Goal: Check status: Check status

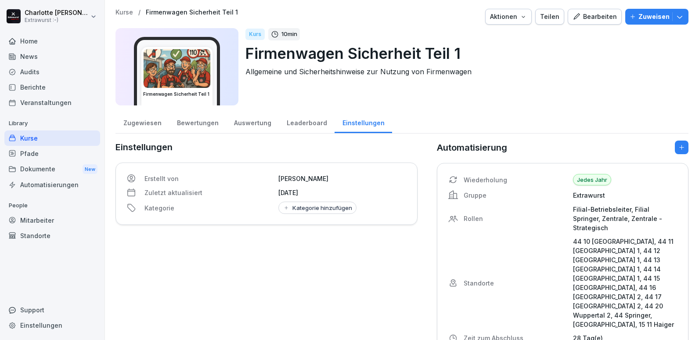
click at [32, 219] on div "Mitarbeiter" at bounding box center [52, 219] width 96 height 15
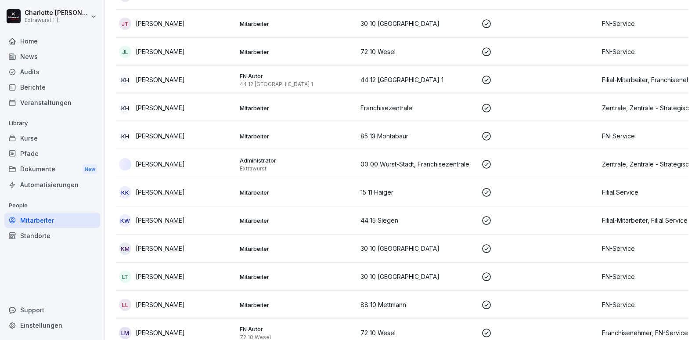
scroll to position [1668, 0]
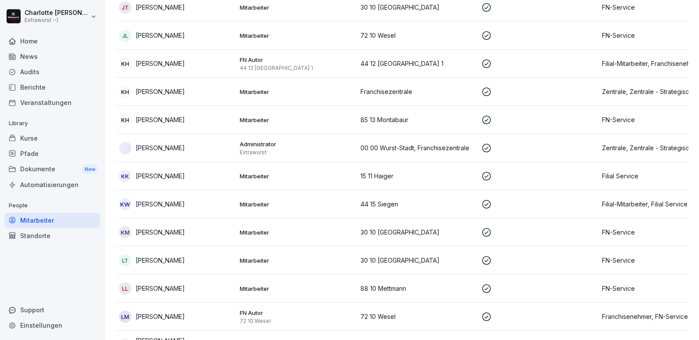
click at [200, 198] on div "KW [PERSON_NAME]" at bounding box center [176, 204] width 114 height 12
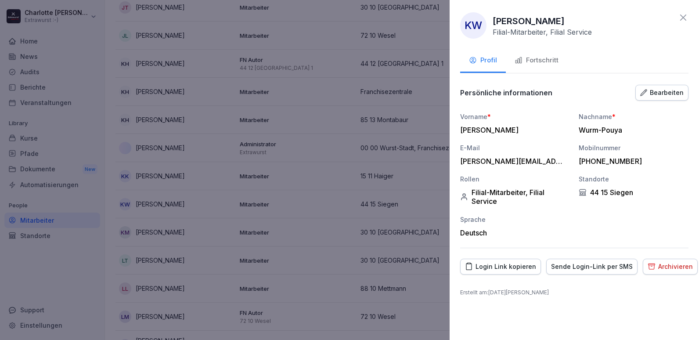
click at [550, 61] on div "Fortschritt" at bounding box center [536, 60] width 44 height 10
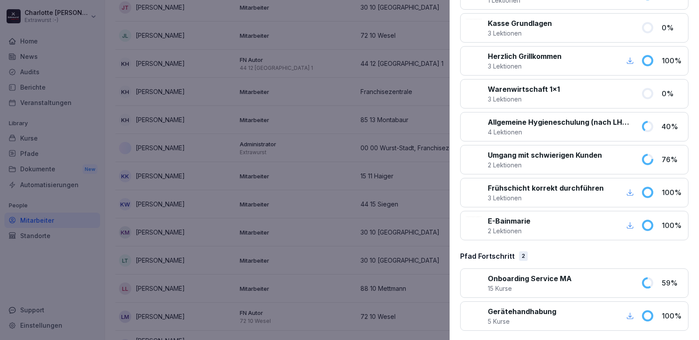
scroll to position [830, 0]
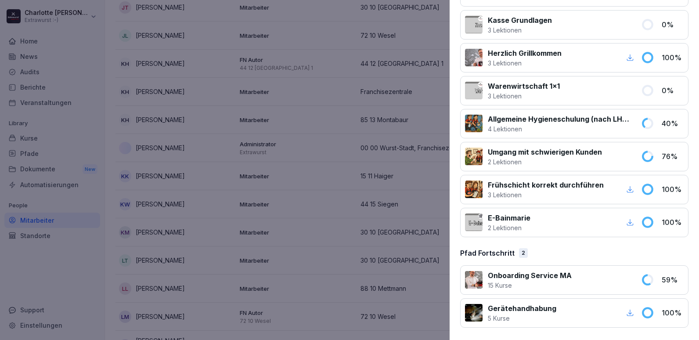
click at [553, 196] on p "3 Lektionen" at bounding box center [546, 194] width 116 height 9
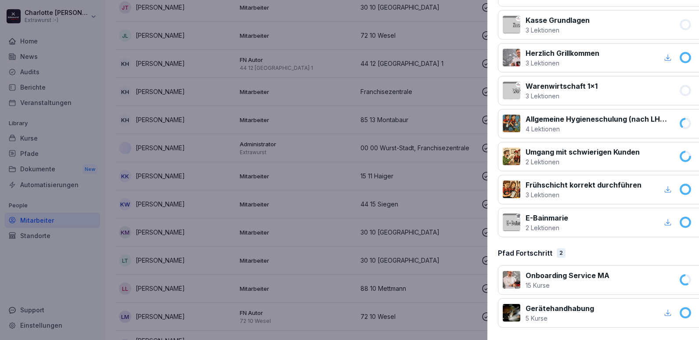
click at [228, 241] on div at bounding box center [349, 170] width 699 height 340
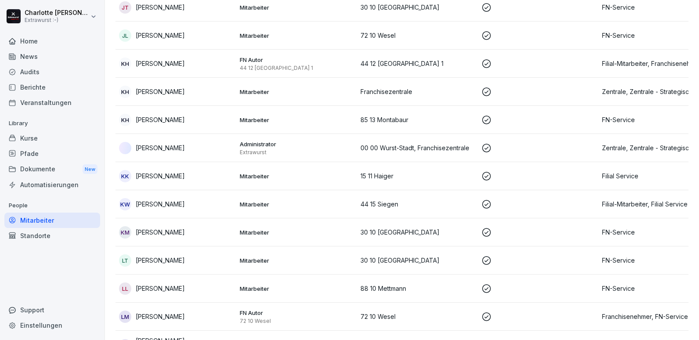
click at [165, 227] on p "[PERSON_NAME]" at bounding box center [160, 231] width 49 height 9
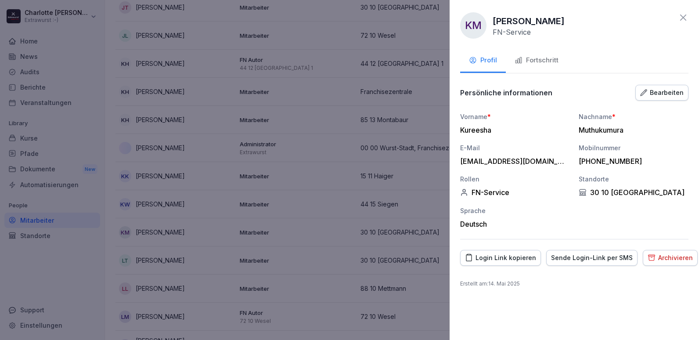
click at [540, 64] on div "Fortschritt" at bounding box center [536, 60] width 44 height 10
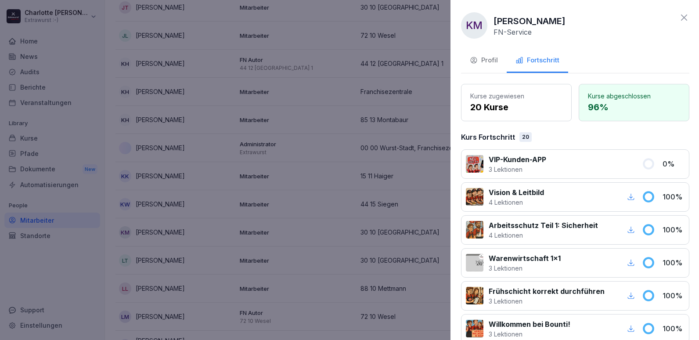
click at [415, 43] on div at bounding box center [349, 170] width 699 height 340
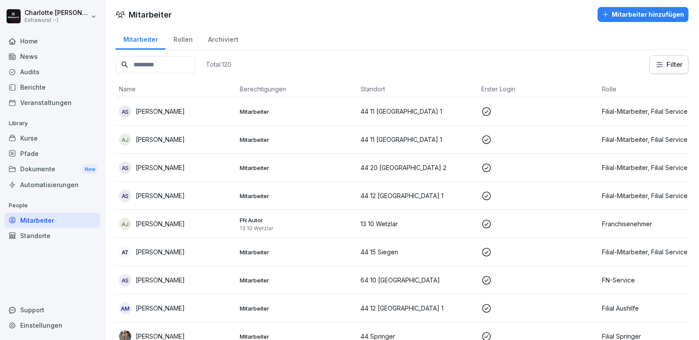
scroll to position [0, 0]
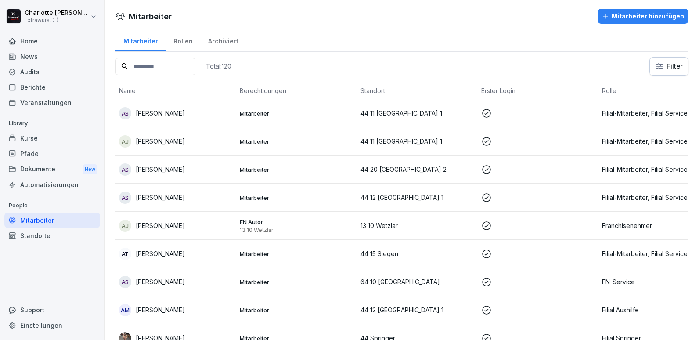
click at [155, 232] on td "[PERSON_NAME]" at bounding box center [175, 226] width 121 height 28
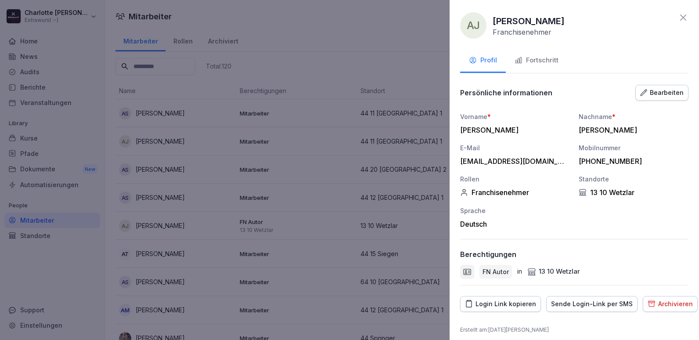
click at [530, 57] on div "Fortschritt" at bounding box center [536, 60] width 44 height 10
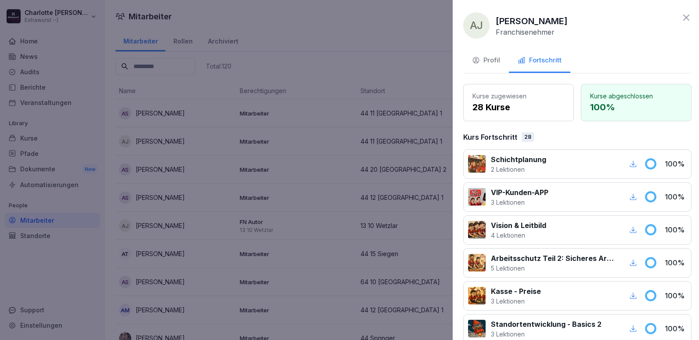
click at [279, 227] on div at bounding box center [349, 170] width 699 height 340
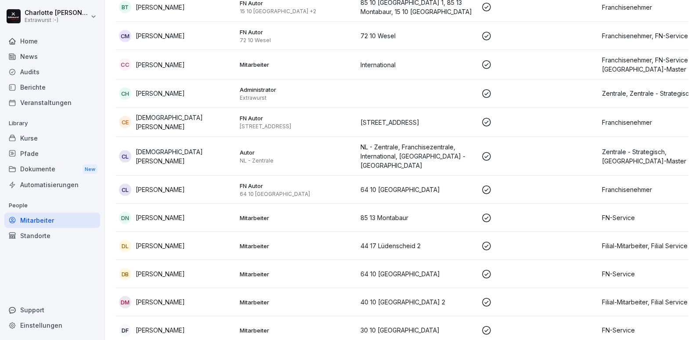
scroll to position [614, 0]
click at [164, 184] on p "[PERSON_NAME]" at bounding box center [160, 188] width 49 height 9
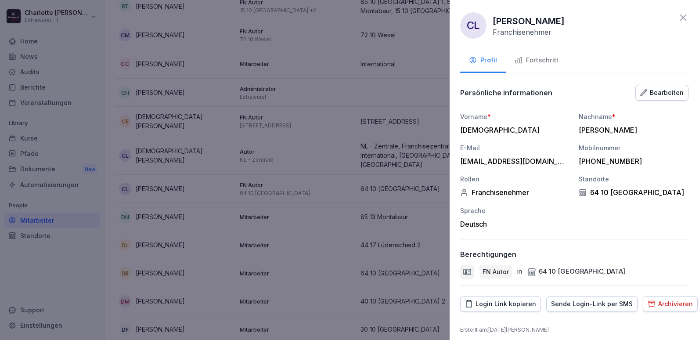
click at [528, 61] on div "Fortschritt" at bounding box center [536, 60] width 44 height 10
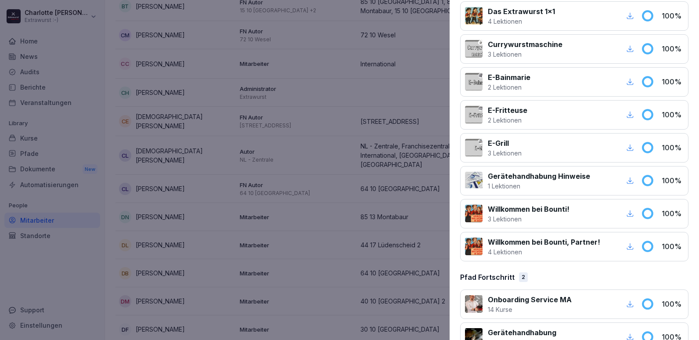
scroll to position [830, 0]
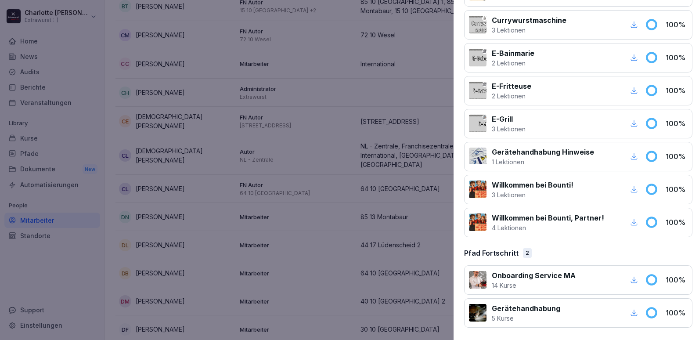
click at [300, 205] on div at bounding box center [349, 170] width 699 height 340
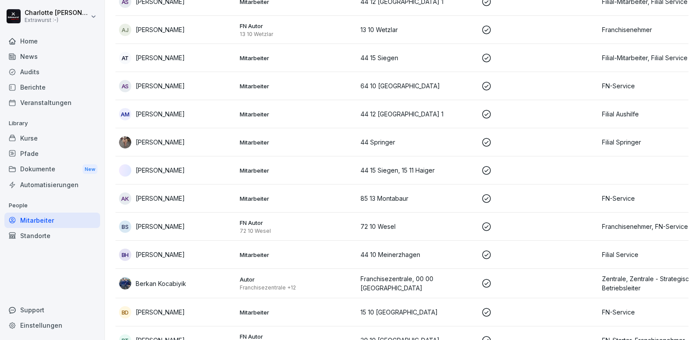
scroll to position [132, 0]
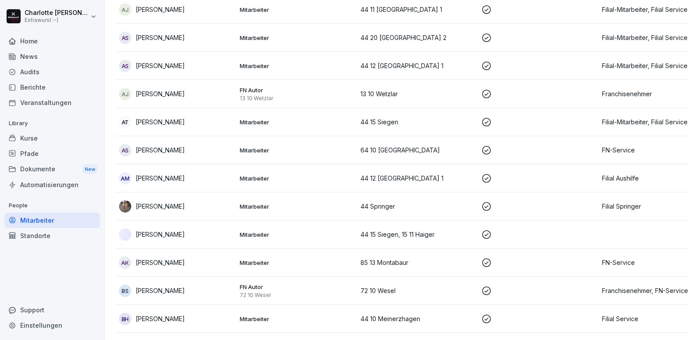
click at [161, 93] on p "[PERSON_NAME]" at bounding box center [160, 93] width 49 height 9
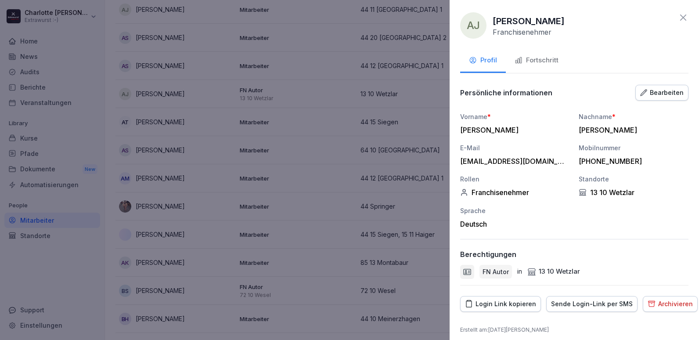
click at [531, 61] on div "Fortschritt" at bounding box center [536, 60] width 44 height 10
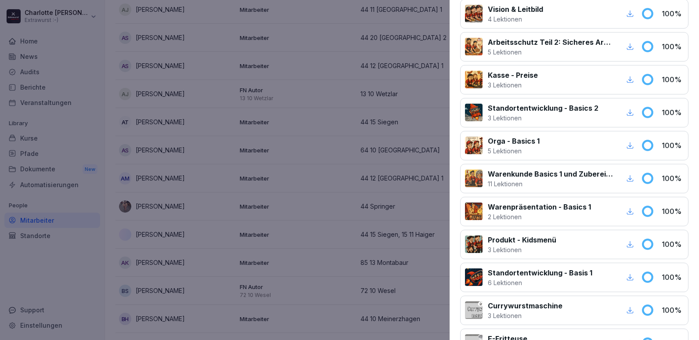
scroll to position [0, 0]
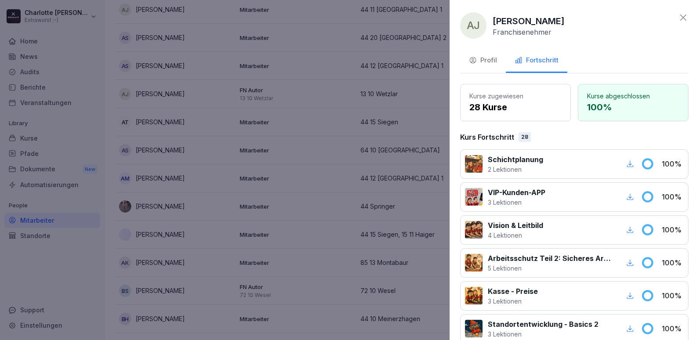
click at [339, 230] on div at bounding box center [349, 170] width 699 height 340
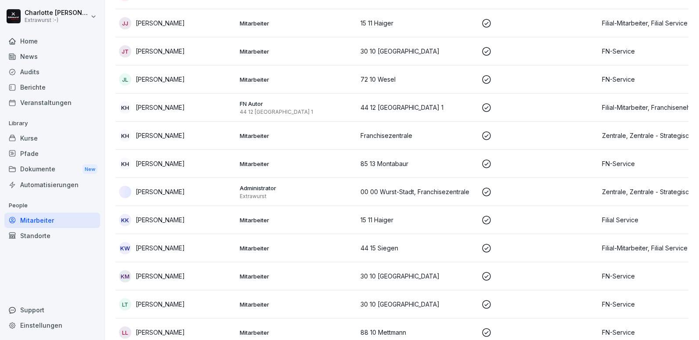
scroll to position [1668, 0]
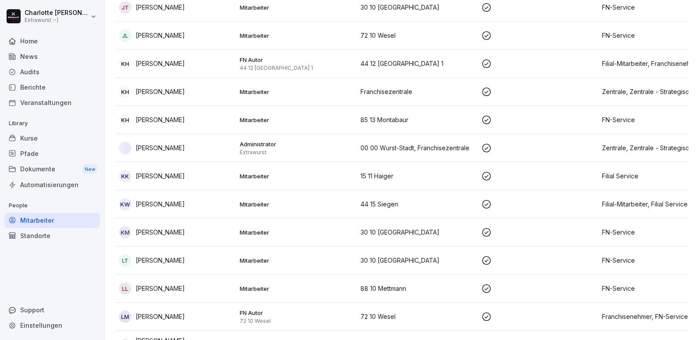
click at [155, 255] on p "[PERSON_NAME]" at bounding box center [160, 259] width 49 height 9
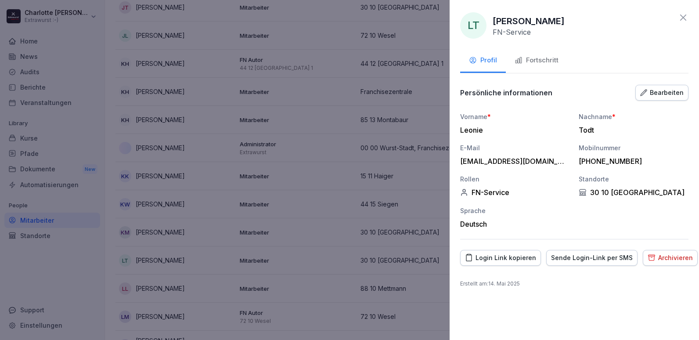
click at [538, 61] on div "Fortschritt" at bounding box center [536, 60] width 44 height 10
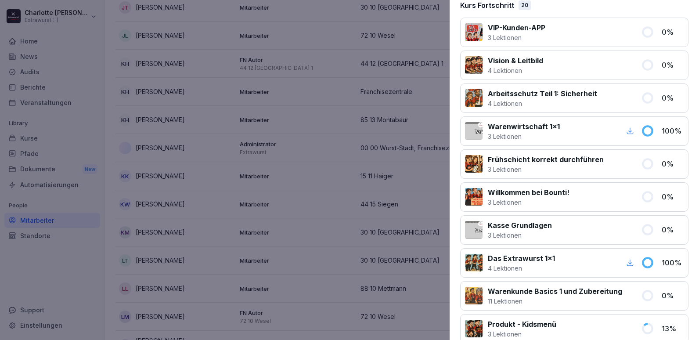
scroll to position [176, 0]
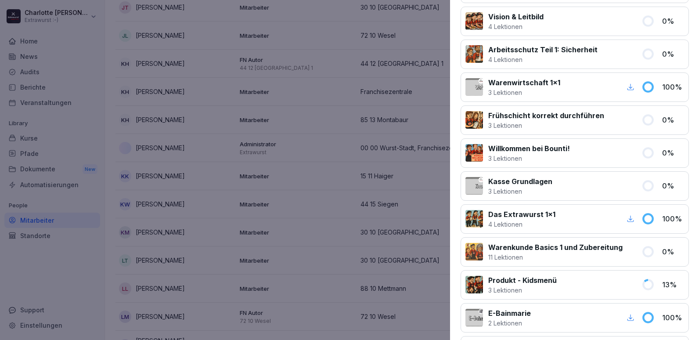
click at [185, 248] on div at bounding box center [349, 170] width 699 height 340
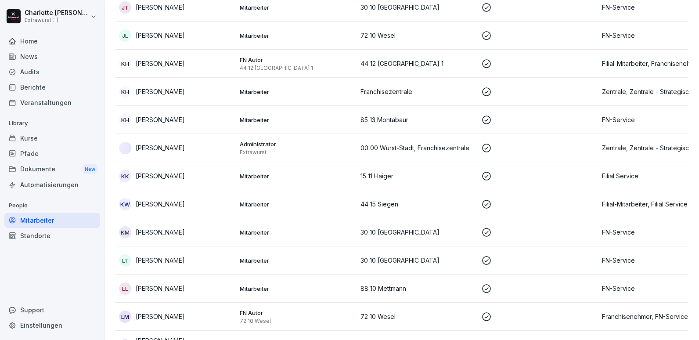
click at [177, 254] on div "LT [PERSON_NAME]" at bounding box center [176, 260] width 114 height 12
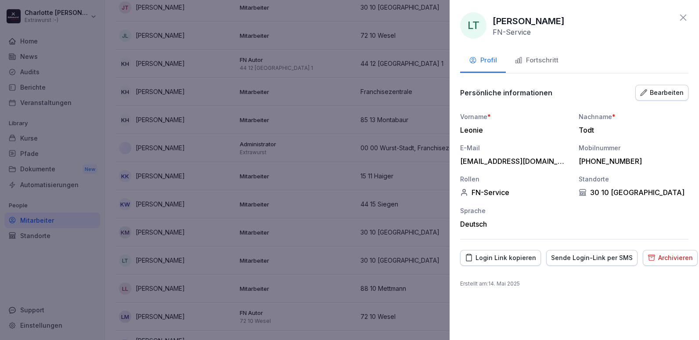
click at [530, 61] on div "Fortschritt" at bounding box center [536, 60] width 44 height 10
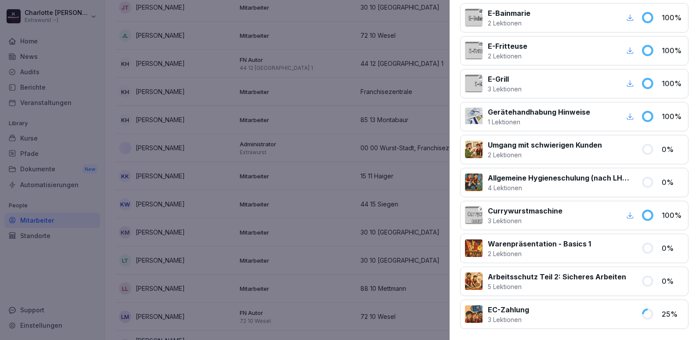
scroll to position [483, 0]
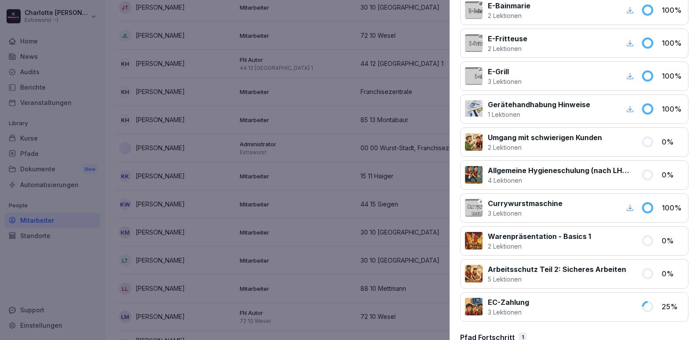
click at [214, 219] on div at bounding box center [349, 170] width 699 height 340
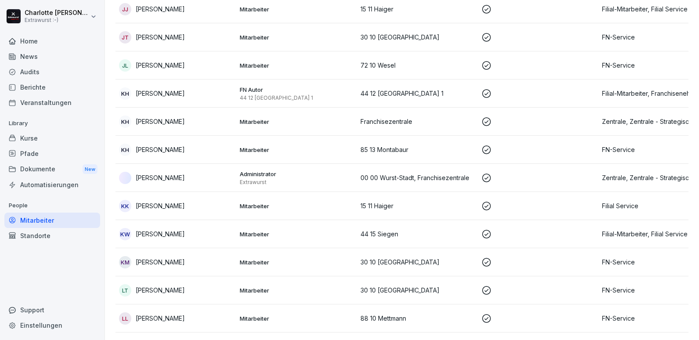
scroll to position [1624, 0]
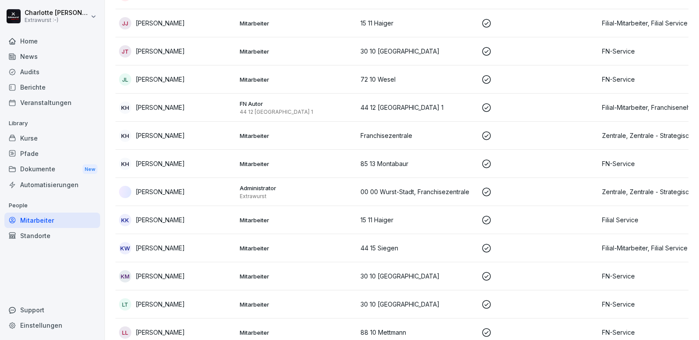
click at [184, 271] on p "[PERSON_NAME]" at bounding box center [160, 275] width 49 height 9
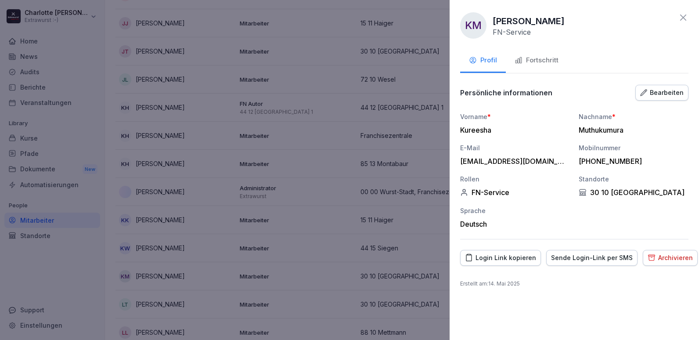
click at [541, 59] on div "Fortschritt" at bounding box center [536, 60] width 44 height 10
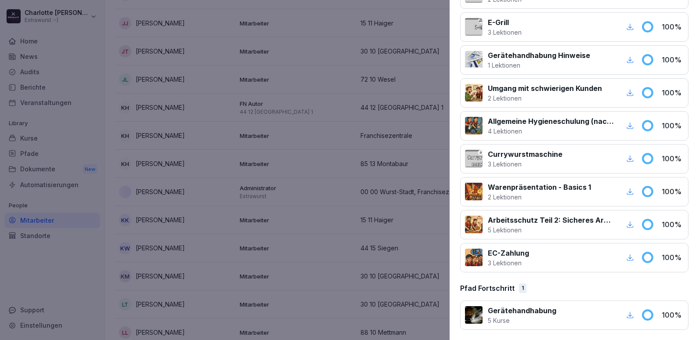
scroll to position [534, 0]
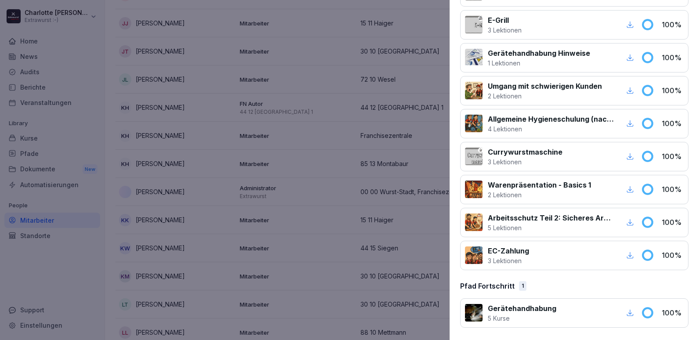
click at [539, 252] on div at bounding box center [576, 255] width 85 height 20
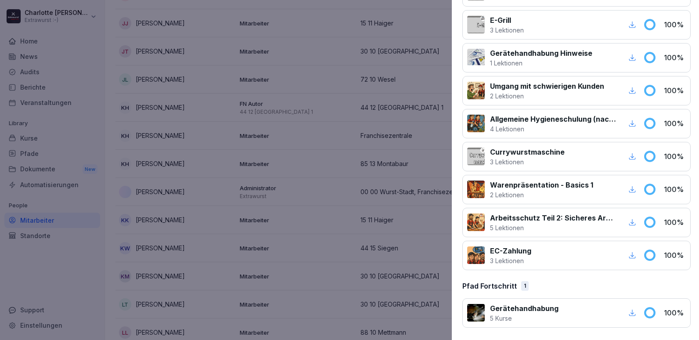
click at [246, 184] on div at bounding box center [349, 170] width 699 height 340
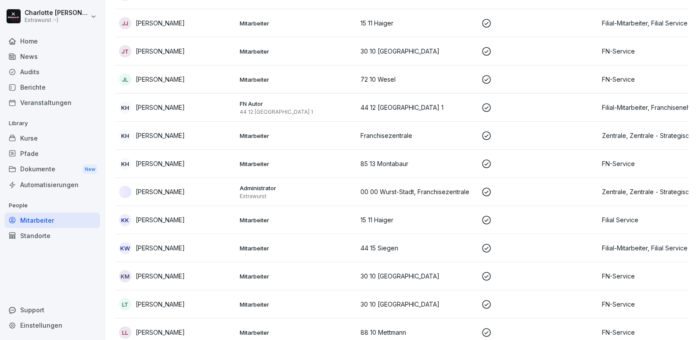
click at [256, 328] on p "Mitarbeiter" at bounding box center [297, 332] width 114 height 8
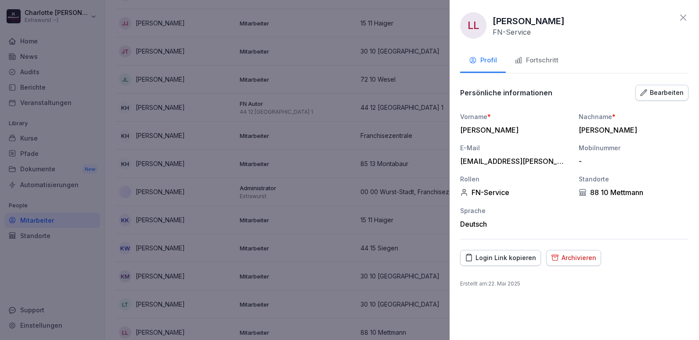
click at [541, 60] on div "Fortschritt" at bounding box center [536, 60] width 44 height 10
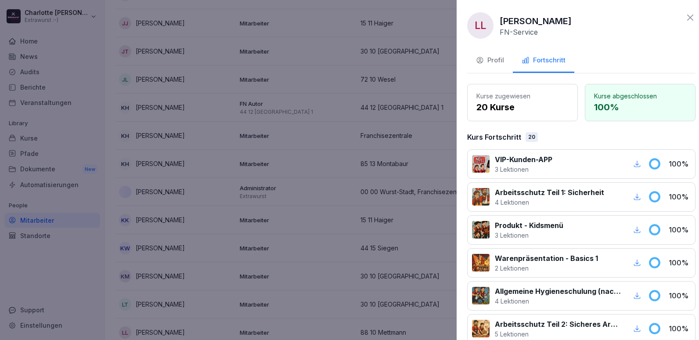
click at [212, 148] on div at bounding box center [349, 170] width 699 height 340
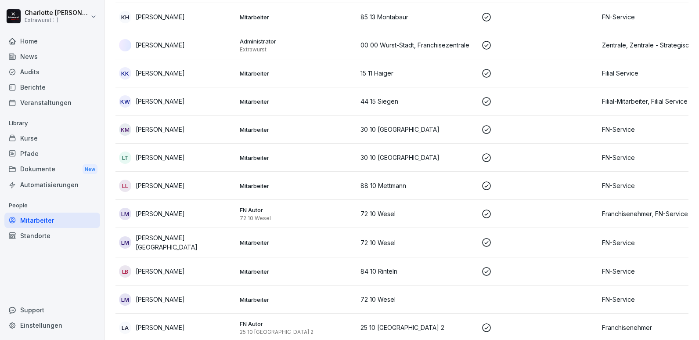
scroll to position [1800, 0]
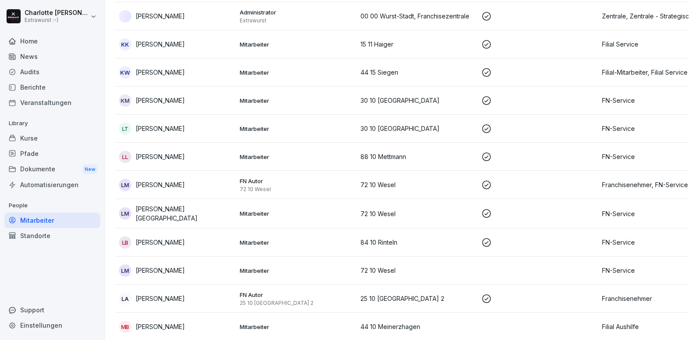
click at [186, 204] on p "[PERSON_NAME][GEOGRAPHIC_DATA]" at bounding box center [184, 213] width 97 height 18
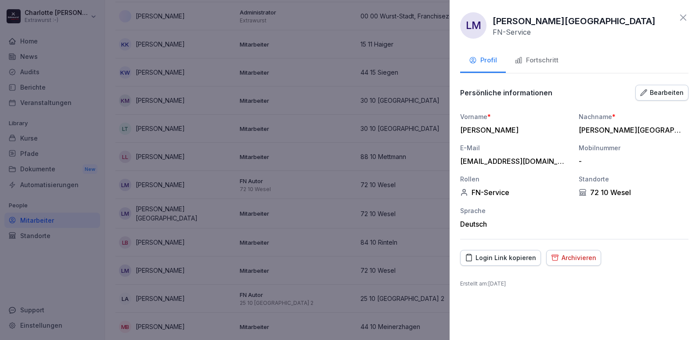
click at [544, 59] on div "Fortschritt" at bounding box center [536, 60] width 44 height 10
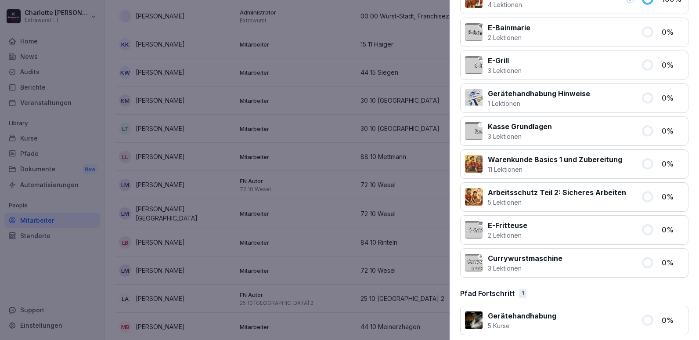
scroll to position [534, 0]
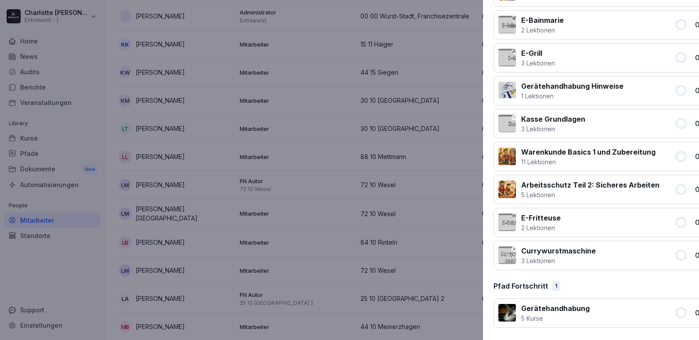
click at [350, 217] on div at bounding box center [349, 170] width 699 height 340
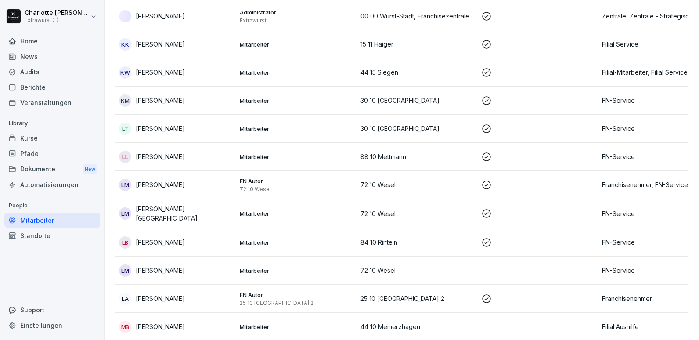
click at [211, 236] on div "LB [PERSON_NAME]" at bounding box center [176, 242] width 114 height 12
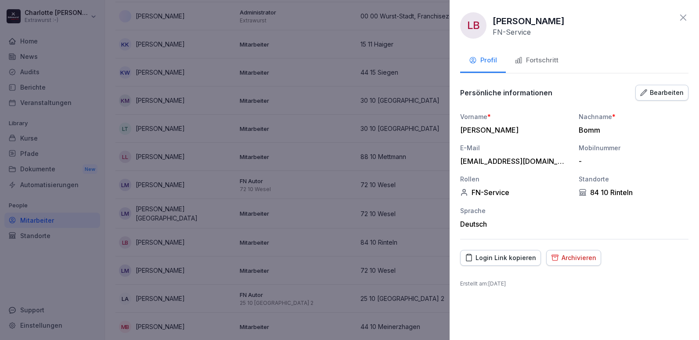
click at [542, 61] on div "Fortschritt" at bounding box center [536, 60] width 44 height 10
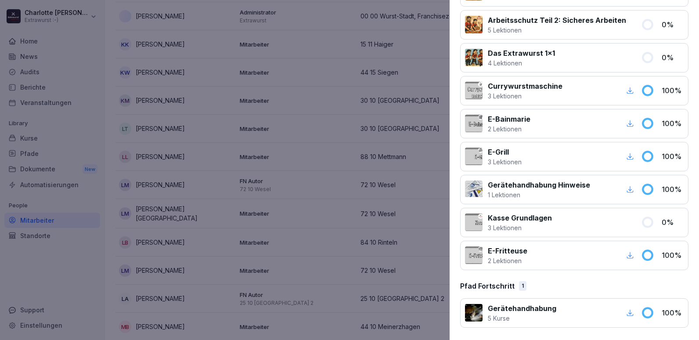
click at [206, 236] on div at bounding box center [349, 170] width 699 height 340
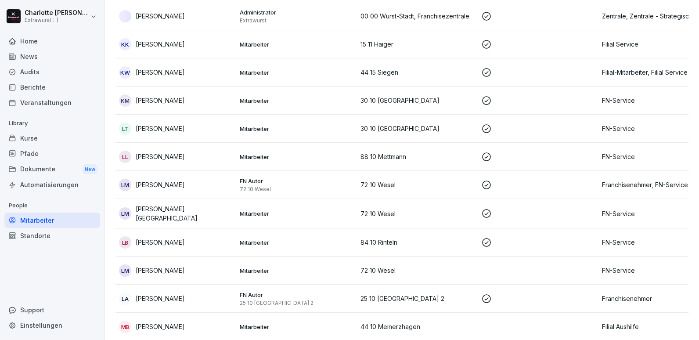
click at [190, 264] on div "LM [PERSON_NAME]" at bounding box center [176, 270] width 114 height 12
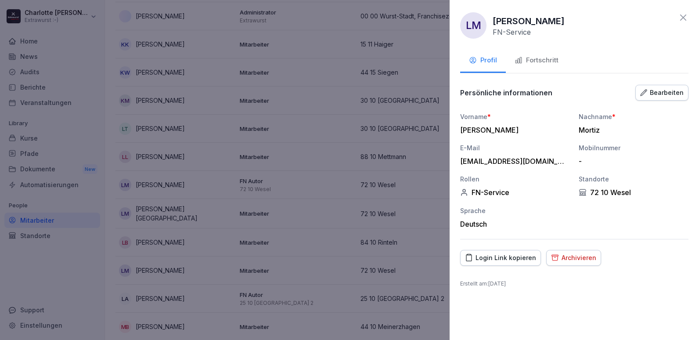
click at [529, 57] on div "Fortschritt" at bounding box center [536, 60] width 44 height 10
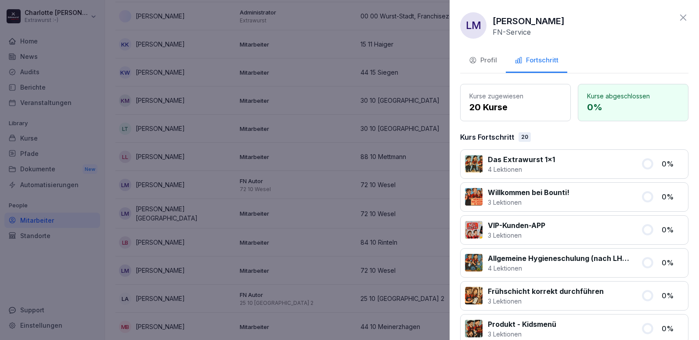
click at [252, 234] on div at bounding box center [349, 170] width 699 height 340
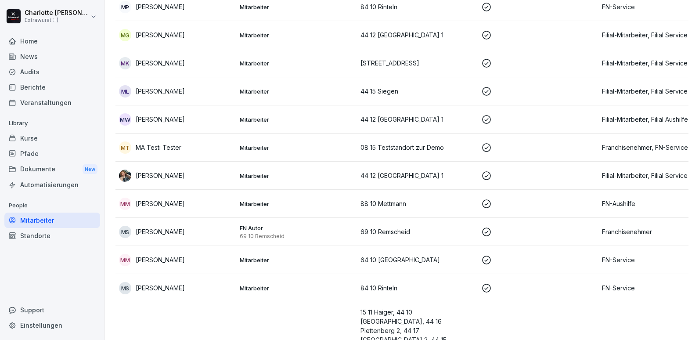
scroll to position [2151, 0]
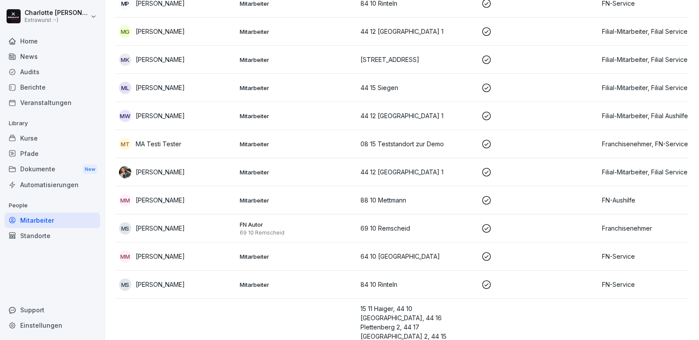
click at [182, 250] on div "MM [PERSON_NAME]" at bounding box center [176, 256] width 114 height 12
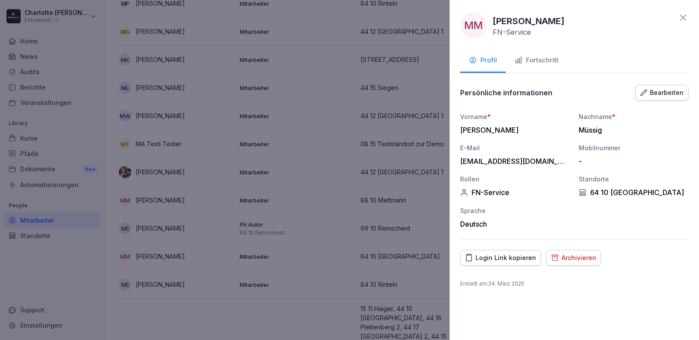
click at [535, 60] on div "Fortschritt" at bounding box center [536, 60] width 44 height 10
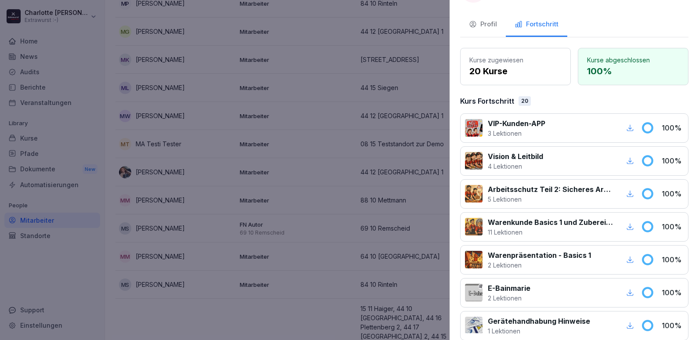
scroll to position [88, 0]
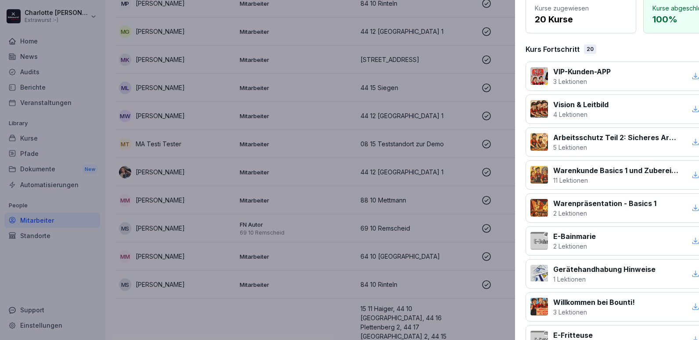
click at [339, 192] on div at bounding box center [349, 170] width 699 height 340
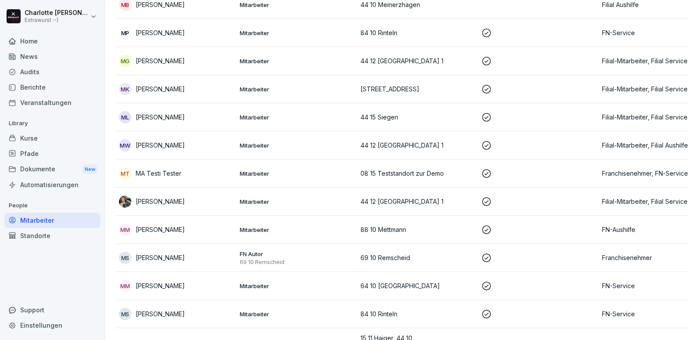
scroll to position [2107, 0]
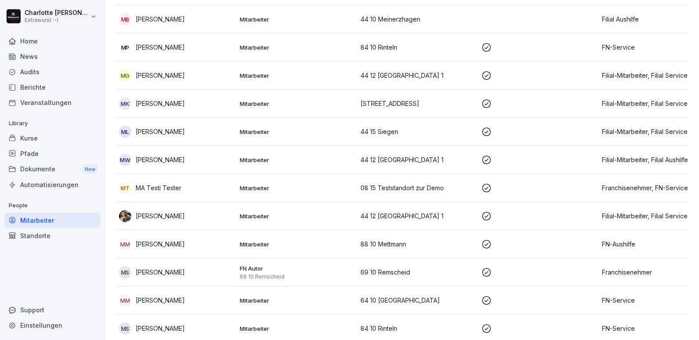
click at [193, 41] on div "MP [PERSON_NAME]" at bounding box center [176, 47] width 114 height 12
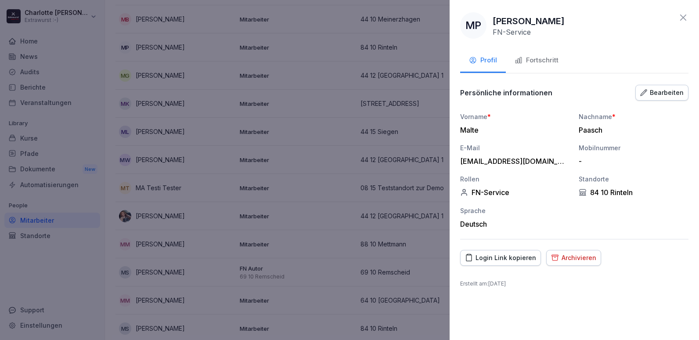
click at [539, 55] on button "Fortschritt" at bounding box center [536, 61] width 61 height 24
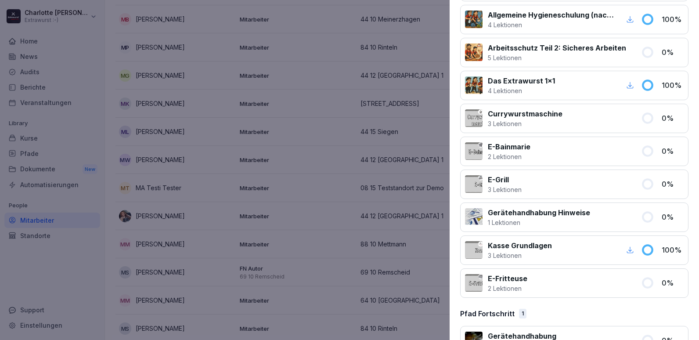
scroll to position [527, 0]
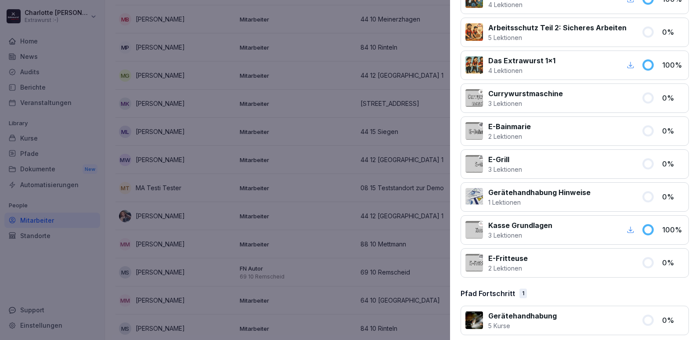
click at [401, 144] on div at bounding box center [349, 170] width 699 height 340
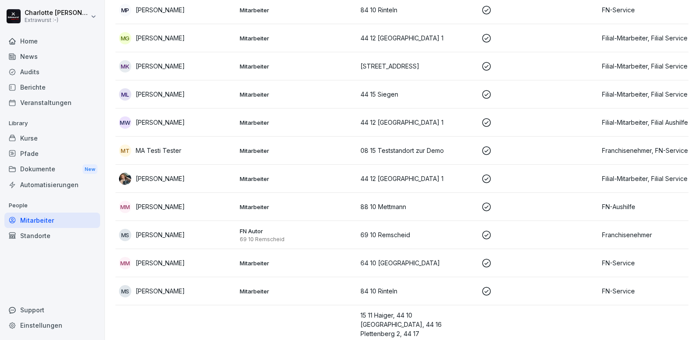
scroll to position [2195, 0]
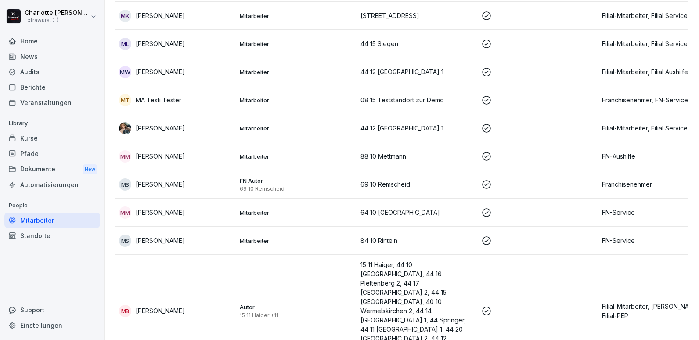
click at [275, 237] on p "Mitarbeiter" at bounding box center [297, 241] width 114 height 8
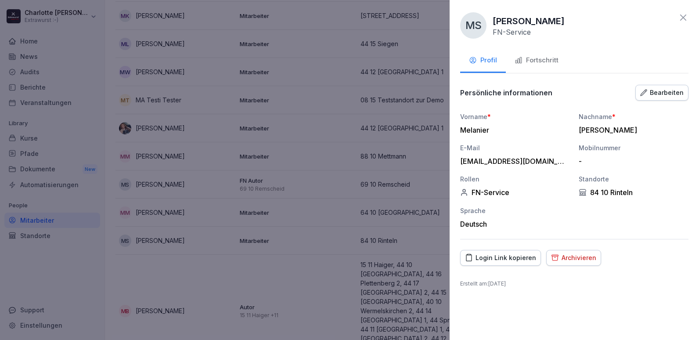
click at [547, 63] on div "Fortschritt" at bounding box center [536, 60] width 44 height 10
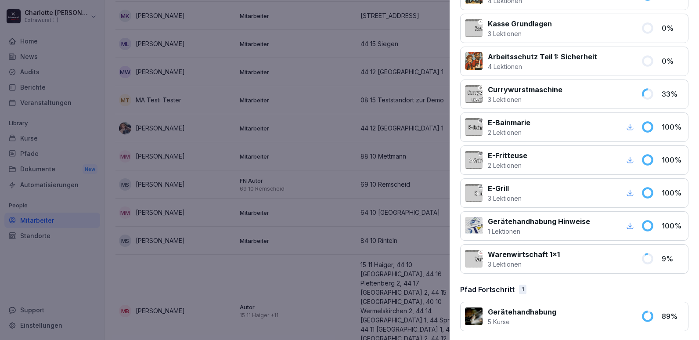
scroll to position [534, 0]
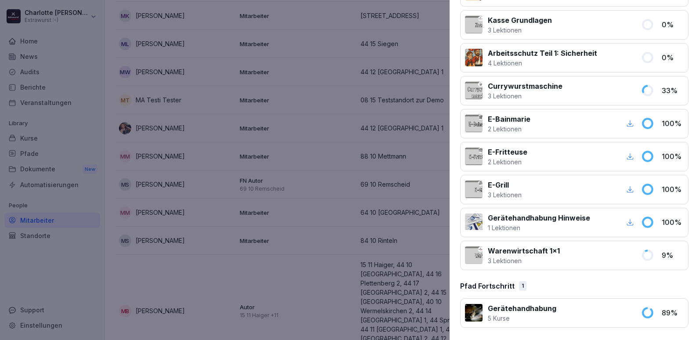
click at [330, 218] on div at bounding box center [349, 170] width 699 height 340
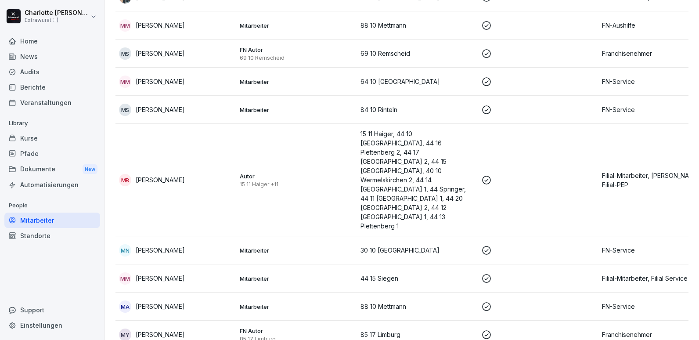
scroll to position [2326, 0]
click at [313, 245] on p "Mitarbeiter" at bounding box center [297, 249] width 114 height 8
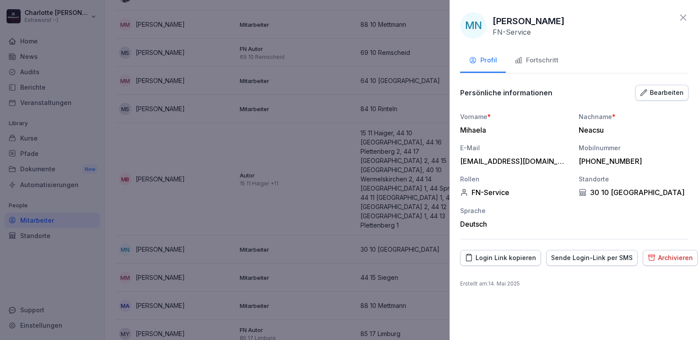
click at [523, 60] on div "Fortschritt" at bounding box center [536, 60] width 44 height 10
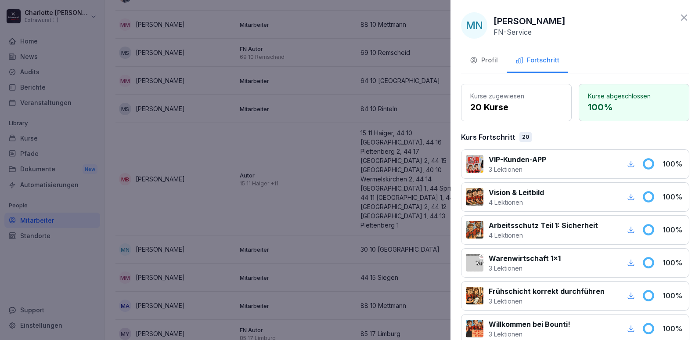
click at [277, 113] on div at bounding box center [349, 170] width 699 height 340
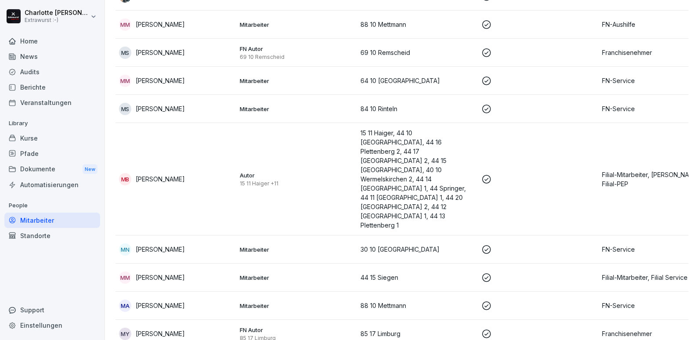
click at [252, 291] on td "Mitarbeiter" at bounding box center [296, 305] width 121 height 28
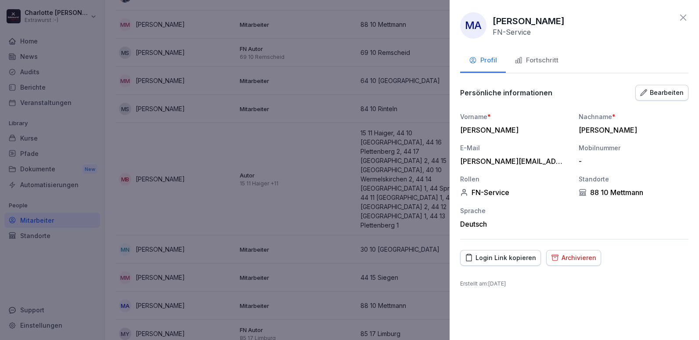
click at [532, 65] on div "Fortschritt" at bounding box center [536, 60] width 44 height 10
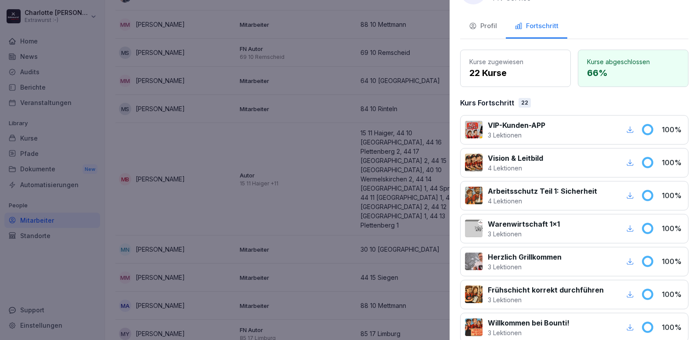
scroll to position [0, 0]
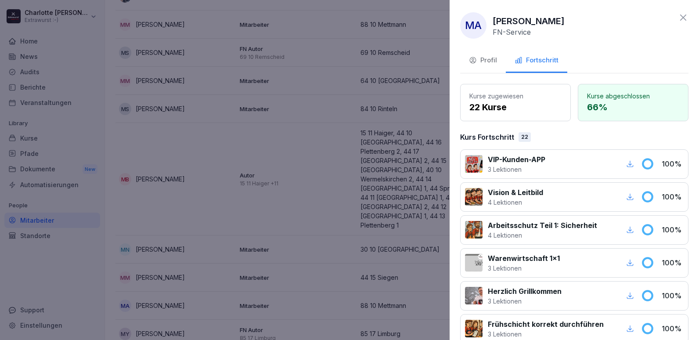
click at [543, 165] on p "3 Lektionen" at bounding box center [516, 169] width 57 height 9
drag, startPoint x: 543, startPoint y: 165, endPoint x: 386, endPoint y: 46, distance: 197.0
click at [543, 165] on p "3 Lektionen" at bounding box center [516, 169] width 57 height 9
click at [154, 52] on div at bounding box center [349, 170] width 699 height 340
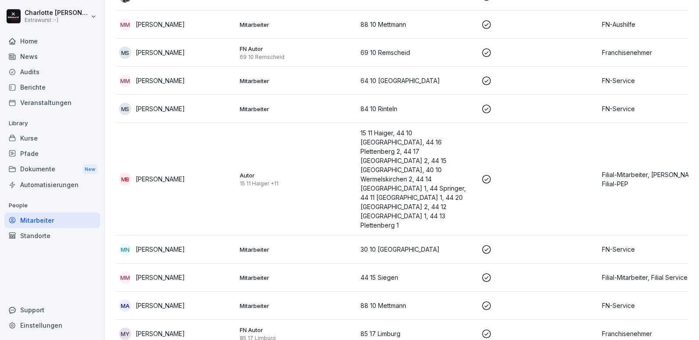
click at [172, 301] on p "[PERSON_NAME]" at bounding box center [160, 305] width 49 height 9
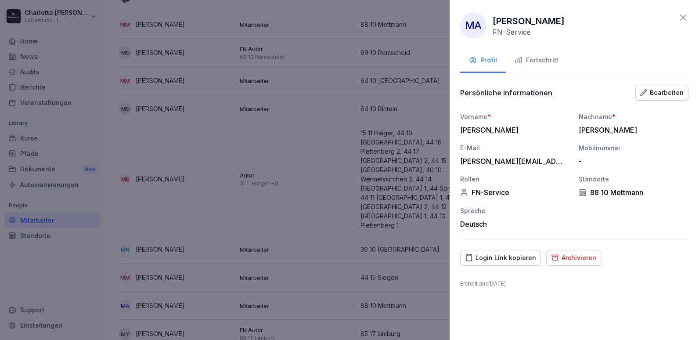
click at [531, 59] on div "Fortschritt" at bounding box center [536, 60] width 44 height 10
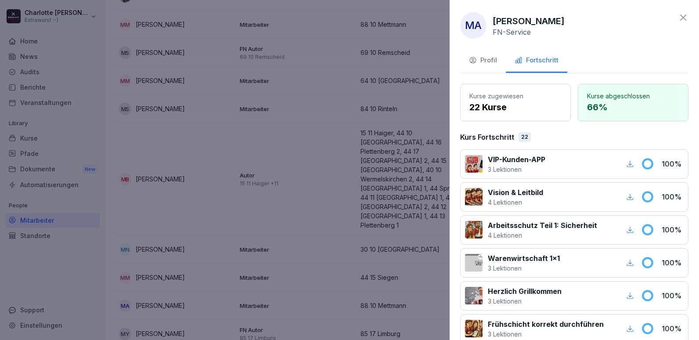
click at [282, 231] on div at bounding box center [349, 170] width 699 height 340
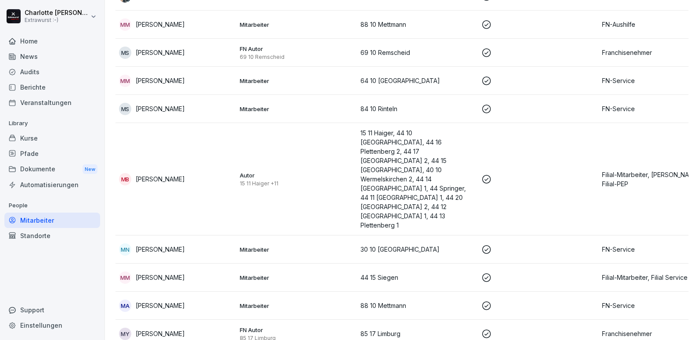
click at [150, 301] on p "[PERSON_NAME]" at bounding box center [160, 305] width 49 height 9
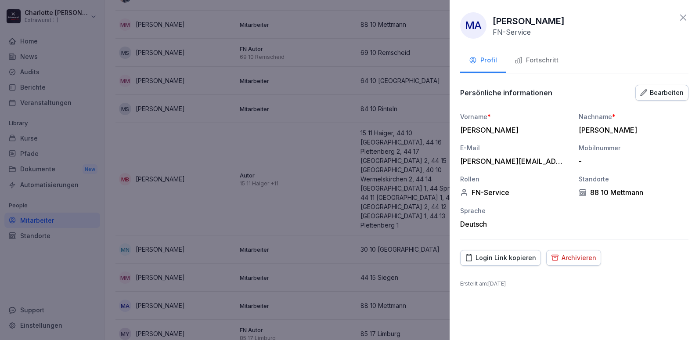
click at [527, 61] on div "Fortschritt" at bounding box center [536, 60] width 44 height 10
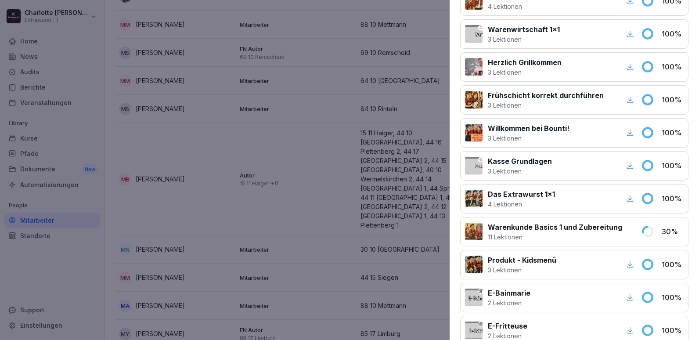
scroll to position [205, 0]
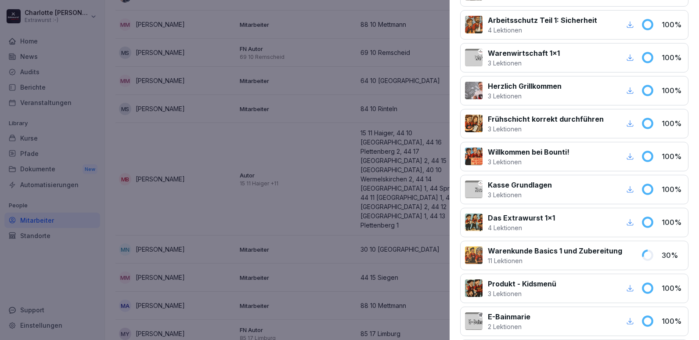
click at [339, 277] on div at bounding box center [349, 170] width 699 height 340
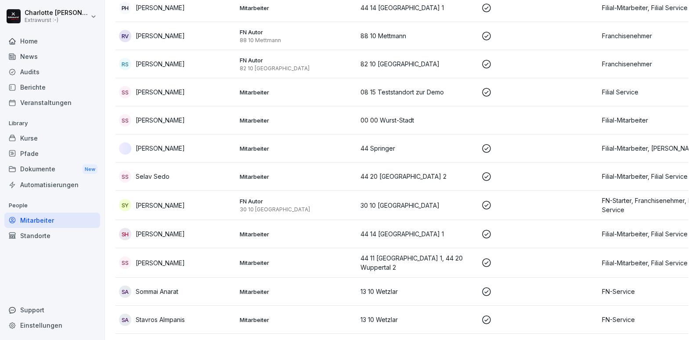
scroll to position [2897, 0]
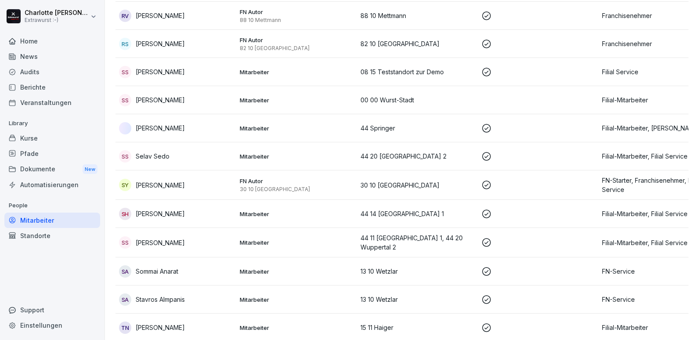
click at [178, 266] on p "Sommai Anarat" at bounding box center [157, 270] width 43 height 9
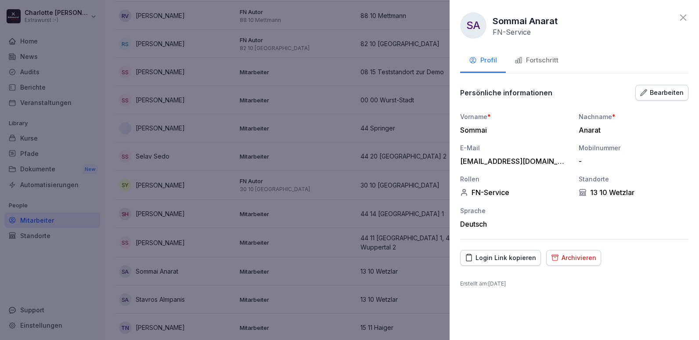
click at [530, 61] on div "Fortschritt" at bounding box center [536, 60] width 44 height 10
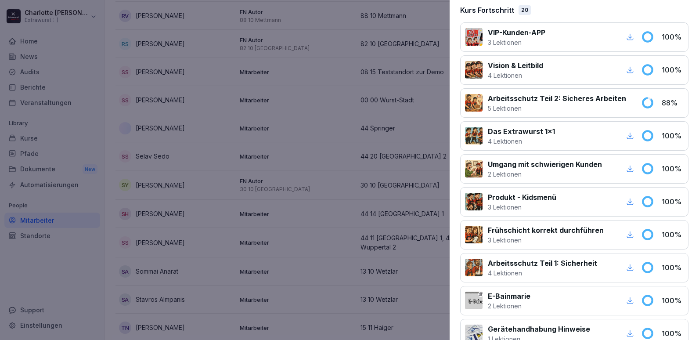
scroll to position [95, 0]
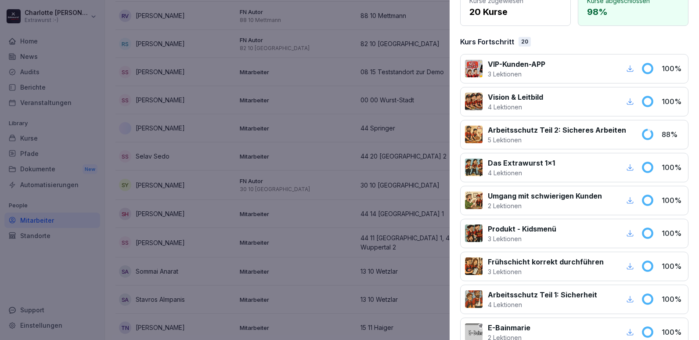
click at [205, 168] on div at bounding box center [349, 170] width 699 height 340
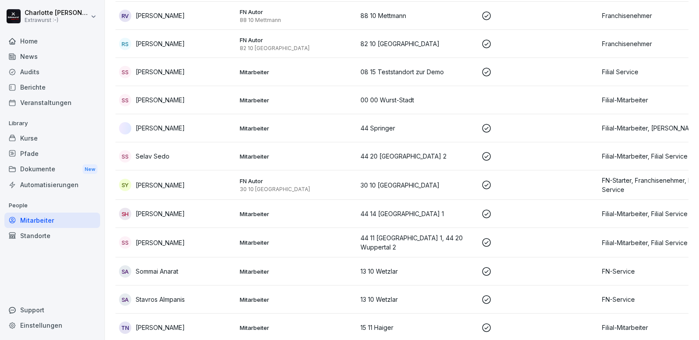
click at [169, 295] on p "Stavros Almpanis" at bounding box center [160, 299] width 49 height 9
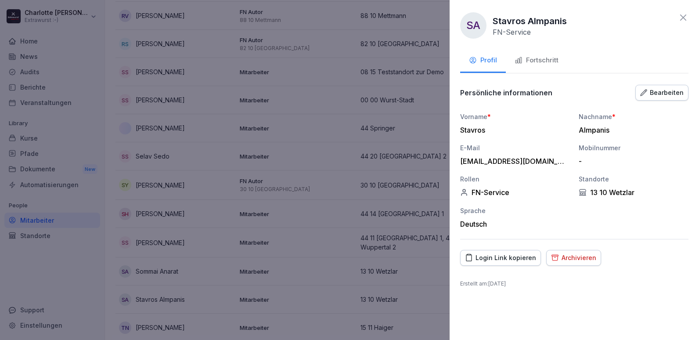
click at [525, 63] on div "Fortschritt" at bounding box center [536, 60] width 44 height 10
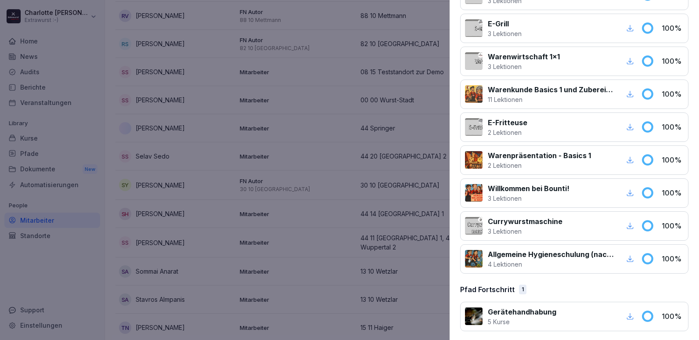
scroll to position [534, 0]
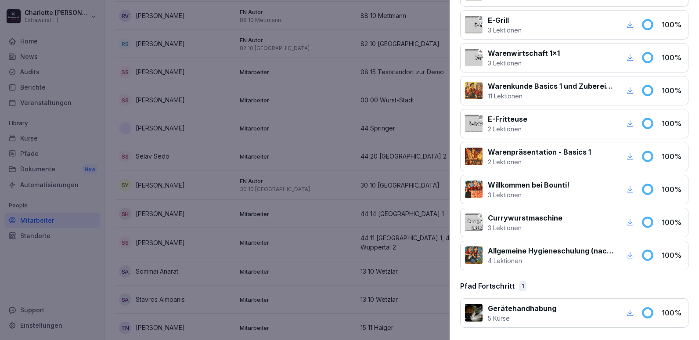
click at [256, 262] on div at bounding box center [349, 170] width 699 height 340
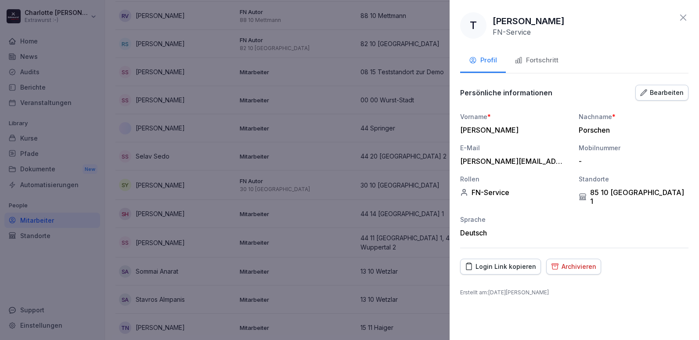
click at [535, 59] on div "Fortschritt" at bounding box center [536, 60] width 44 height 10
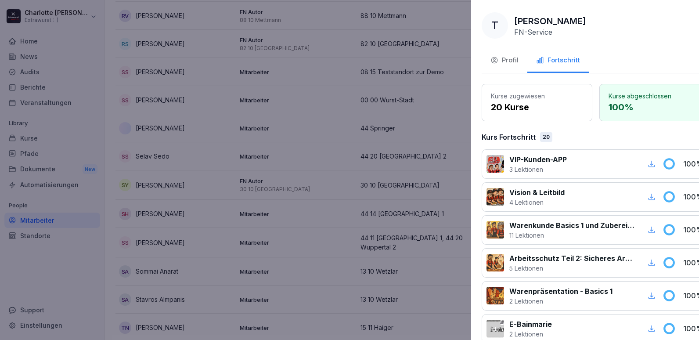
click at [246, 187] on div at bounding box center [349, 170] width 699 height 340
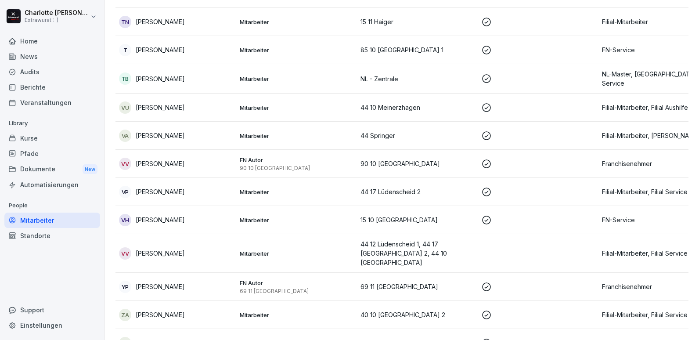
scroll to position [3204, 0]
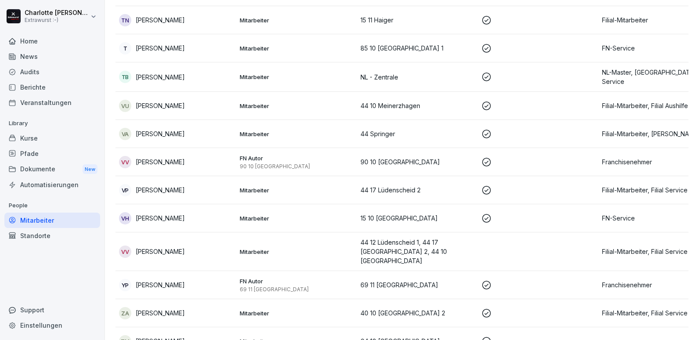
click at [153, 213] on p "[PERSON_NAME]" at bounding box center [160, 217] width 49 height 9
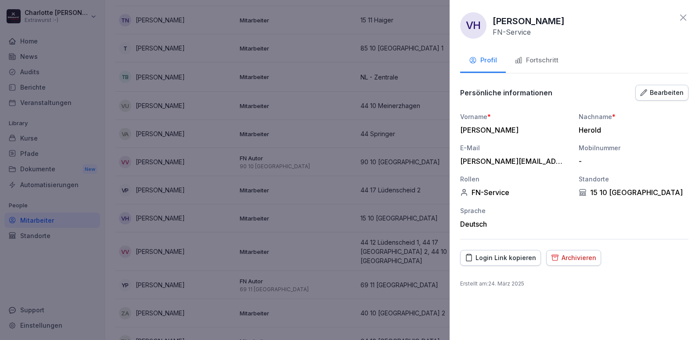
click at [535, 59] on div "Fortschritt" at bounding box center [536, 60] width 44 height 10
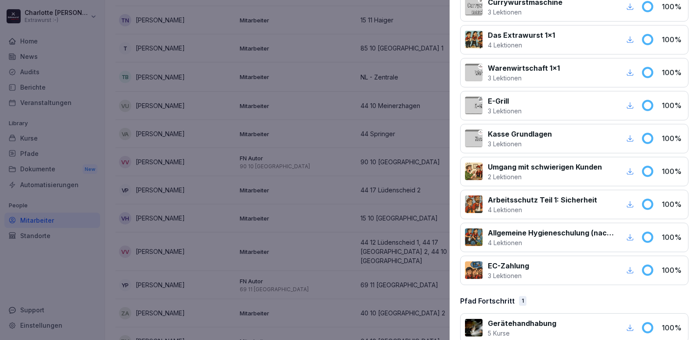
scroll to position [534, 0]
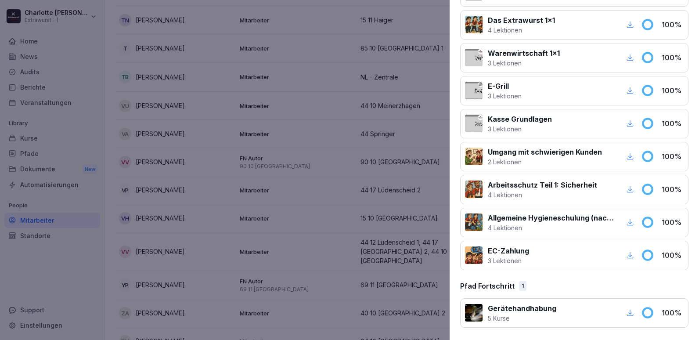
click at [124, 166] on div at bounding box center [349, 170] width 699 height 340
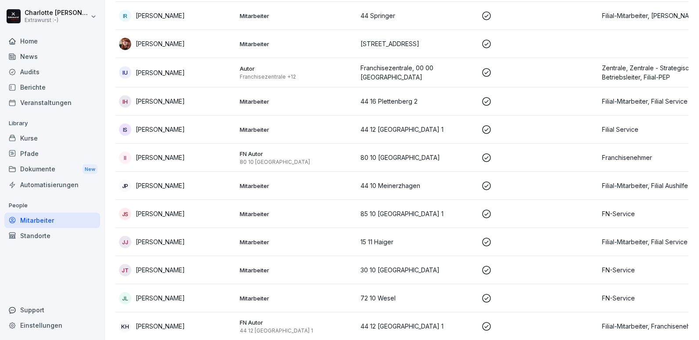
scroll to position [1448, 0]
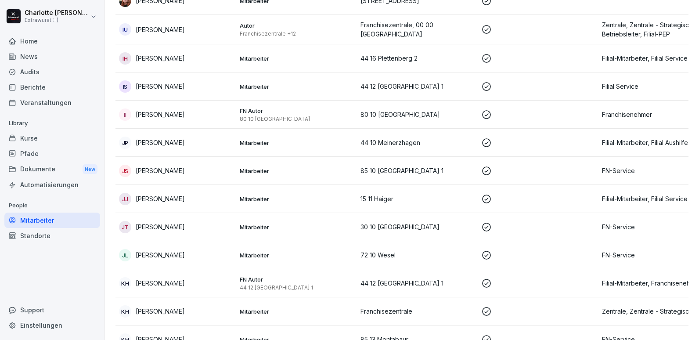
click at [161, 222] on p "[PERSON_NAME]" at bounding box center [160, 226] width 49 height 9
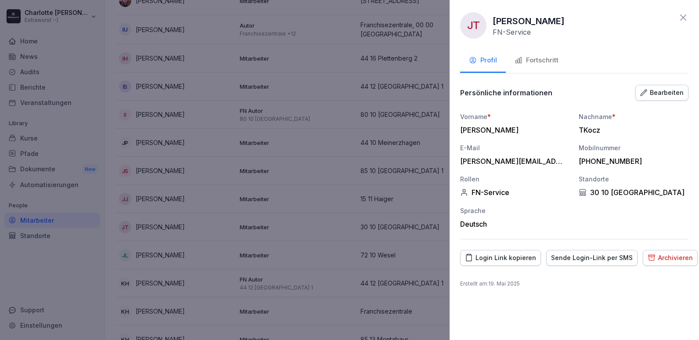
click at [530, 61] on div "Fortschritt" at bounding box center [536, 60] width 44 height 10
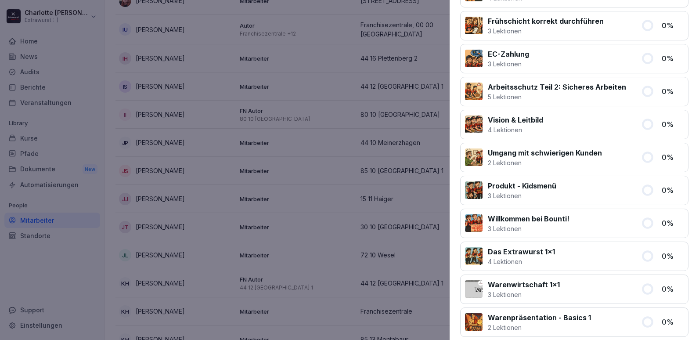
scroll to position [95, 0]
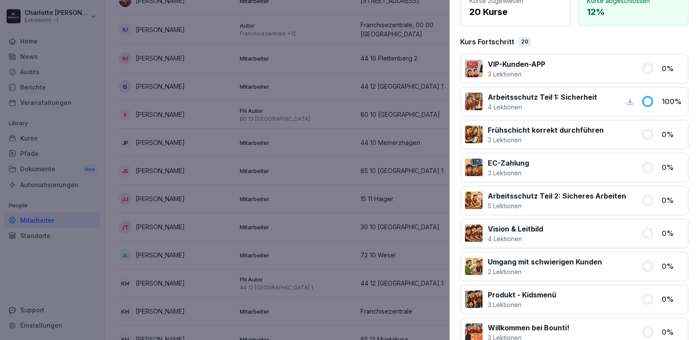
click at [25, 239] on div at bounding box center [349, 170] width 699 height 340
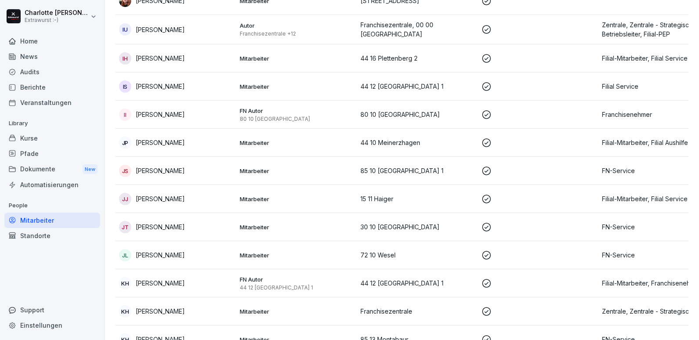
click at [166, 250] on p "[PERSON_NAME]" at bounding box center [160, 254] width 49 height 9
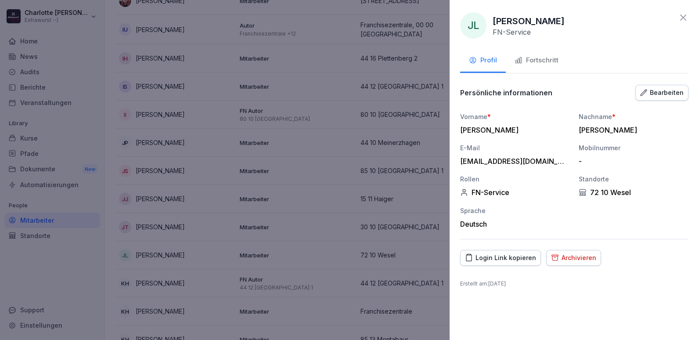
click at [527, 59] on div "Fortschritt" at bounding box center [536, 60] width 44 height 10
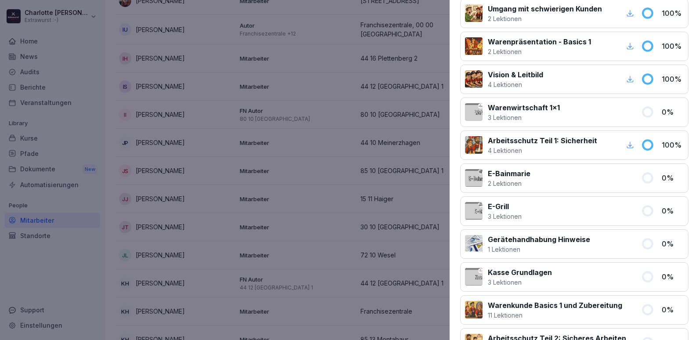
scroll to position [402, 0]
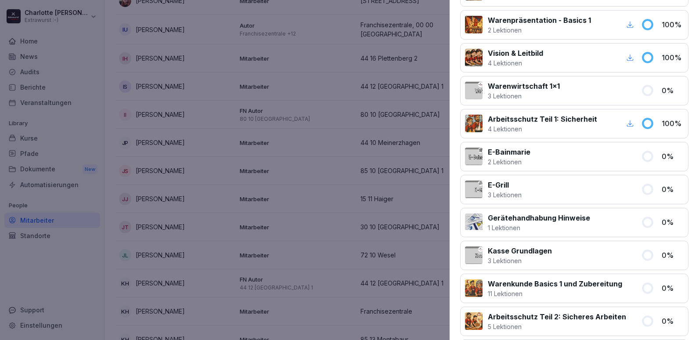
click at [478, 23] on div at bounding box center [474, 25] width 18 height 18
click at [190, 170] on div at bounding box center [349, 170] width 699 height 340
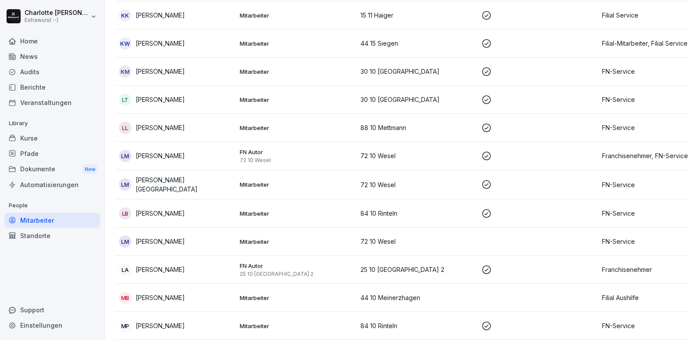
scroll to position [1931, 0]
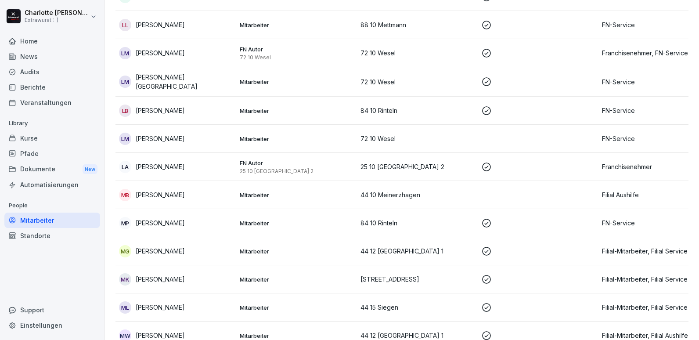
click at [146, 190] on p "[PERSON_NAME]" at bounding box center [160, 194] width 49 height 9
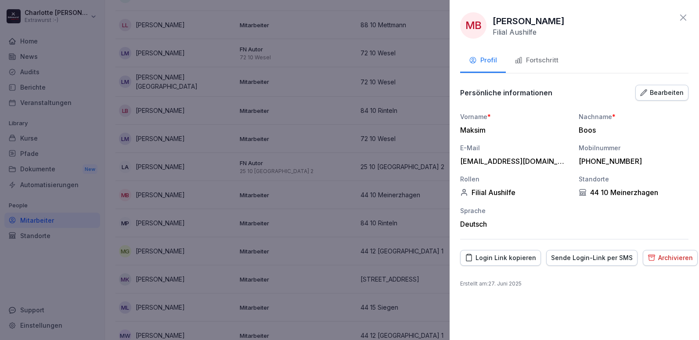
click at [528, 58] on div "Fortschritt" at bounding box center [536, 60] width 44 height 10
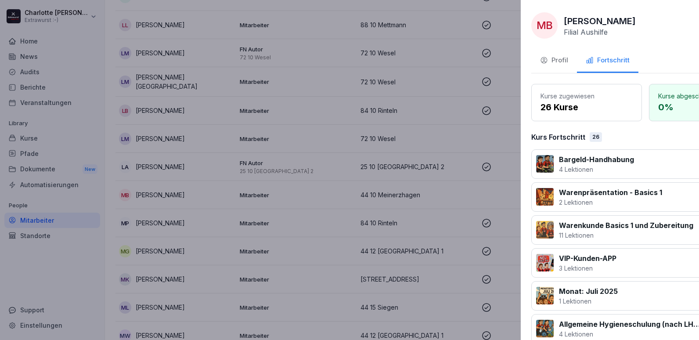
click at [249, 196] on div at bounding box center [349, 170] width 699 height 340
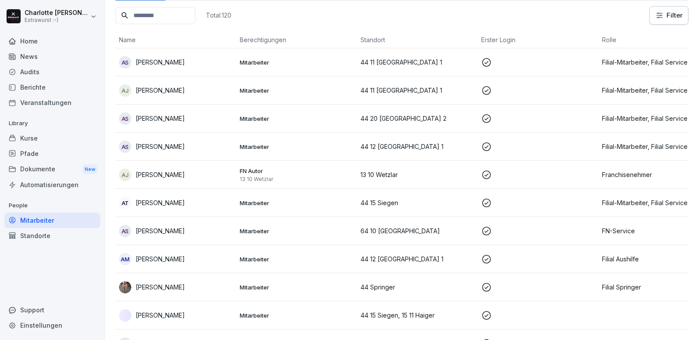
scroll to position [0, 0]
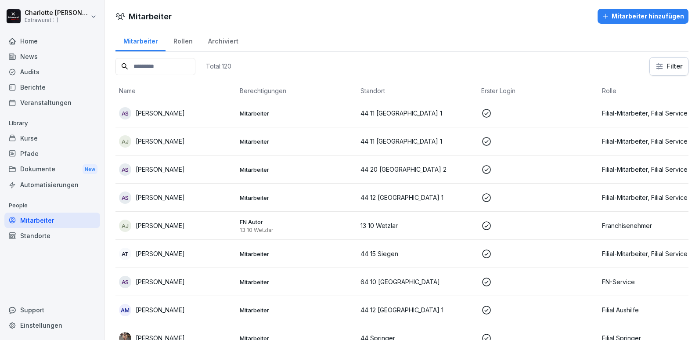
click at [177, 312] on p "[PERSON_NAME]" at bounding box center [160, 309] width 49 height 9
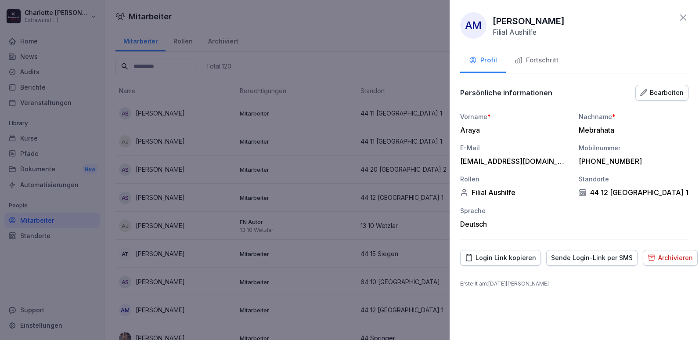
click at [544, 59] on div "Fortschritt" at bounding box center [536, 60] width 44 height 10
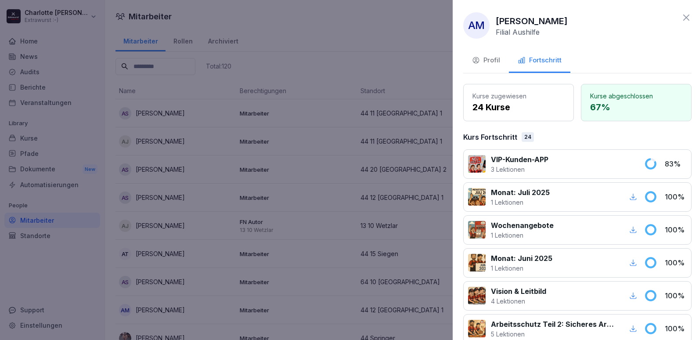
drag, startPoint x: 99, startPoint y: 176, endPoint x: 106, endPoint y: 179, distance: 7.9
click at [106, 179] on div at bounding box center [349, 170] width 699 height 340
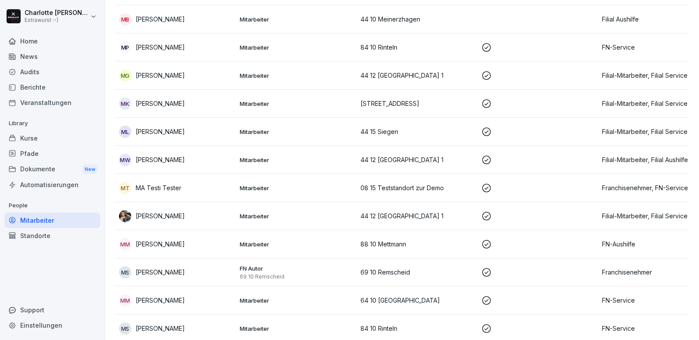
scroll to position [2019, 0]
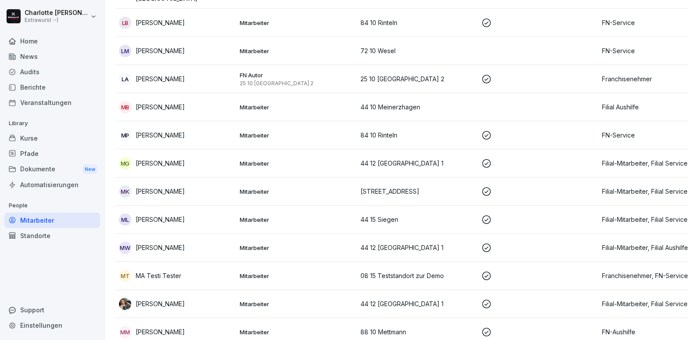
click at [174, 129] on div "MP [PERSON_NAME]" at bounding box center [176, 135] width 114 height 12
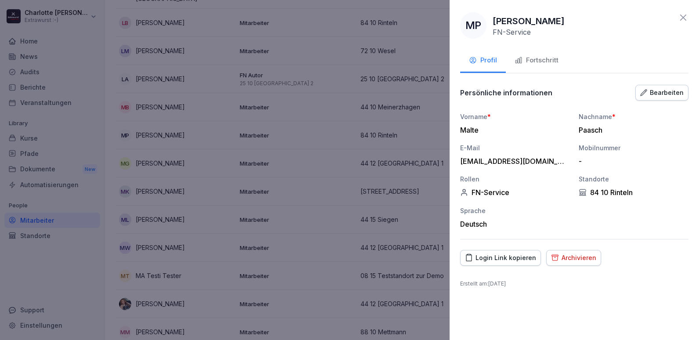
click at [529, 57] on div "Fortschritt" at bounding box center [536, 60] width 44 height 10
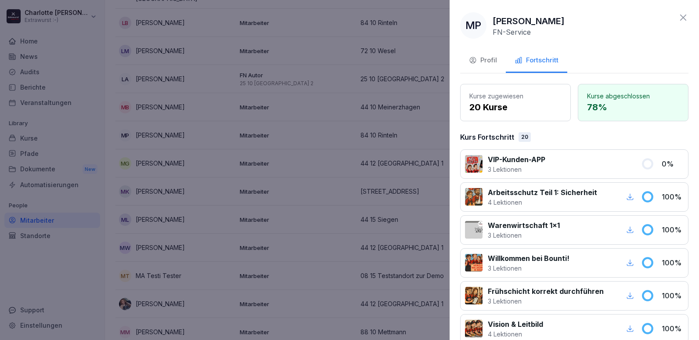
click at [153, 161] on div at bounding box center [349, 170] width 699 height 340
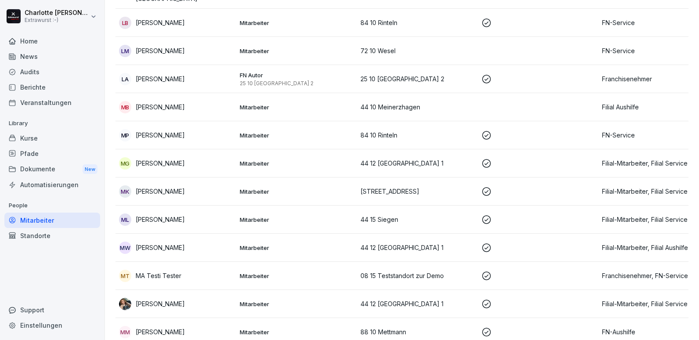
click at [163, 102] on p "[PERSON_NAME]" at bounding box center [160, 106] width 49 height 9
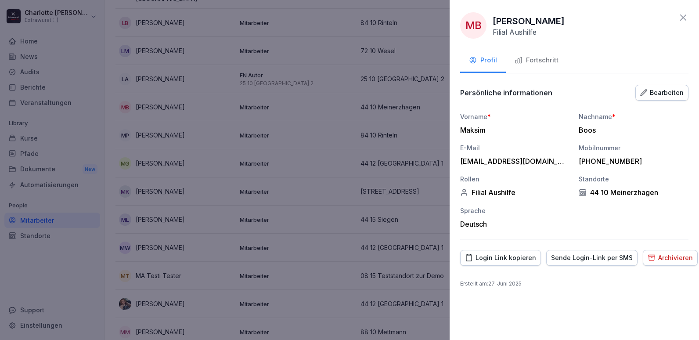
click at [243, 94] on div at bounding box center [349, 170] width 699 height 340
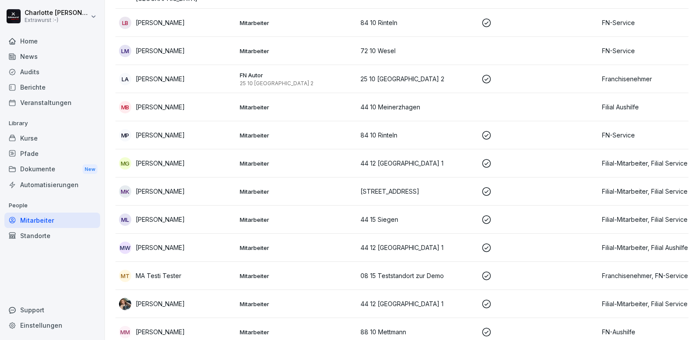
click at [243, 103] on p "Mitarbeiter" at bounding box center [297, 107] width 114 height 8
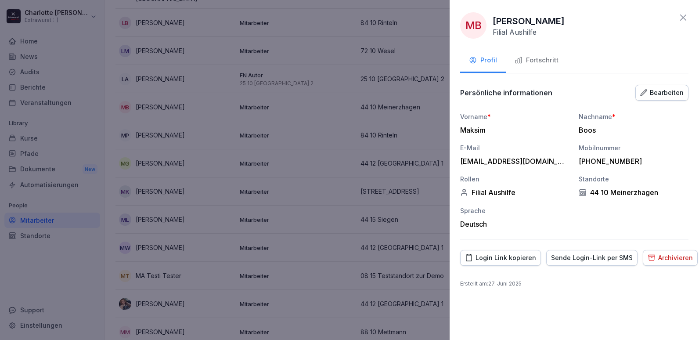
click at [539, 55] on div "Fortschritt" at bounding box center [536, 60] width 44 height 10
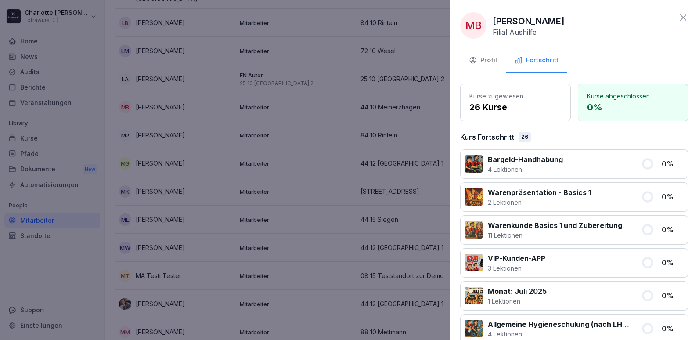
click at [142, 275] on div at bounding box center [349, 170] width 699 height 340
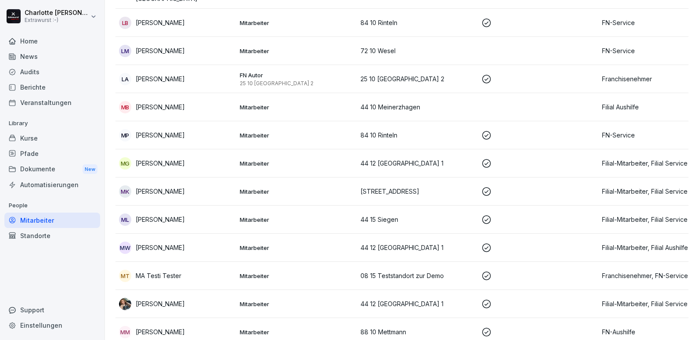
click at [173, 102] on p "[PERSON_NAME]" at bounding box center [160, 106] width 49 height 9
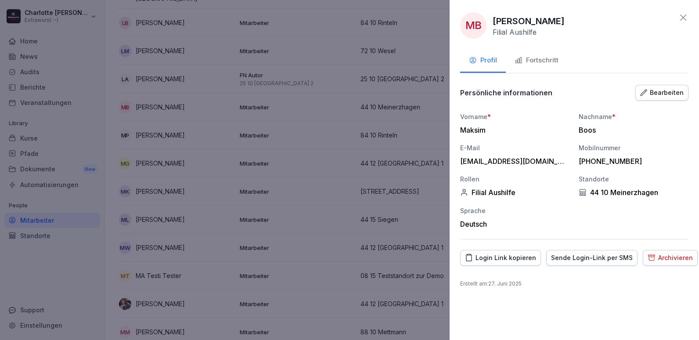
click at [529, 57] on div "Fortschritt" at bounding box center [536, 60] width 44 height 10
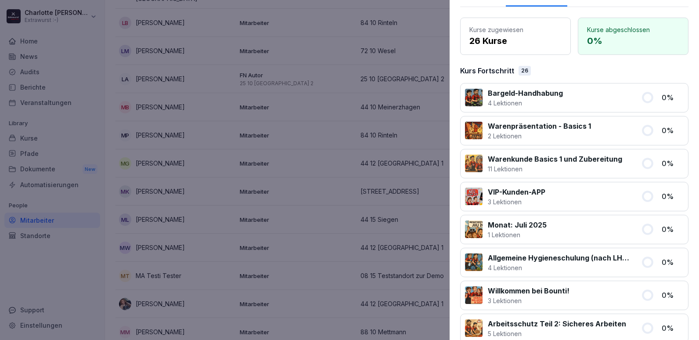
scroll to position [62, 0]
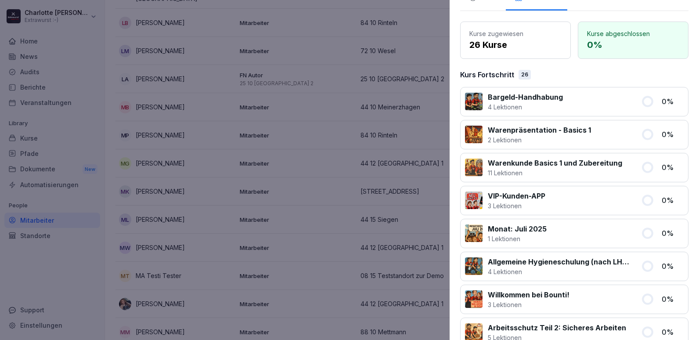
click at [172, 162] on div at bounding box center [349, 170] width 699 height 340
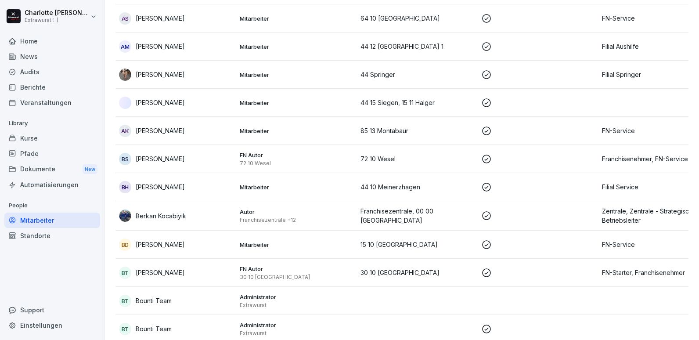
scroll to position [219, 0]
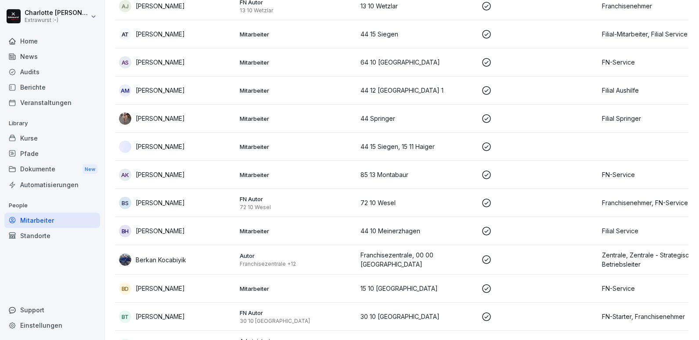
click at [168, 148] on p "[PERSON_NAME]" at bounding box center [160, 146] width 49 height 9
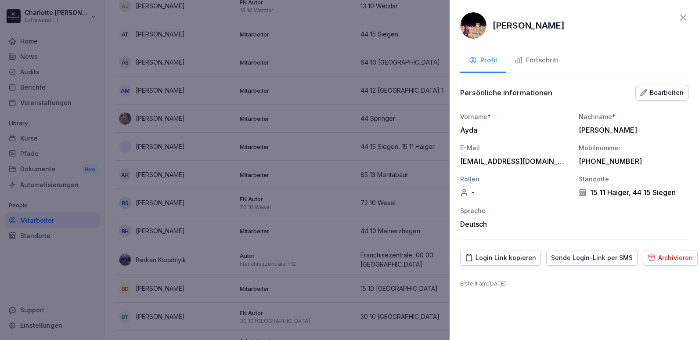
click at [526, 63] on div "Fortschritt" at bounding box center [536, 60] width 44 height 10
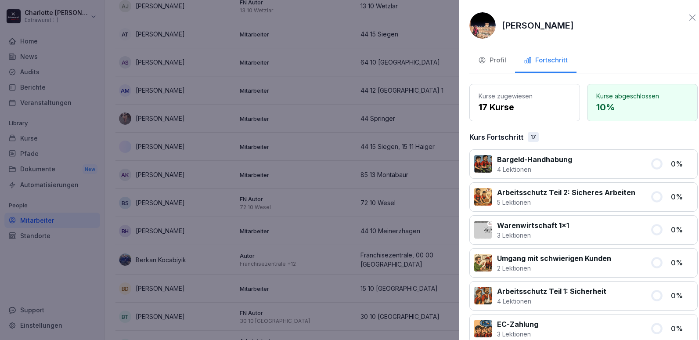
click at [235, 90] on div at bounding box center [349, 170] width 699 height 340
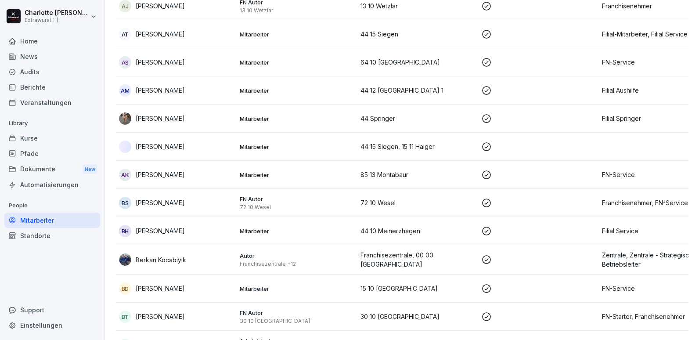
click at [174, 94] on p "[PERSON_NAME]" at bounding box center [160, 90] width 49 height 9
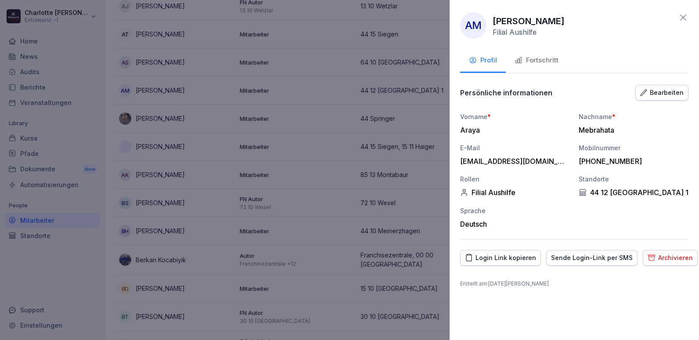
click at [540, 61] on div "Fortschritt" at bounding box center [536, 60] width 44 height 10
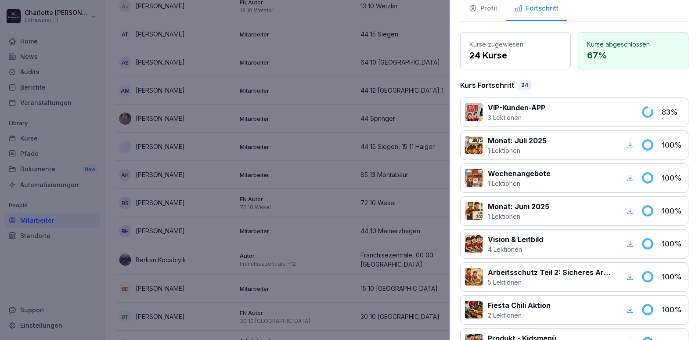
scroll to position [51, 0]
click at [315, 190] on div at bounding box center [349, 170] width 699 height 340
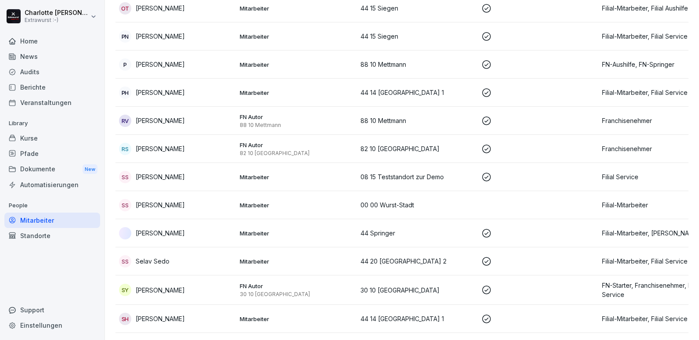
scroll to position [2897, 0]
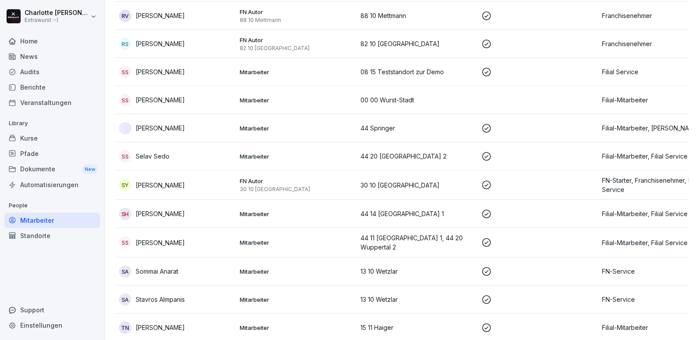
click at [181, 321] on div "TN [PERSON_NAME]" at bounding box center [176, 327] width 114 height 12
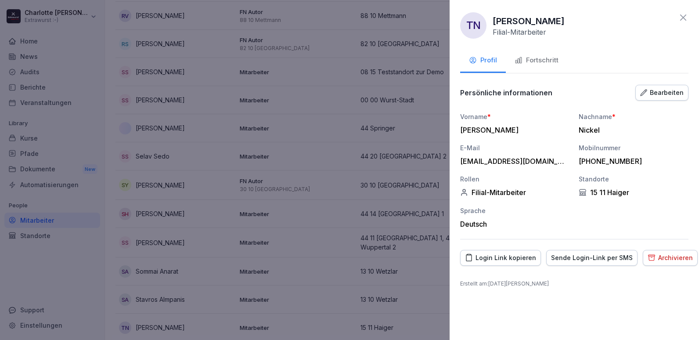
click at [676, 90] on div "Bearbeiten" at bounding box center [661, 93] width 43 height 10
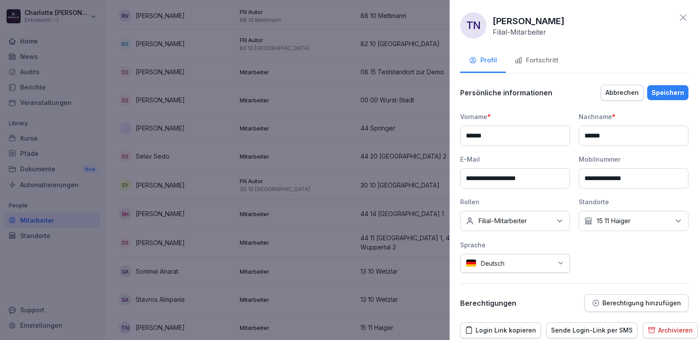
click at [559, 221] on icon at bounding box center [559, 220] width 9 height 9
click at [469, 291] on button "Filial Service" at bounding box center [470, 291] width 8 height 8
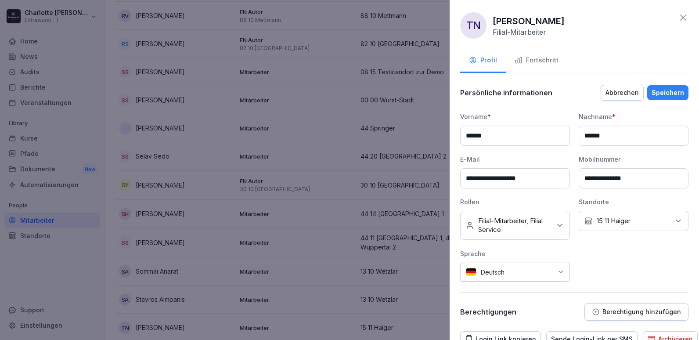
click at [629, 272] on div "**********" at bounding box center [574, 196] width 228 height 169
click at [538, 60] on div "Fortschritt" at bounding box center [536, 60] width 44 height 10
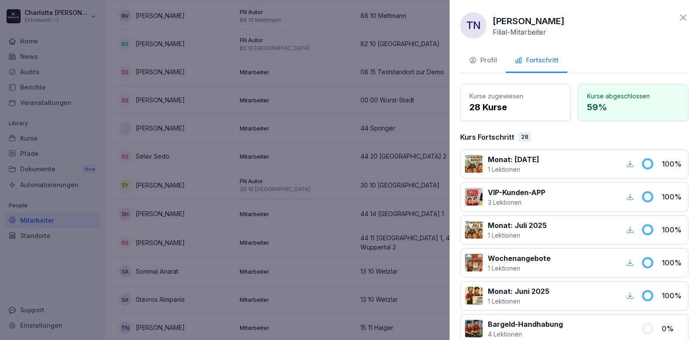
click at [484, 58] on div "Profil" at bounding box center [483, 60] width 28 height 10
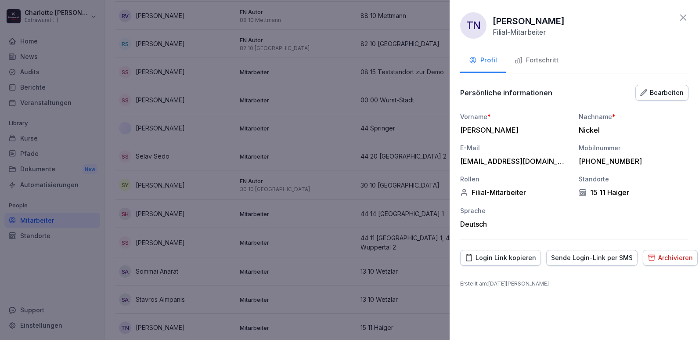
click at [510, 190] on div "Filial-Mitarbeiter" at bounding box center [515, 192] width 110 height 9
click at [650, 93] on div "Bearbeiten" at bounding box center [661, 93] width 43 height 10
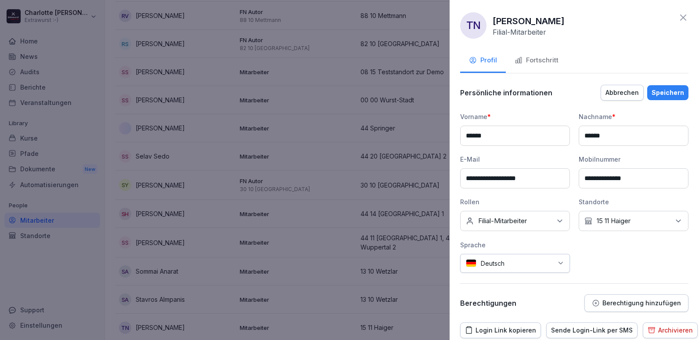
click at [531, 218] on div "Keine Rollen Filial-Mitarbeiter" at bounding box center [515, 221] width 110 height 20
click at [470, 277] on button "Filial Service" at bounding box center [470, 273] width 8 height 8
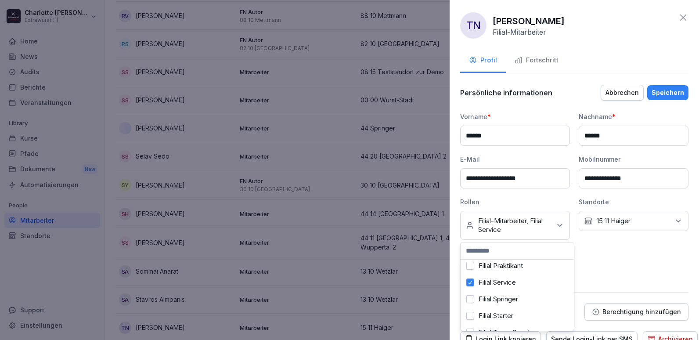
click at [663, 89] on div "Speichern" at bounding box center [667, 93] width 32 height 10
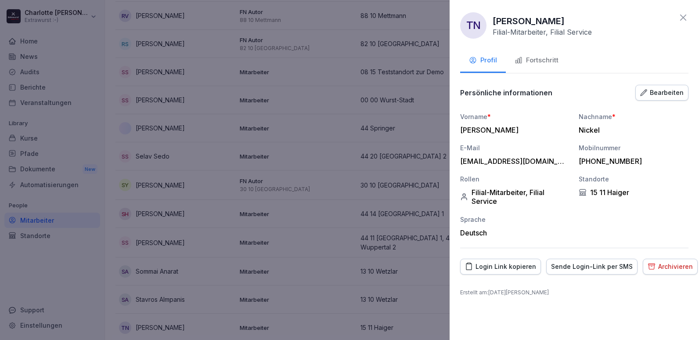
click at [545, 59] on div "Fortschritt" at bounding box center [536, 60] width 44 height 10
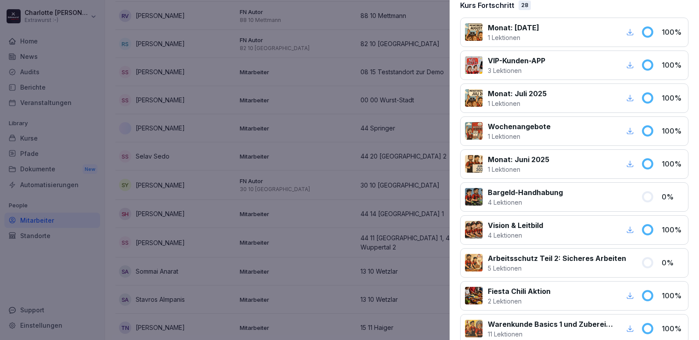
scroll to position [0, 0]
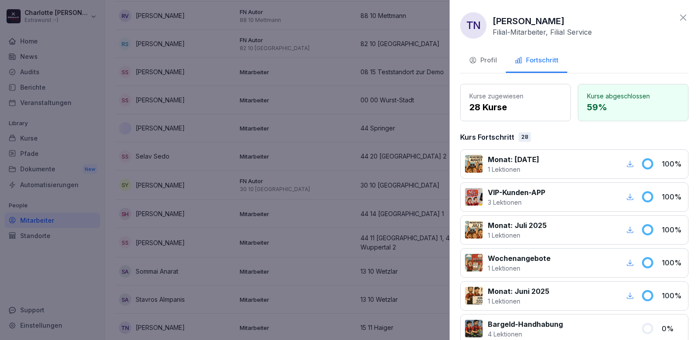
click at [246, 142] on div at bounding box center [349, 170] width 699 height 340
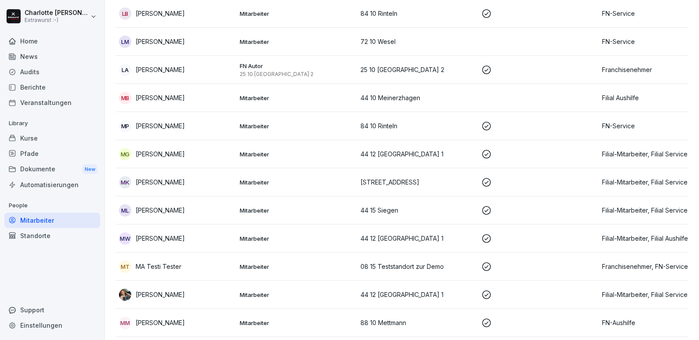
scroll to position [2019, 0]
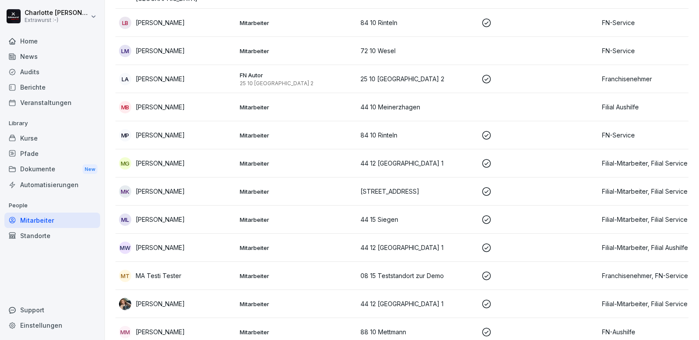
click at [147, 157] on div "MG [PERSON_NAME]" at bounding box center [176, 163] width 114 height 12
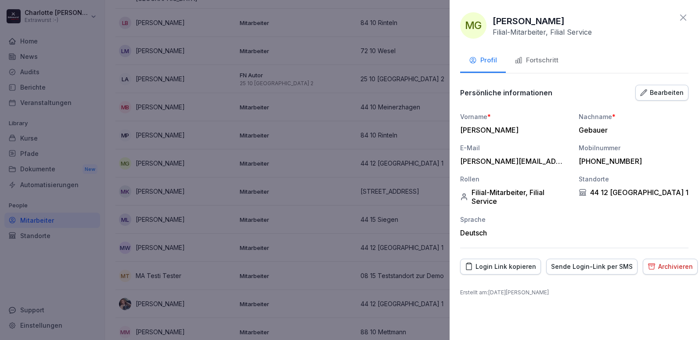
click at [531, 59] on div "Fortschritt" at bounding box center [536, 60] width 44 height 10
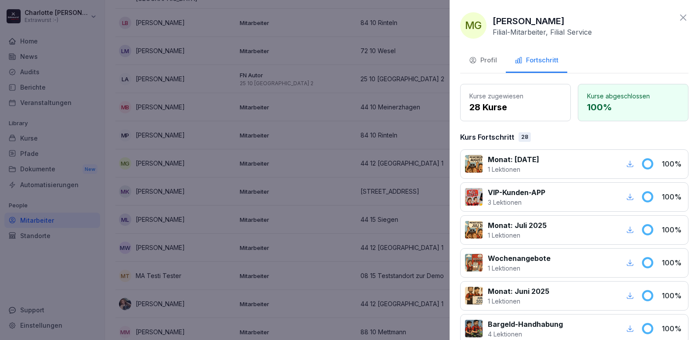
click at [532, 93] on p "Kurse zugewiesen" at bounding box center [515, 95] width 92 height 9
click at [208, 162] on div at bounding box center [349, 170] width 699 height 340
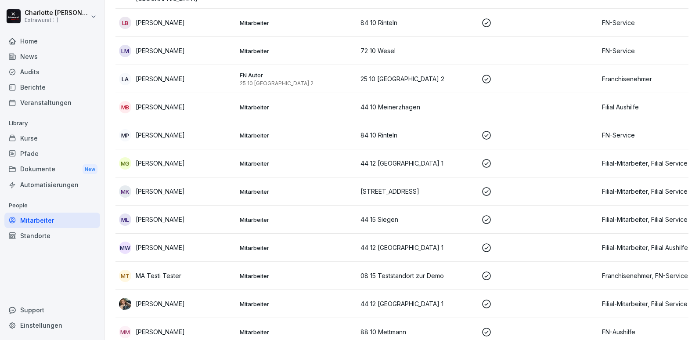
click at [169, 187] on p "[PERSON_NAME]" at bounding box center [160, 191] width 49 height 9
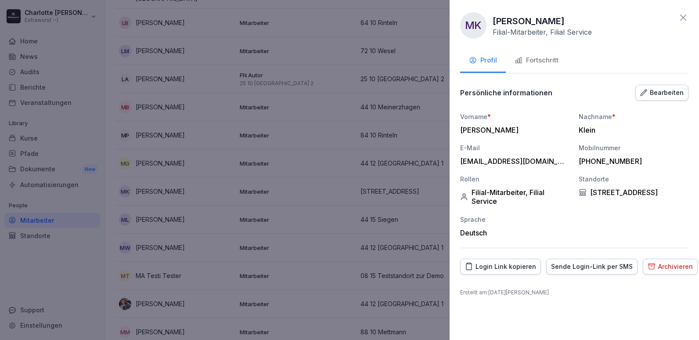
click at [547, 61] on div "Fortschritt" at bounding box center [536, 60] width 44 height 10
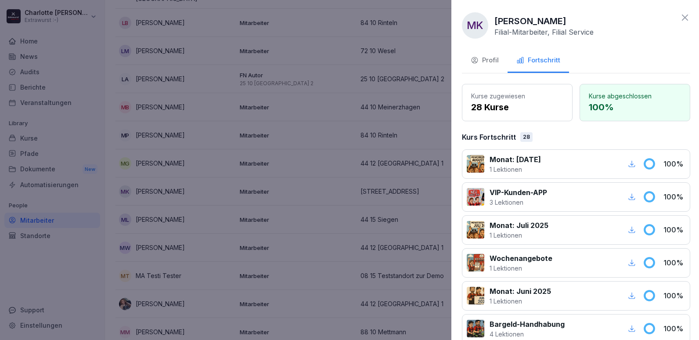
click at [328, 161] on div at bounding box center [349, 170] width 699 height 340
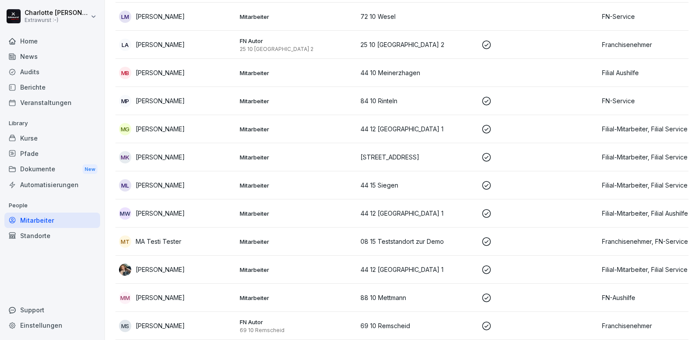
scroll to position [2107, 0]
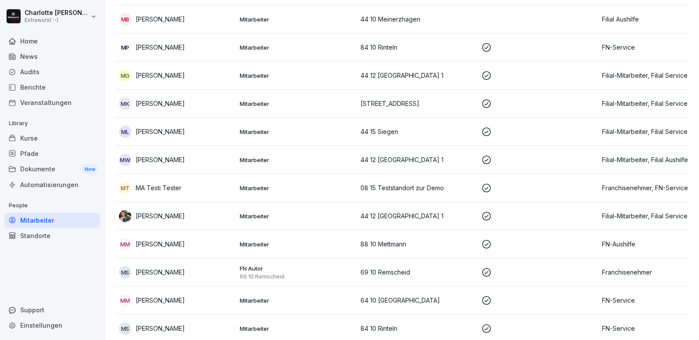
click at [180, 127] on p "[PERSON_NAME]" at bounding box center [160, 131] width 49 height 9
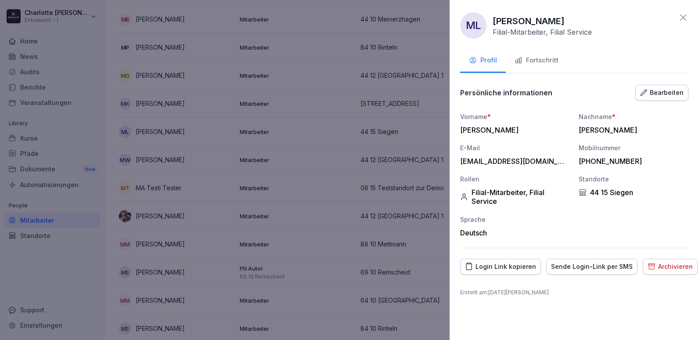
click at [543, 57] on div "Fortschritt" at bounding box center [536, 60] width 44 height 10
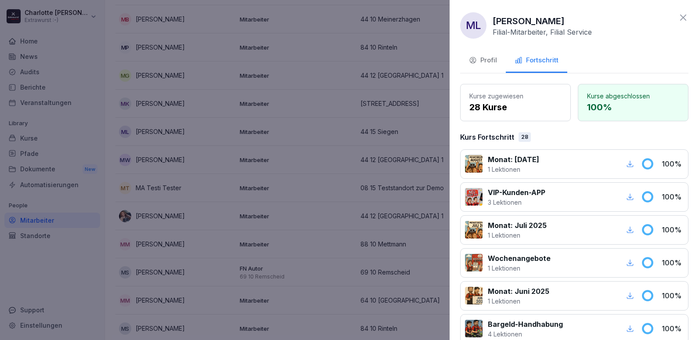
click at [234, 181] on div at bounding box center [349, 170] width 699 height 340
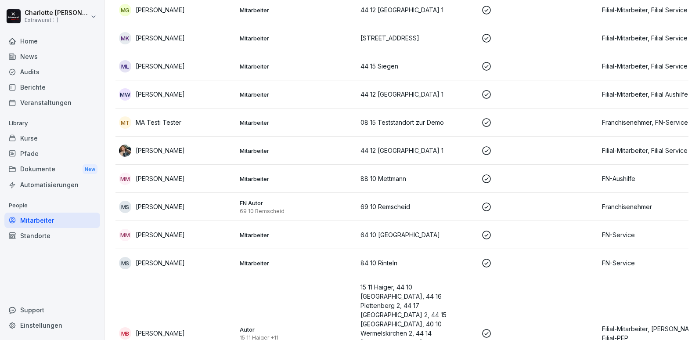
scroll to position [2151, 0]
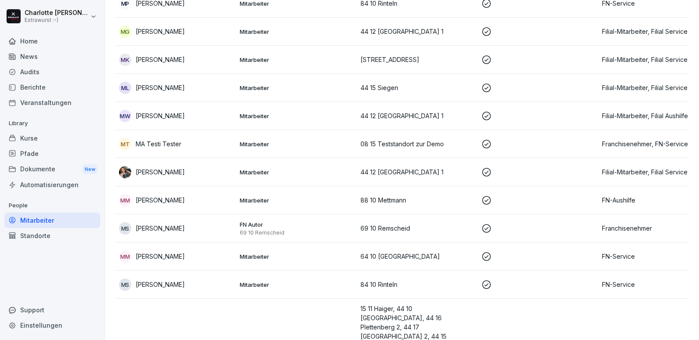
click at [205, 166] on div "[PERSON_NAME]" at bounding box center [176, 172] width 114 height 12
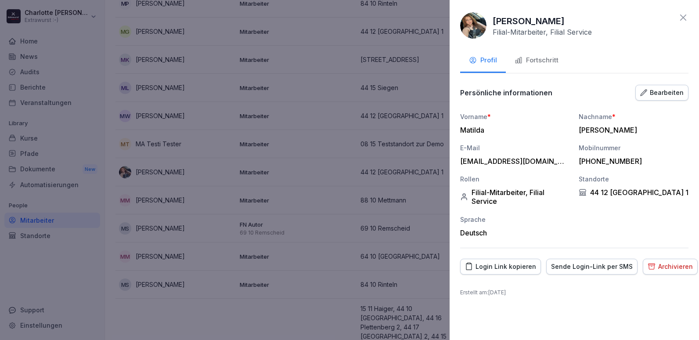
click at [539, 55] on div "Fortschritt" at bounding box center [536, 60] width 44 height 10
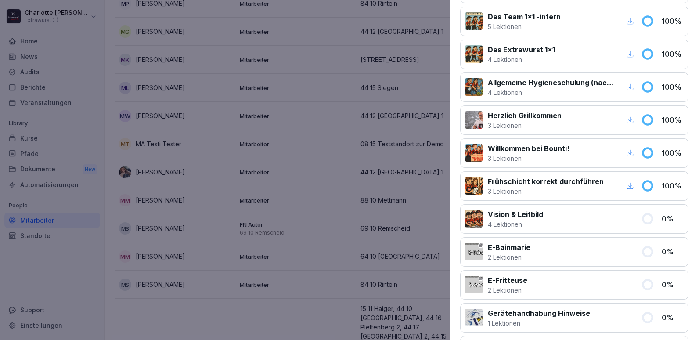
scroll to position [527, 0]
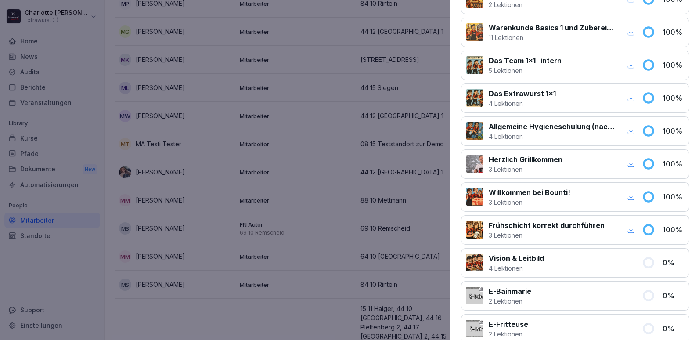
click at [218, 234] on div at bounding box center [349, 170] width 699 height 340
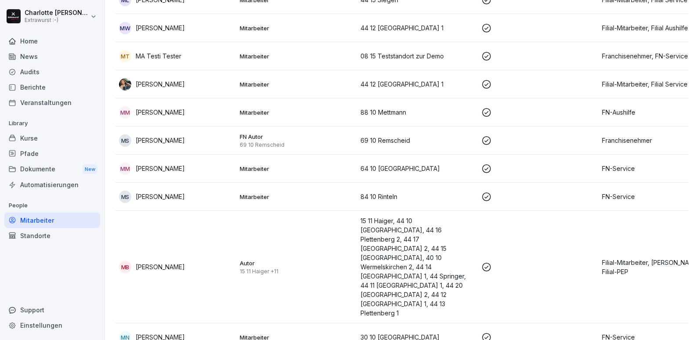
scroll to position [2282, 0]
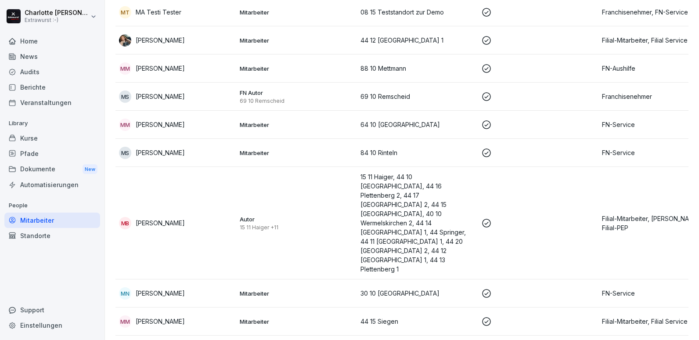
click at [190, 315] on div "MM [PERSON_NAME]" at bounding box center [176, 321] width 114 height 12
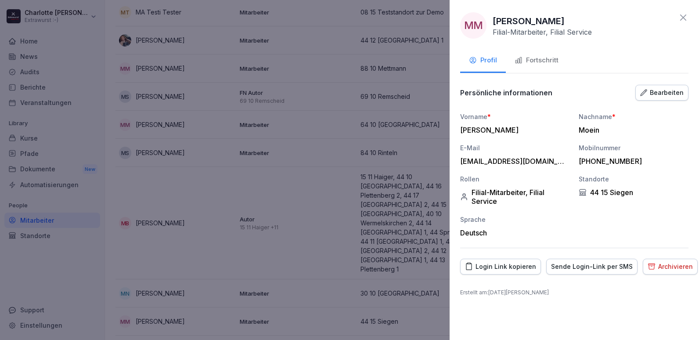
click at [519, 61] on icon "button" at bounding box center [518, 60] width 8 height 8
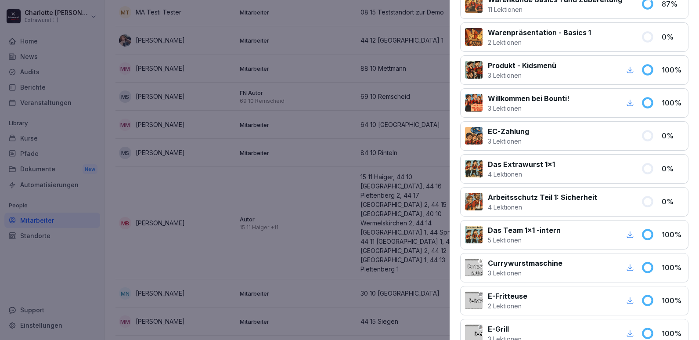
scroll to position [483, 0]
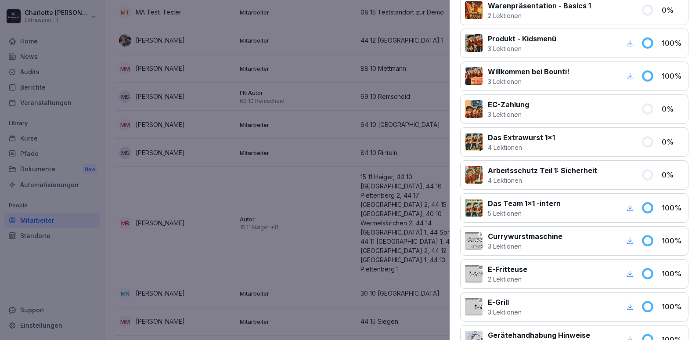
click at [193, 203] on div at bounding box center [349, 170] width 699 height 340
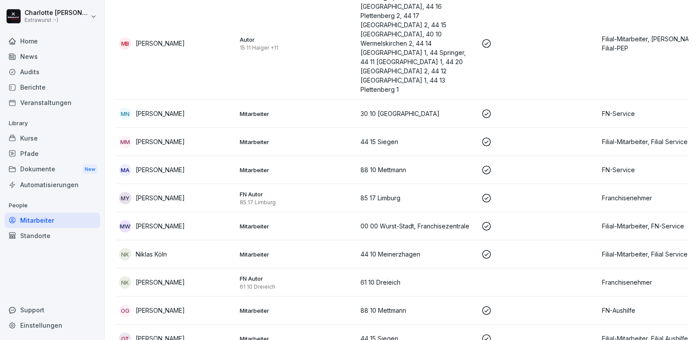
scroll to position [2502, 0]
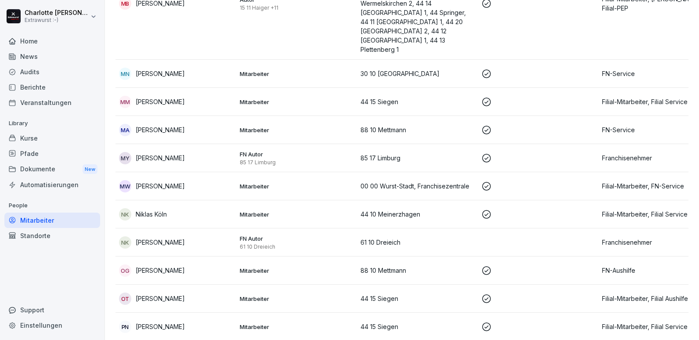
click at [146, 200] on td "NK Niklas Köln" at bounding box center [175, 214] width 121 height 28
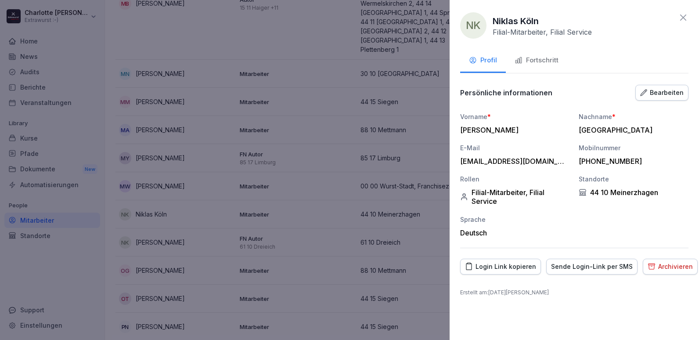
click at [548, 59] on div "Fortschritt" at bounding box center [536, 60] width 44 height 10
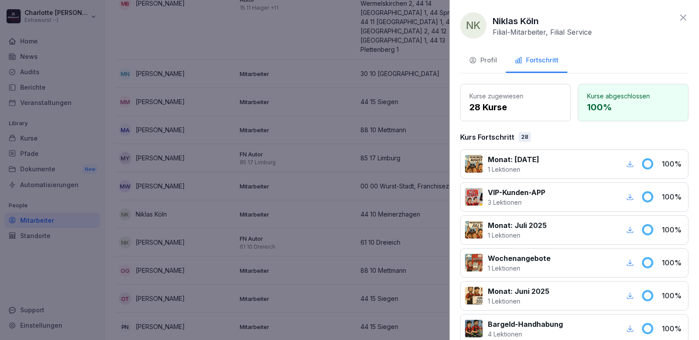
click at [183, 171] on div at bounding box center [349, 170] width 699 height 340
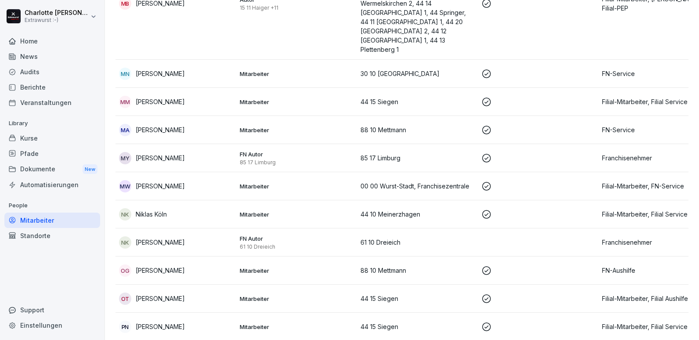
click at [183, 313] on td "PN [PERSON_NAME]" at bounding box center [175, 327] width 121 height 28
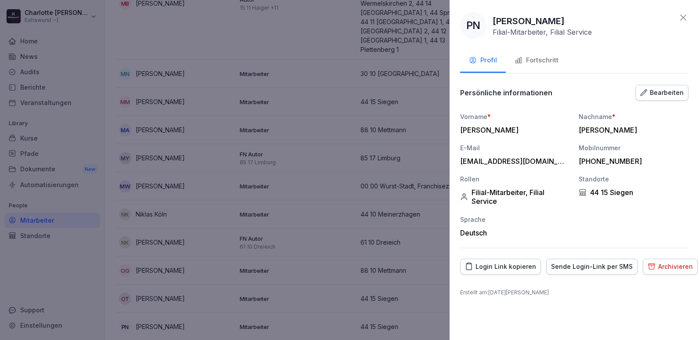
click at [544, 61] on div "Fortschritt" at bounding box center [536, 60] width 44 height 10
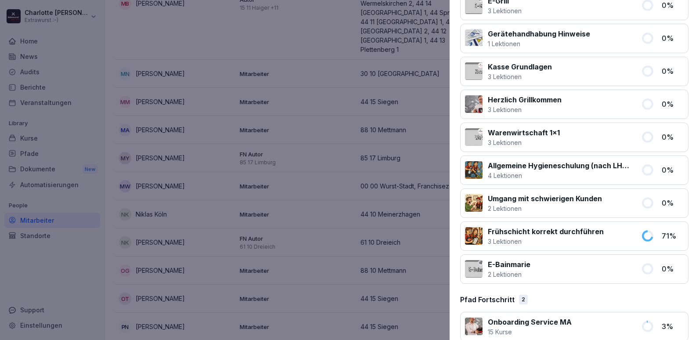
scroll to position [830, 0]
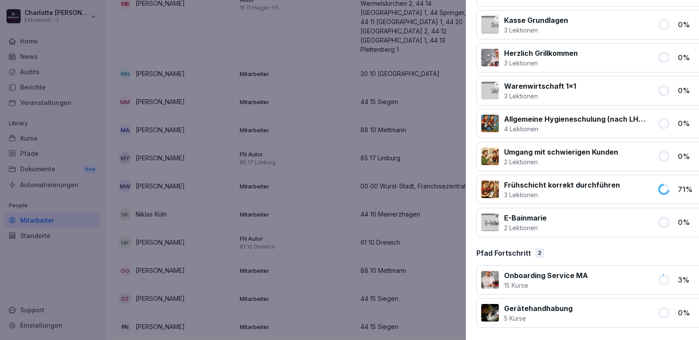
click at [217, 339] on div at bounding box center [349, 170] width 699 height 340
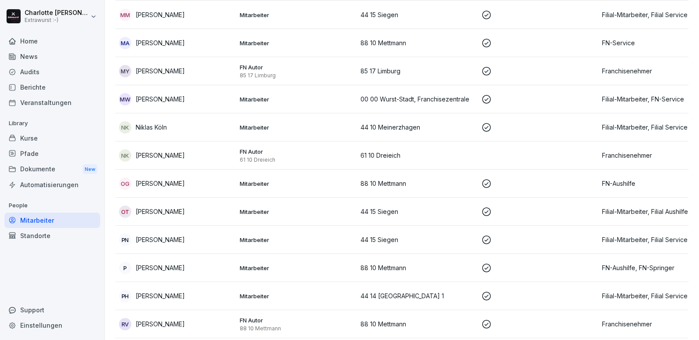
scroll to position [2590, 0]
click at [182, 290] on p "[PERSON_NAME]" at bounding box center [160, 294] width 49 height 9
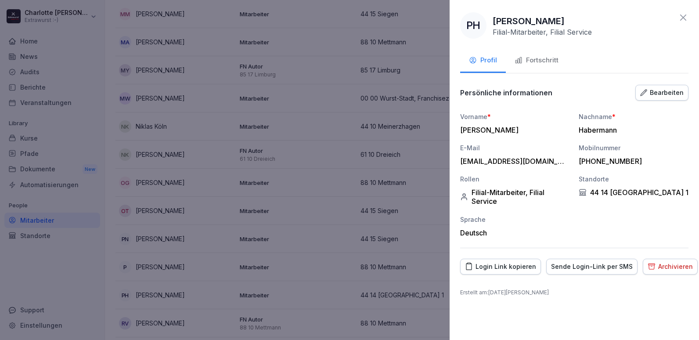
click at [535, 60] on div "Fortschritt" at bounding box center [536, 60] width 44 height 10
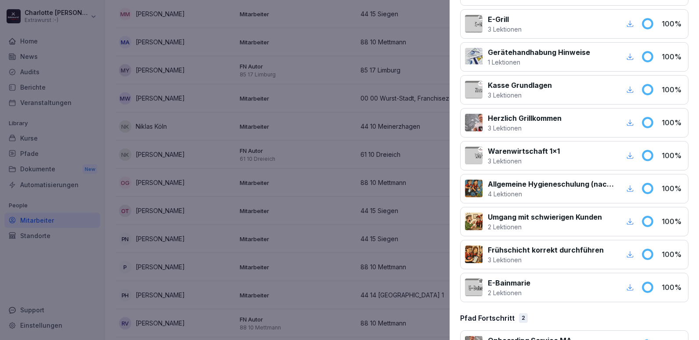
scroll to position [790, 0]
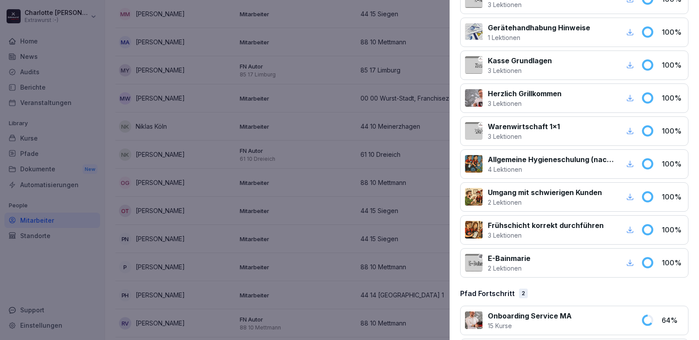
click at [98, 130] on div at bounding box center [349, 170] width 699 height 340
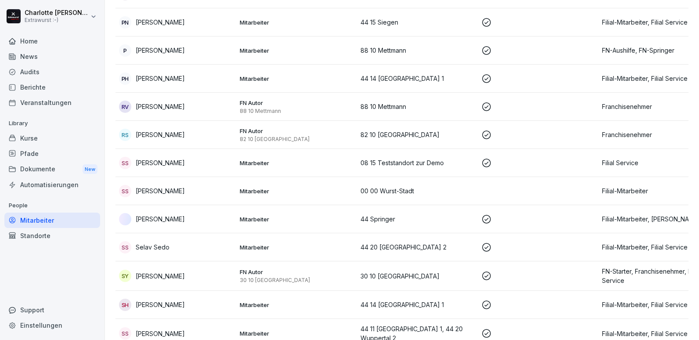
scroll to position [2809, 0]
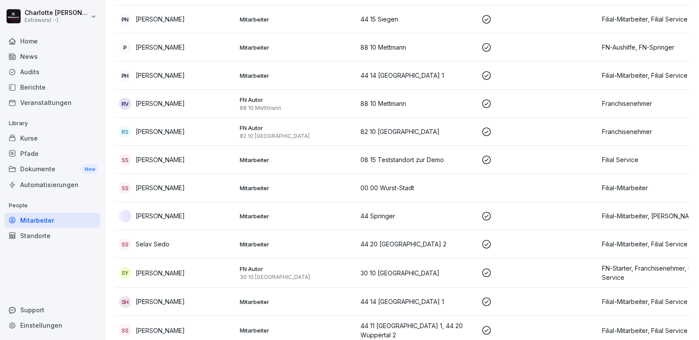
click at [180, 238] on div "SS Selav Sedo" at bounding box center [176, 244] width 114 height 12
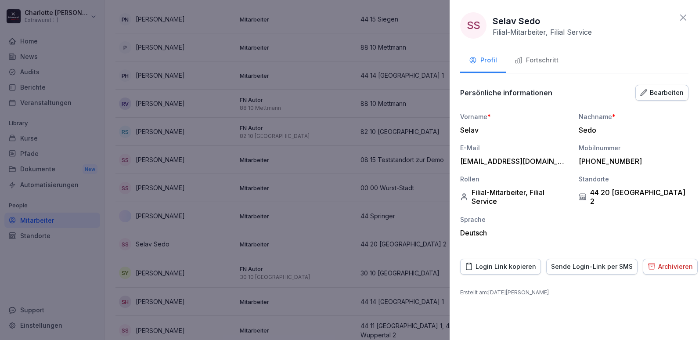
click at [539, 61] on div "Fortschritt" at bounding box center [536, 60] width 44 height 10
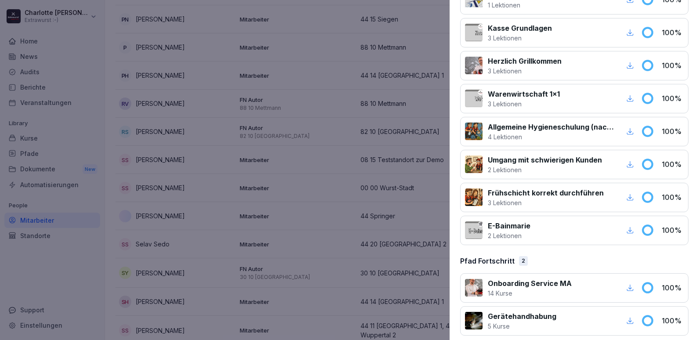
scroll to position [830, 0]
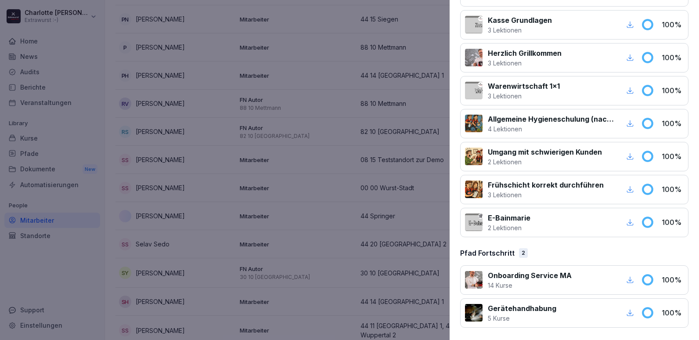
click at [217, 205] on div at bounding box center [349, 170] width 699 height 340
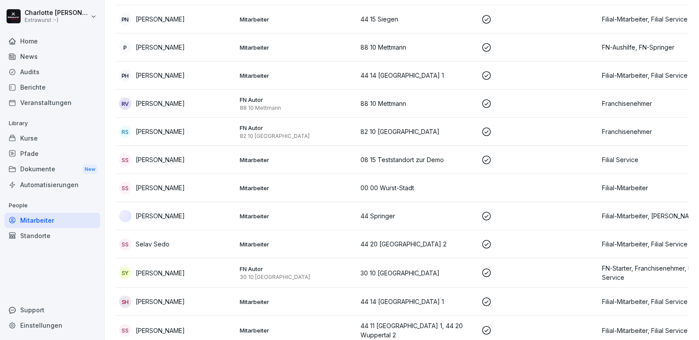
click at [155, 324] on div "SS [PERSON_NAME]" at bounding box center [176, 330] width 114 height 12
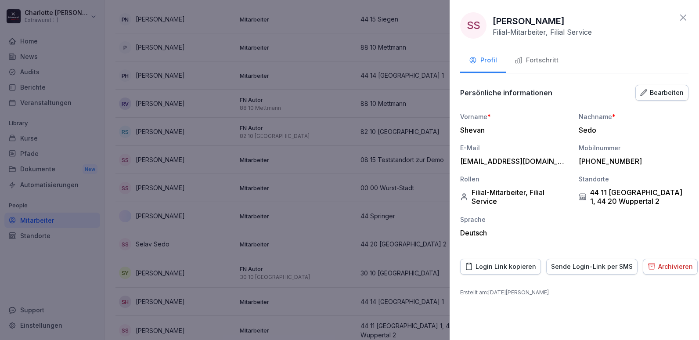
click at [533, 59] on div "Fortschritt" at bounding box center [536, 60] width 44 height 10
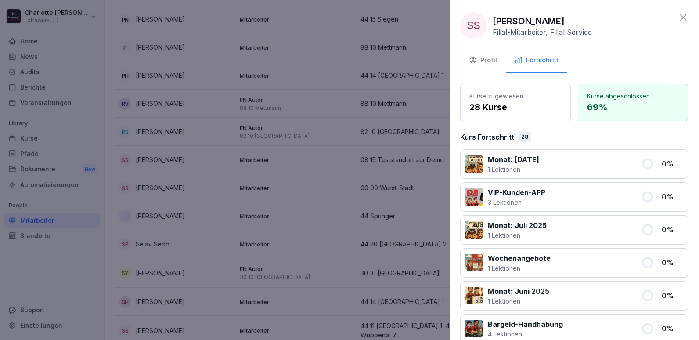
click at [35, 205] on div at bounding box center [349, 170] width 699 height 340
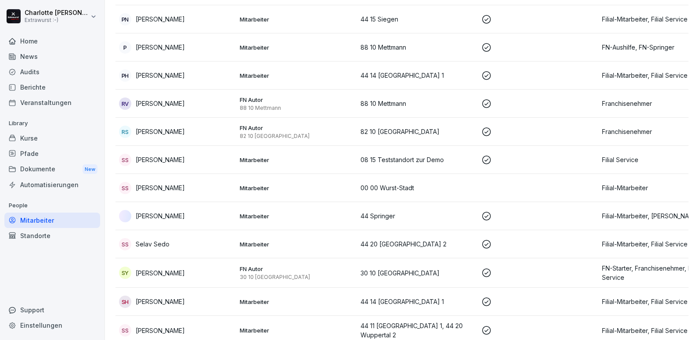
click at [149, 297] on p "[PERSON_NAME]" at bounding box center [160, 301] width 49 height 9
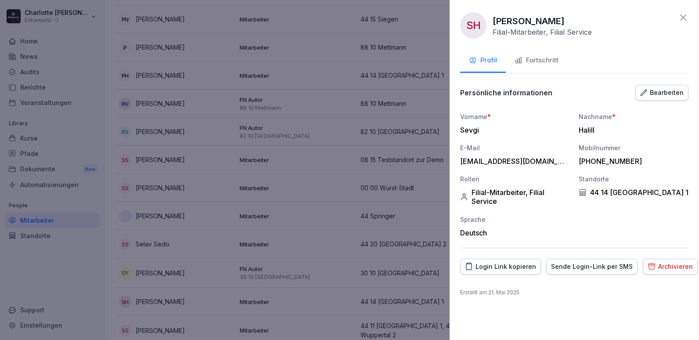
click at [539, 61] on div "Fortschritt" at bounding box center [536, 60] width 44 height 10
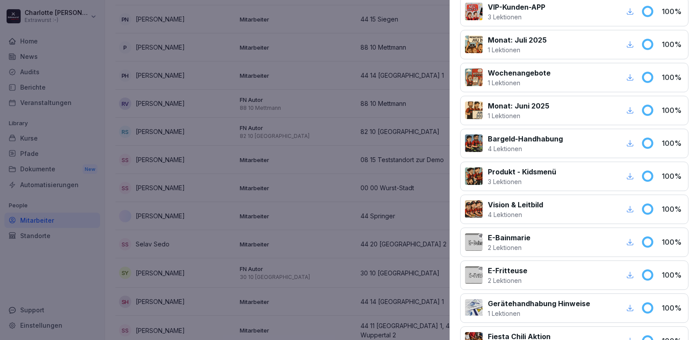
scroll to position [263, 0]
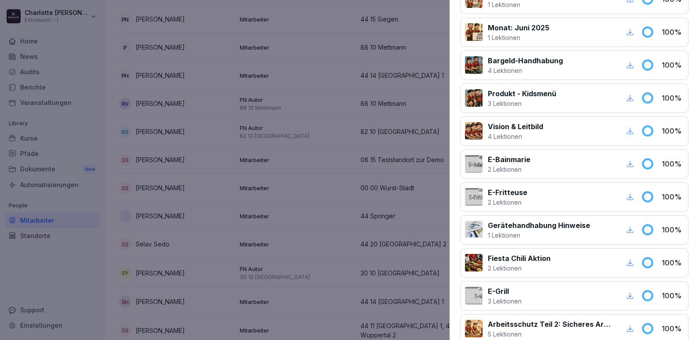
click at [244, 185] on div at bounding box center [349, 170] width 699 height 340
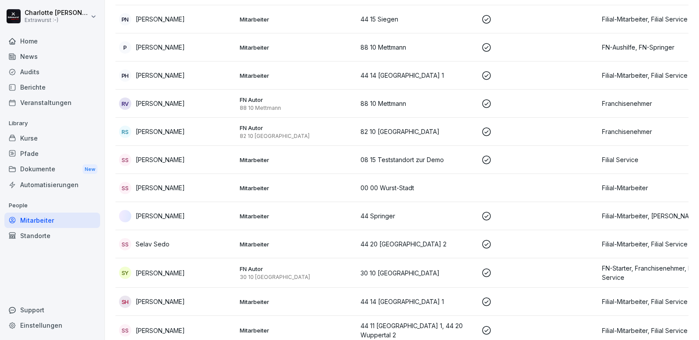
click at [170, 326] on p "[PERSON_NAME]" at bounding box center [160, 330] width 49 height 9
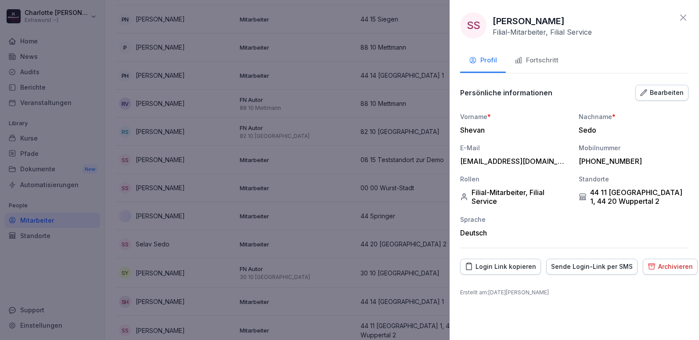
click at [532, 57] on div "Fortschritt" at bounding box center [536, 60] width 44 height 10
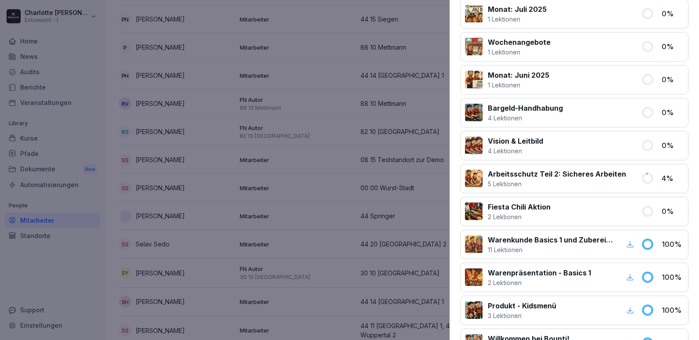
scroll to position [172, 0]
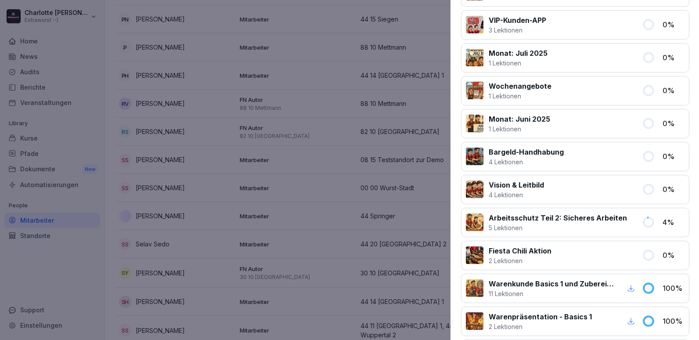
click at [240, 250] on div at bounding box center [349, 170] width 699 height 340
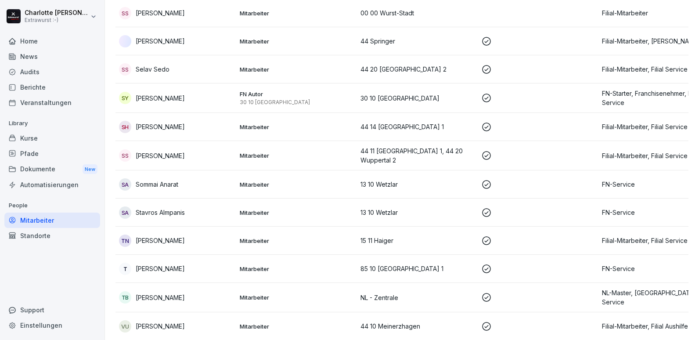
scroll to position [2985, 0]
click at [177, 235] on p "[PERSON_NAME]" at bounding box center [160, 239] width 49 height 9
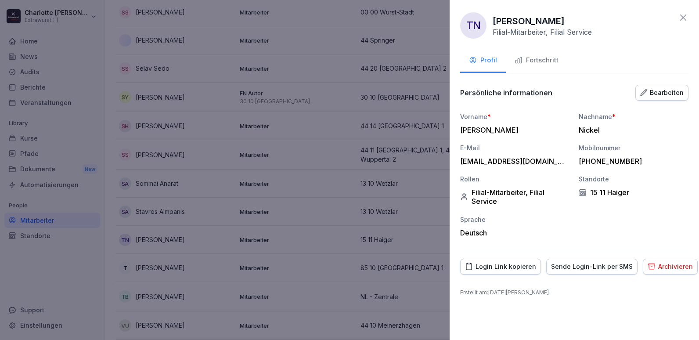
click at [533, 56] on div "Fortschritt" at bounding box center [536, 60] width 44 height 10
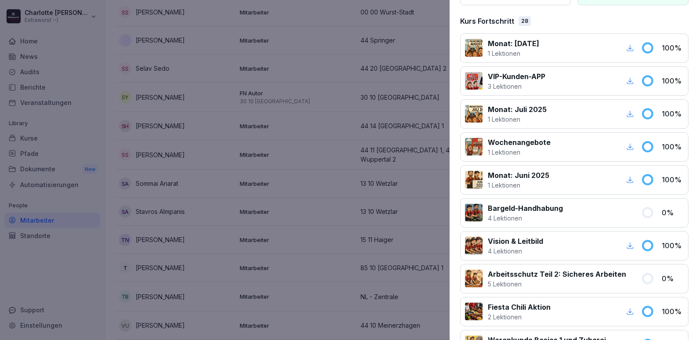
scroll to position [132, 0]
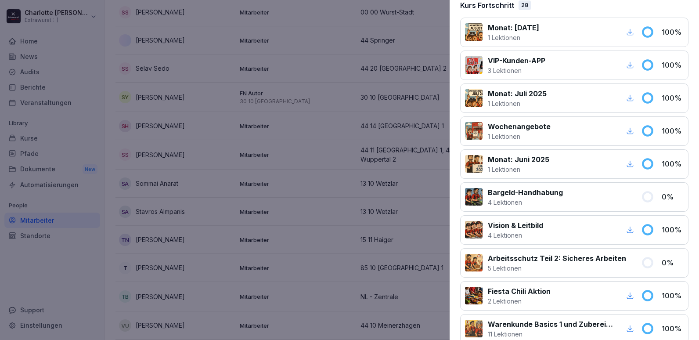
click at [574, 189] on div at bounding box center [602, 197] width 68 height 20
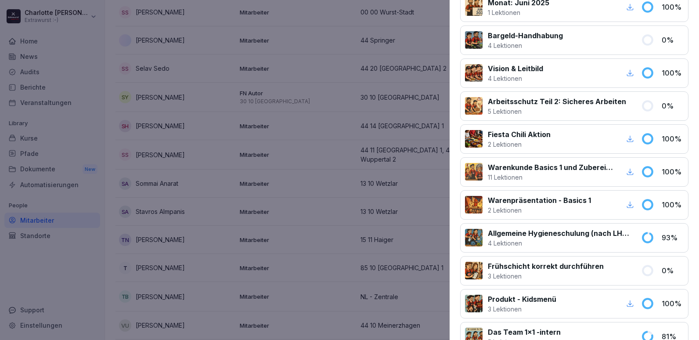
scroll to position [307, 0]
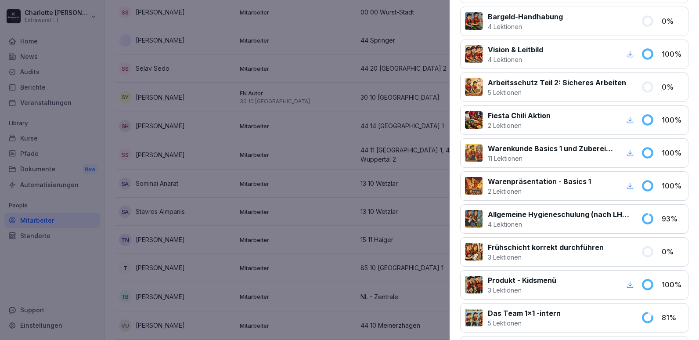
click at [567, 221] on p "4 Lektionen" at bounding box center [559, 223] width 143 height 9
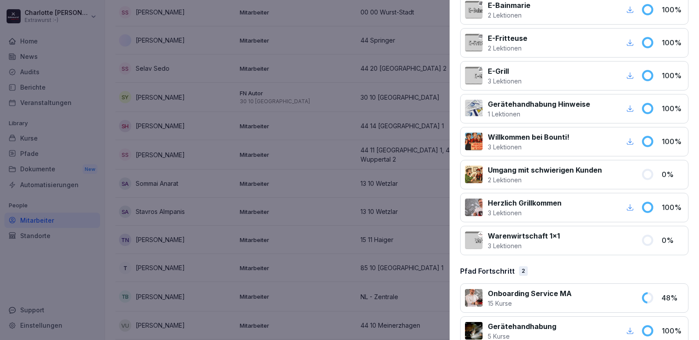
scroll to position [830, 0]
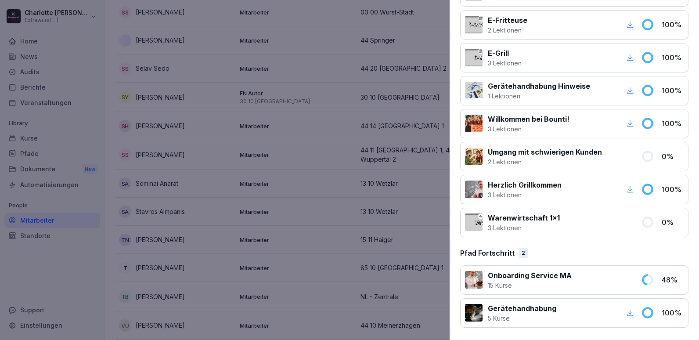
click at [217, 216] on div at bounding box center [349, 170] width 699 height 340
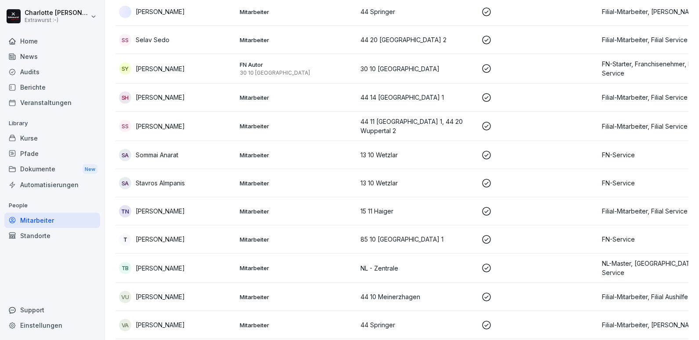
scroll to position [3116, 0]
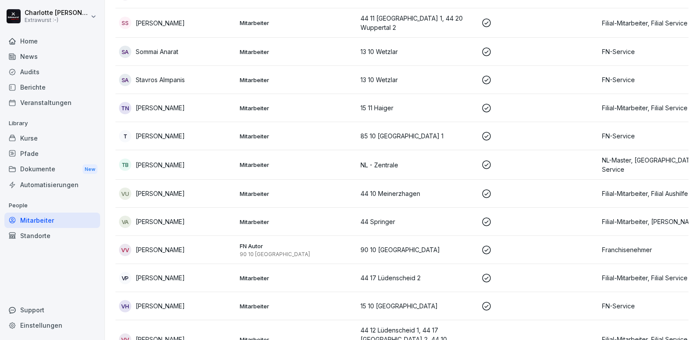
click at [178, 334] on p "[PERSON_NAME]" at bounding box center [160, 338] width 49 height 9
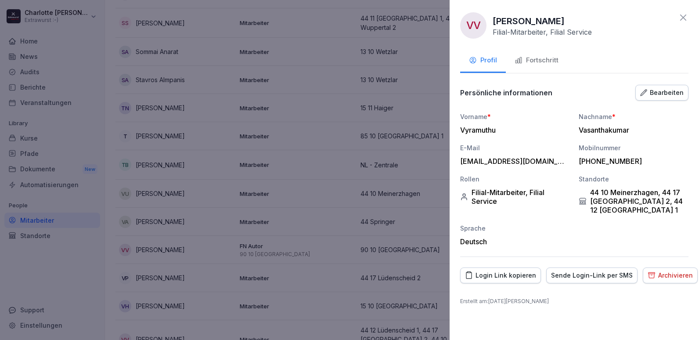
click at [536, 57] on div "Fortschritt" at bounding box center [536, 60] width 44 height 10
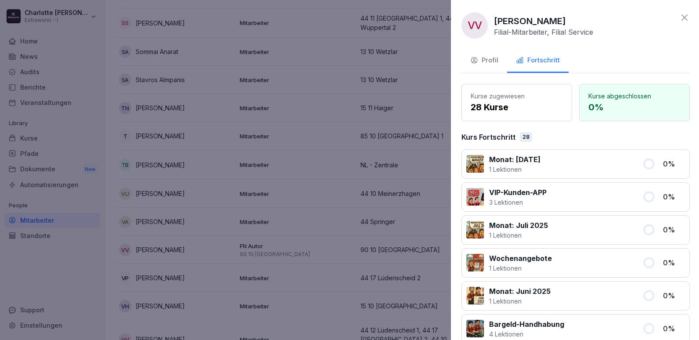
click at [172, 210] on div at bounding box center [349, 170] width 699 height 340
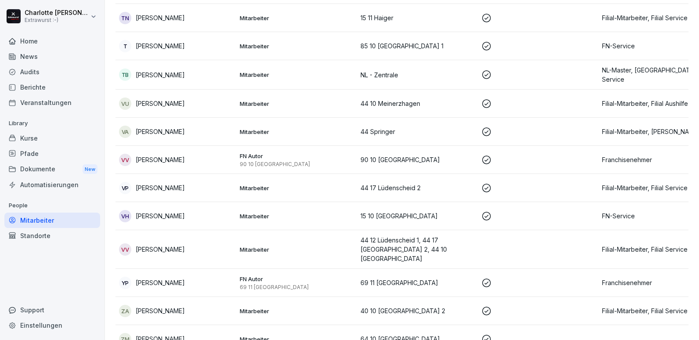
scroll to position [3207, 0]
click at [161, 304] on div "ZA [PERSON_NAME]" at bounding box center [176, 310] width 114 height 12
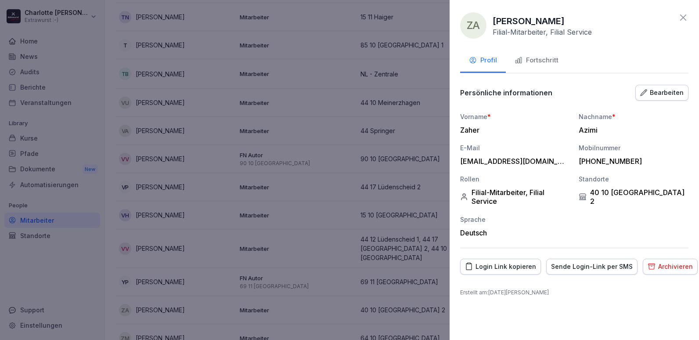
click at [544, 65] on div "Fortschritt" at bounding box center [536, 60] width 44 height 10
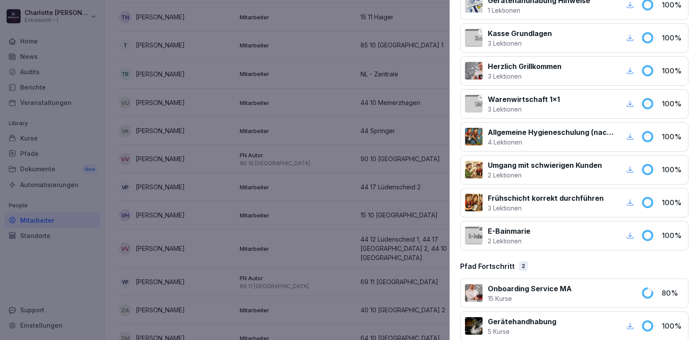
scroll to position [830, 0]
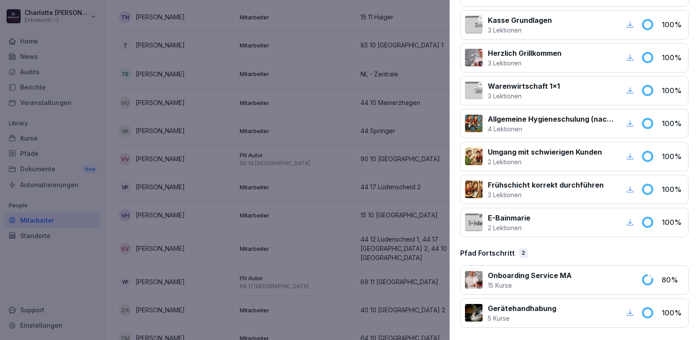
click at [132, 174] on div at bounding box center [349, 170] width 699 height 340
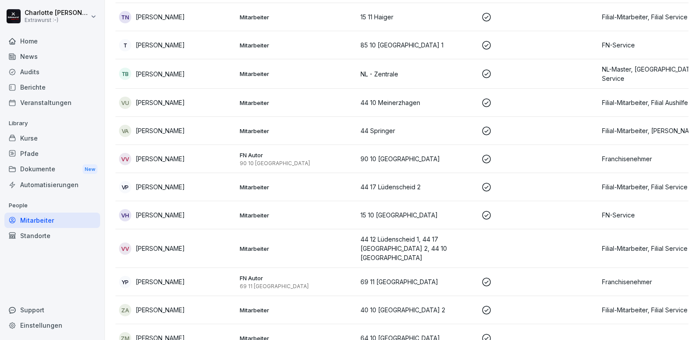
click at [161, 182] on p "[PERSON_NAME]" at bounding box center [160, 186] width 49 height 9
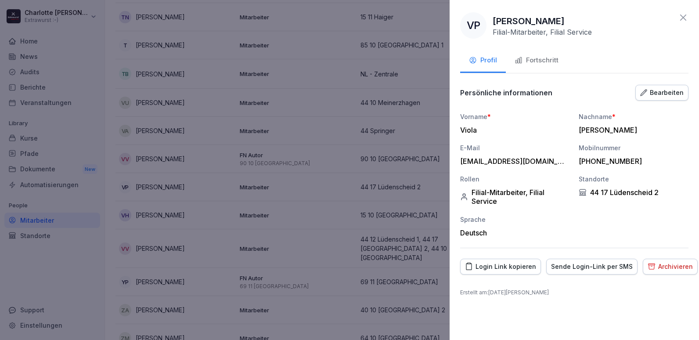
click at [529, 56] on div "Fortschritt" at bounding box center [536, 60] width 44 height 10
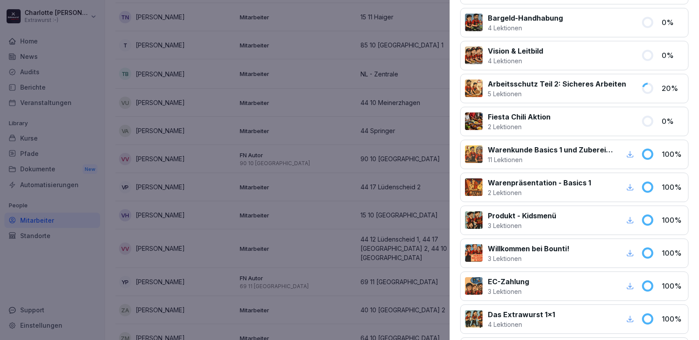
scroll to position [307, 0]
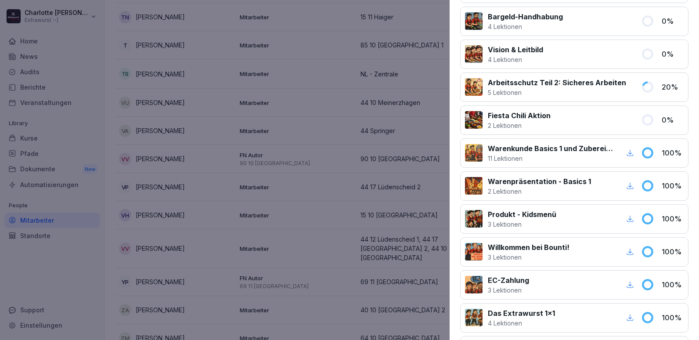
click at [314, 41] on div at bounding box center [349, 170] width 699 height 340
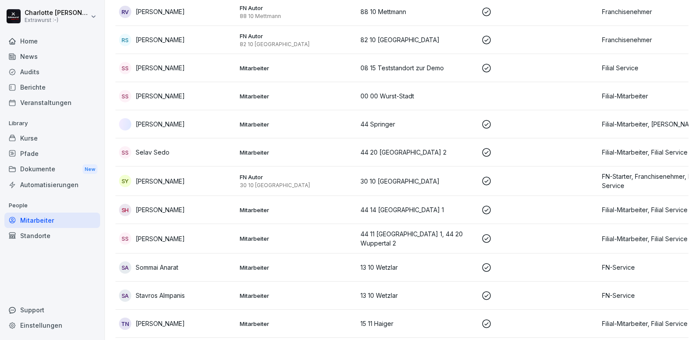
scroll to position [2900, 0]
click at [162, 111] on td "[PERSON_NAME]" at bounding box center [175, 125] width 121 height 28
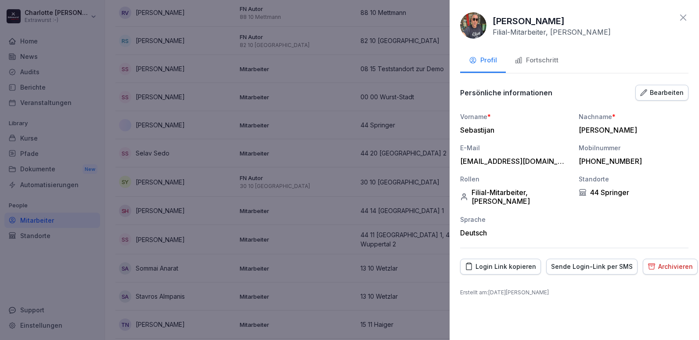
click at [525, 58] on div "Fortschritt" at bounding box center [536, 60] width 44 height 10
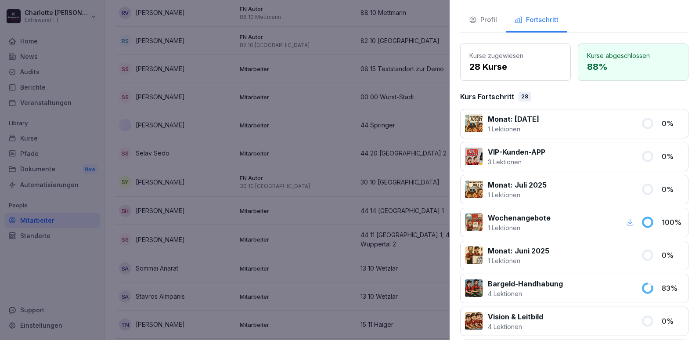
scroll to position [84, 0]
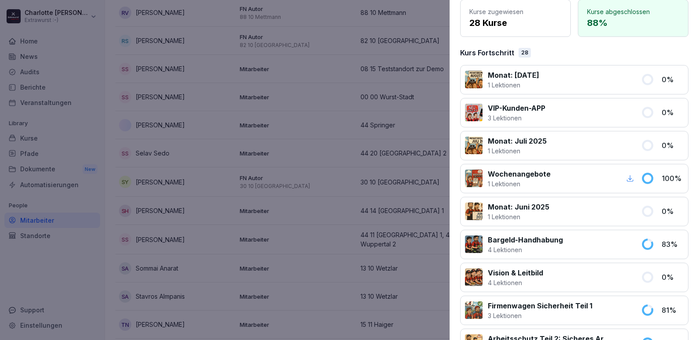
click at [176, 196] on div at bounding box center [349, 170] width 699 height 340
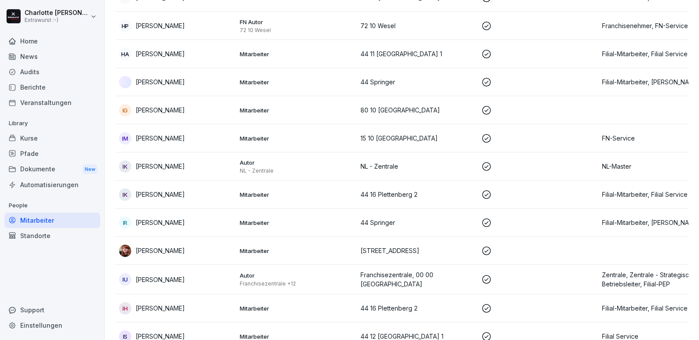
scroll to position [1056, 0]
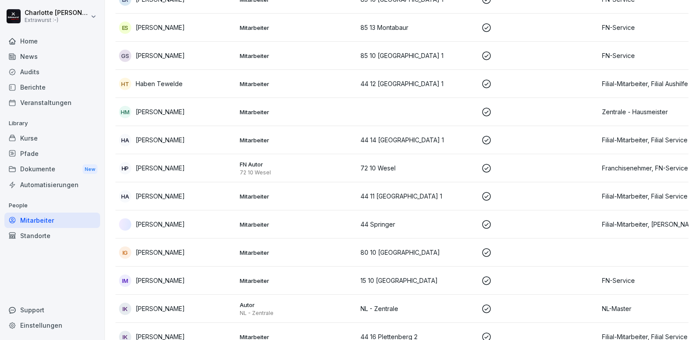
click at [174, 219] on p "[PERSON_NAME]" at bounding box center [160, 223] width 49 height 9
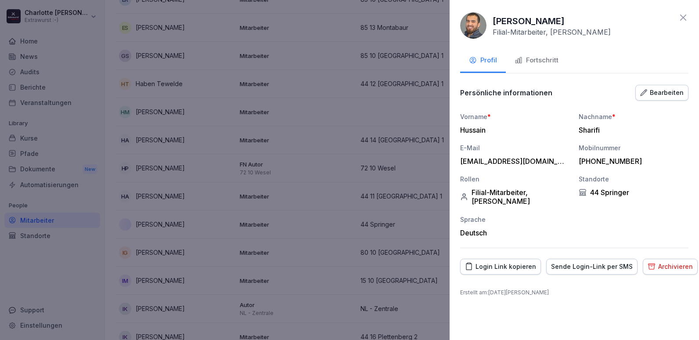
click at [528, 57] on div "Fortschritt" at bounding box center [536, 60] width 44 height 10
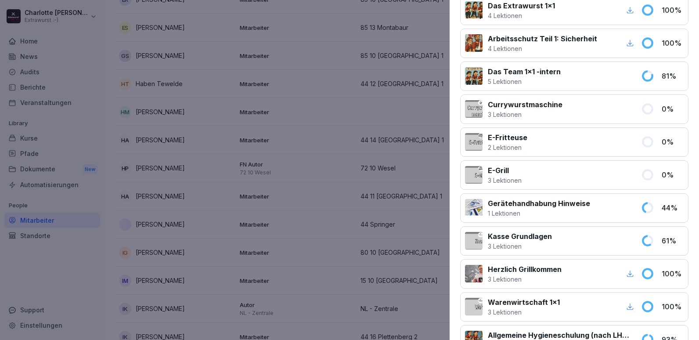
scroll to position [658, 0]
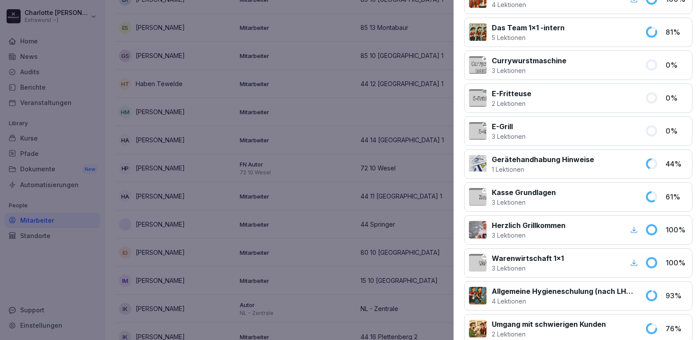
click at [449, 319] on div at bounding box center [349, 170] width 699 height 340
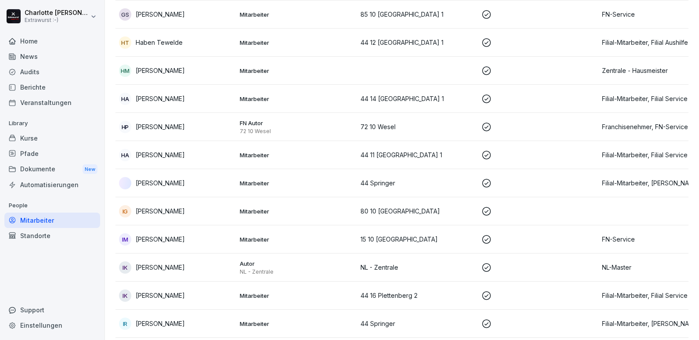
scroll to position [1188, 0]
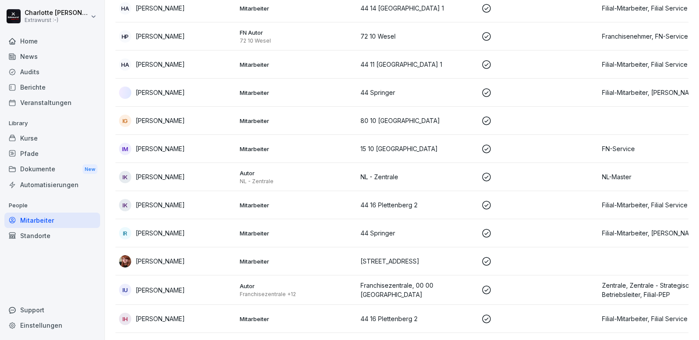
click at [191, 227] on div "IR [PERSON_NAME]" at bounding box center [176, 233] width 114 height 12
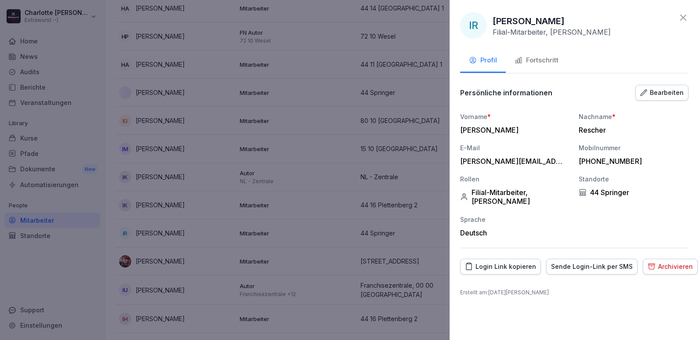
click at [524, 57] on div "Fortschritt" at bounding box center [536, 60] width 44 height 10
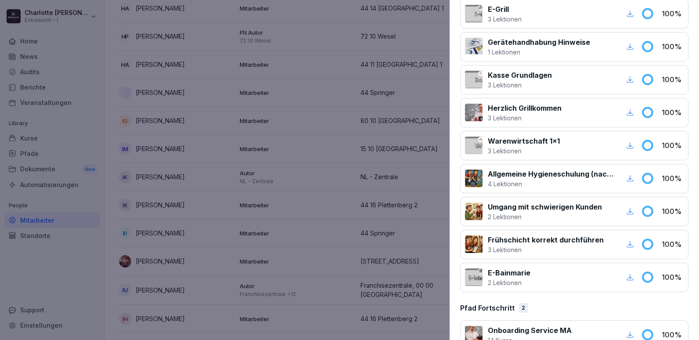
scroll to position [790, 0]
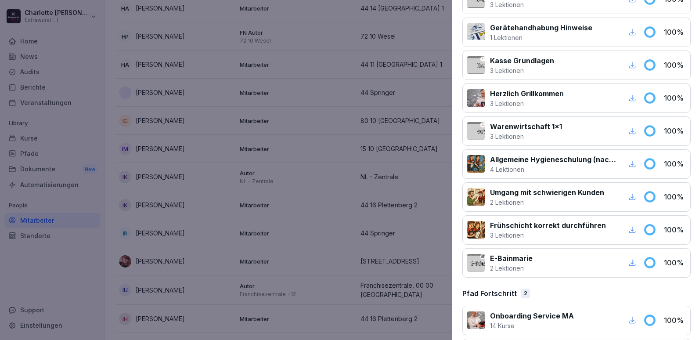
click at [302, 184] on div at bounding box center [349, 170] width 699 height 340
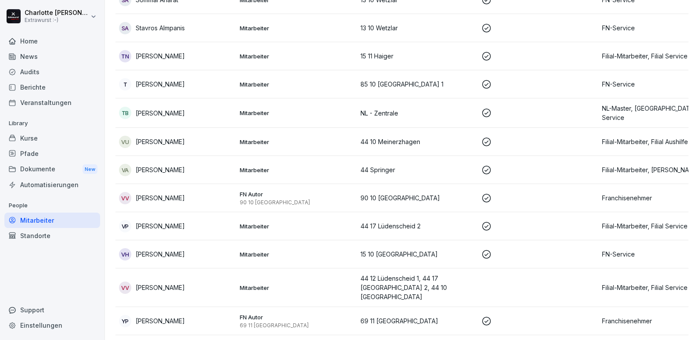
scroll to position [3119, 0]
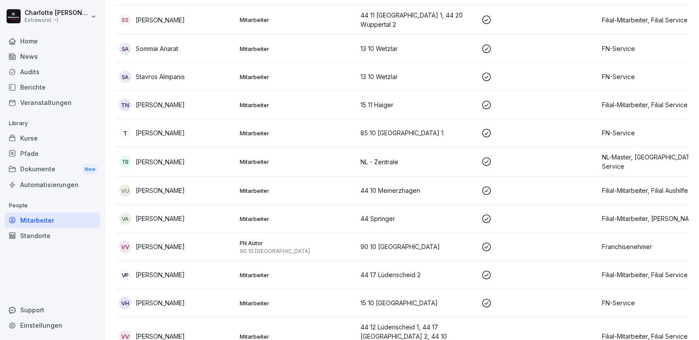
click at [173, 214] on p "[PERSON_NAME]" at bounding box center [160, 218] width 49 height 9
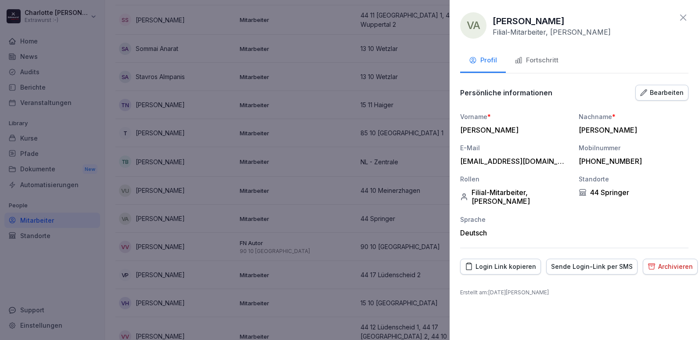
click at [534, 56] on div "Fortschritt" at bounding box center [536, 60] width 44 height 10
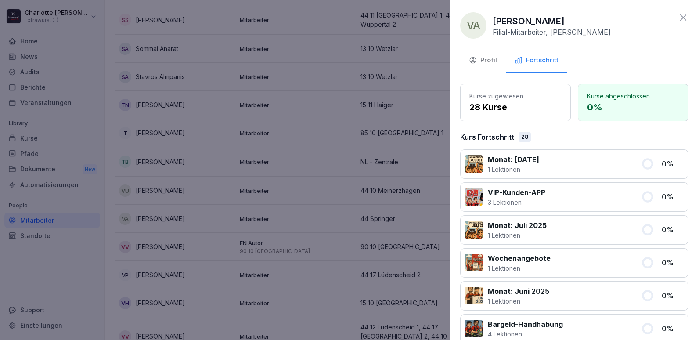
click at [328, 133] on div at bounding box center [349, 170] width 699 height 340
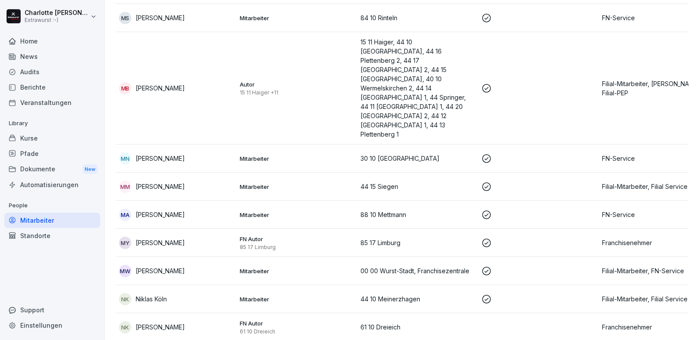
scroll to position [2373, 0]
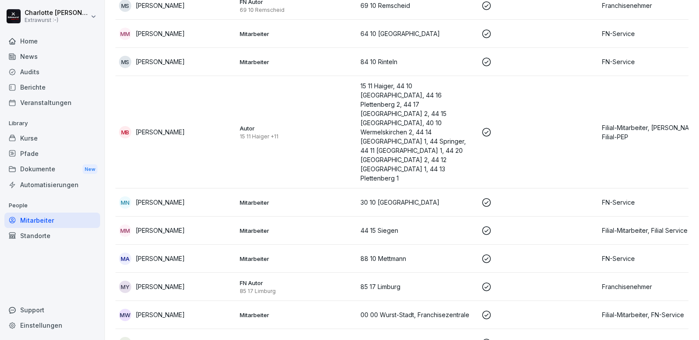
click at [172, 127] on p "[PERSON_NAME]" at bounding box center [160, 131] width 49 height 9
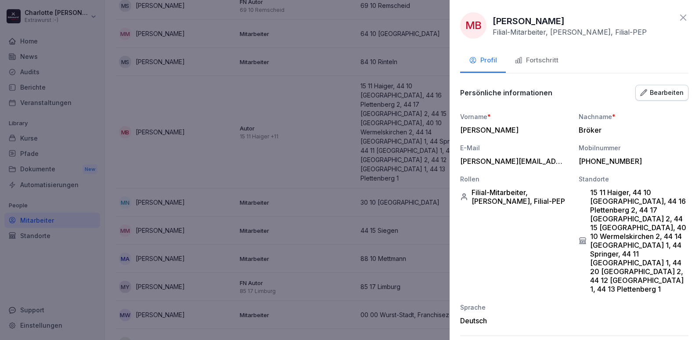
click at [535, 61] on div "Fortschritt" at bounding box center [536, 60] width 44 height 10
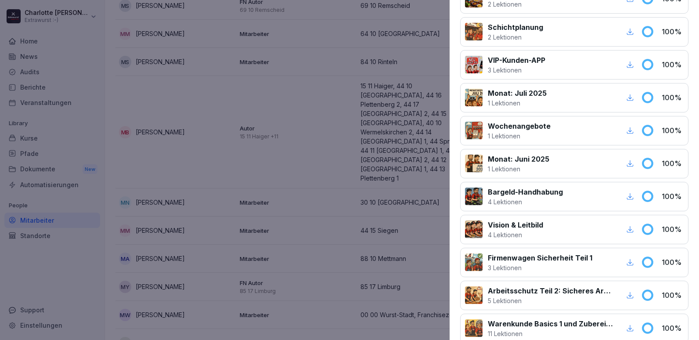
scroll to position [219, 0]
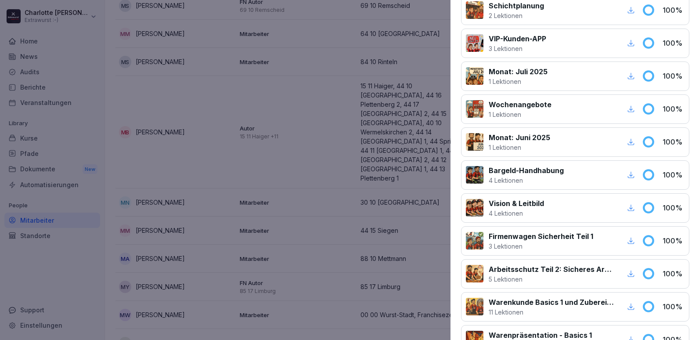
click at [180, 196] on div at bounding box center [349, 170] width 699 height 340
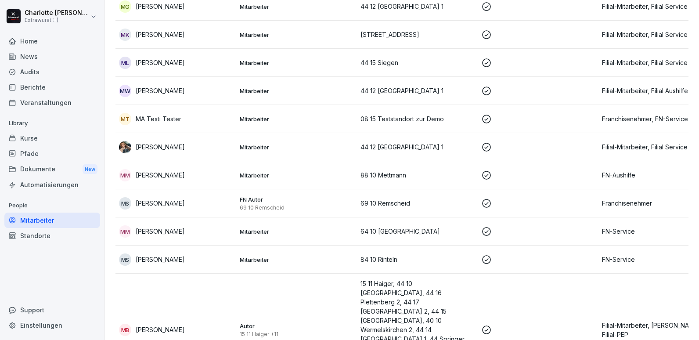
scroll to position [2154, 0]
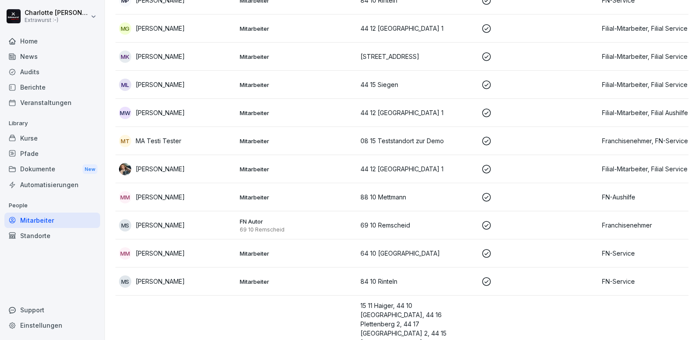
click at [166, 192] on p "[PERSON_NAME]" at bounding box center [160, 196] width 49 height 9
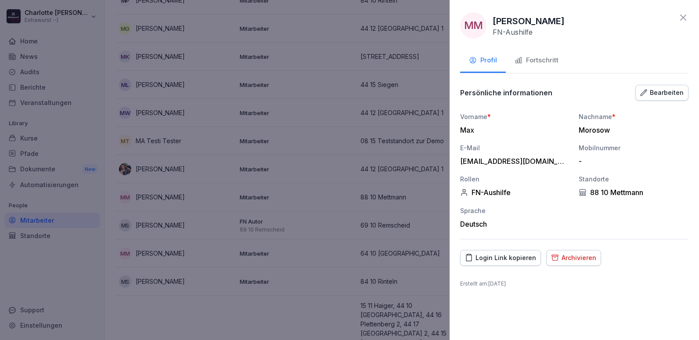
click at [536, 56] on div "Fortschritt" at bounding box center [536, 60] width 44 height 10
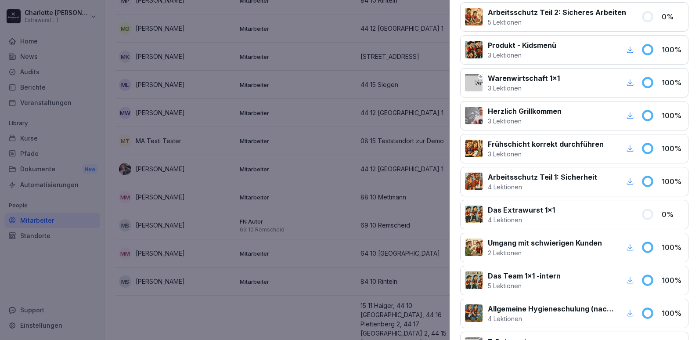
scroll to position [227, 0]
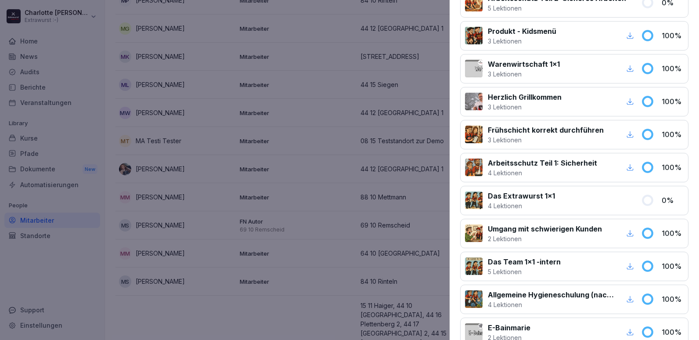
click at [197, 212] on div at bounding box center [349, 170] width 699 height 340
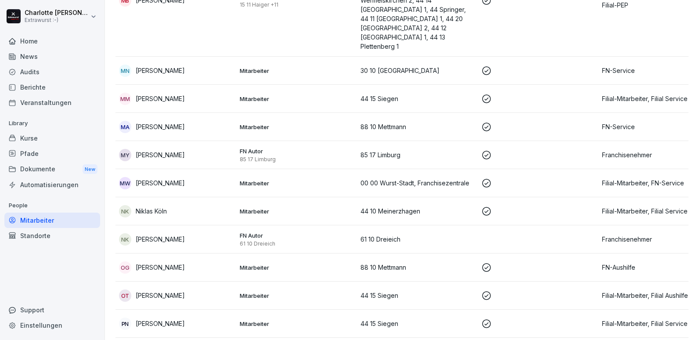
scroll to position [2549, 0]
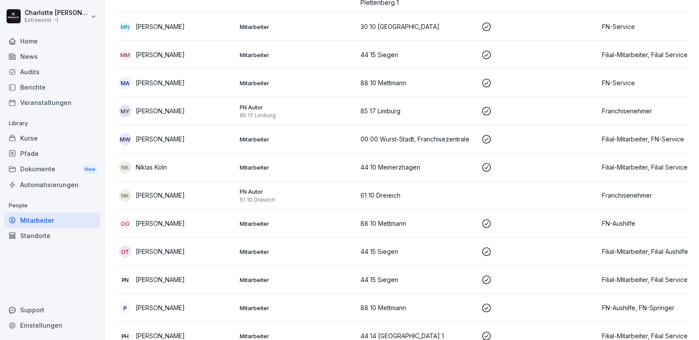
click at [158, 219] on p "[PERSON_NAME]" at bounding box center [160, 223] width 49 height 9
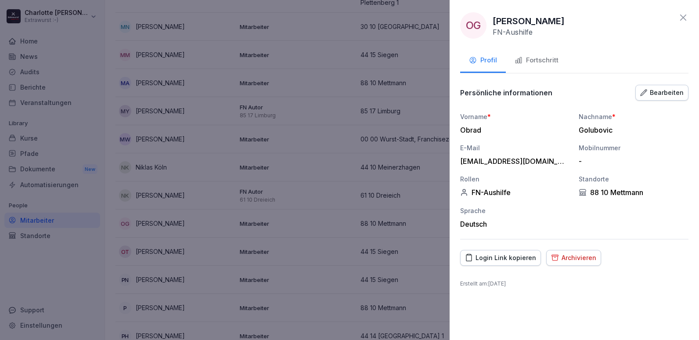
click at [544, 62] on div "Fortschritt" at bounding box center [536, 60] width 44 height 10
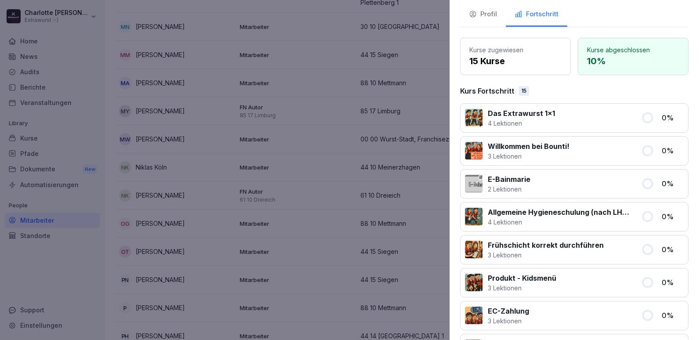
scroll to position [0, 0]
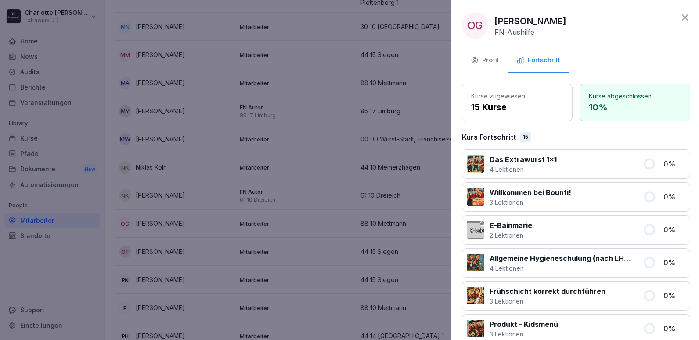
click at [304, 241] on div at bounding box center [349, 170] width 699 height 340
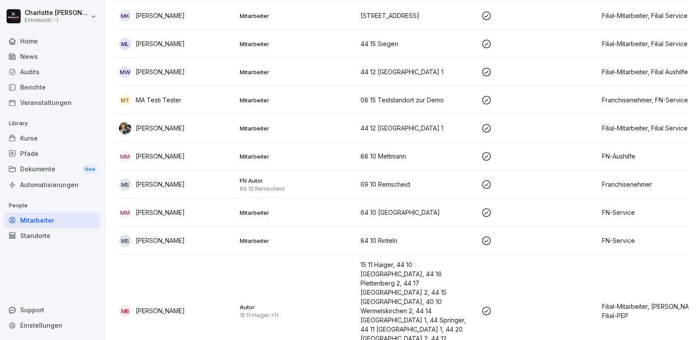
scroll to position [2066, 0]
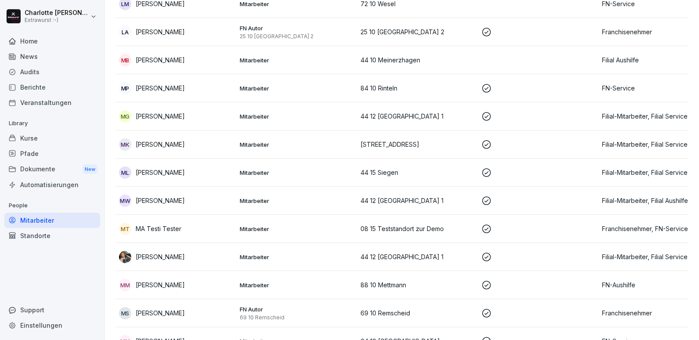
click at [204, 279] on div "MM [PERSON_NAME]" at bounding box center [176, 285] width 114 height 12
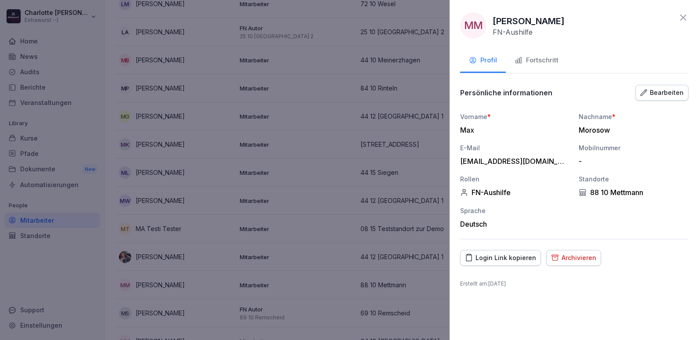
click at [531, 57] on div "Fortschritt" at bounding box center [536, 60] width 44 height 10
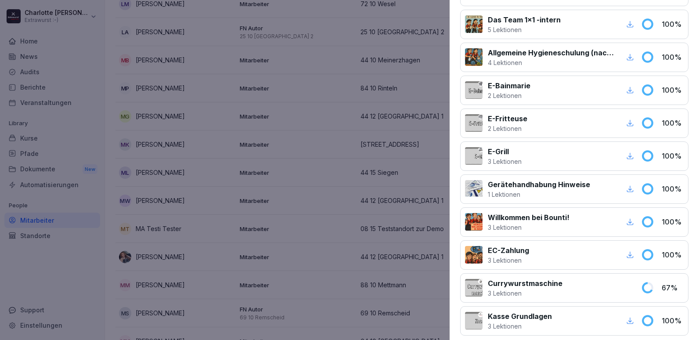
scroll to position [534, 0]
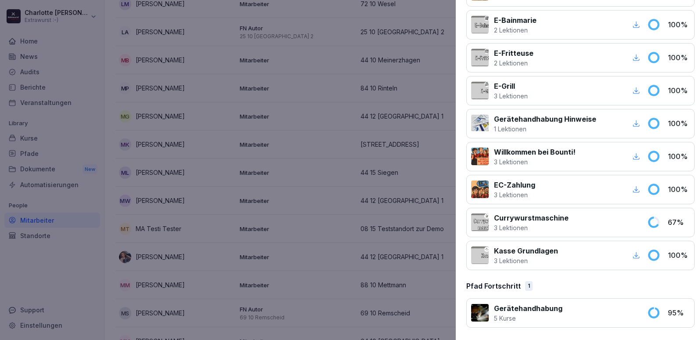
click at [147, 243] on div at bounding box center [349, 170] width 699 height 340
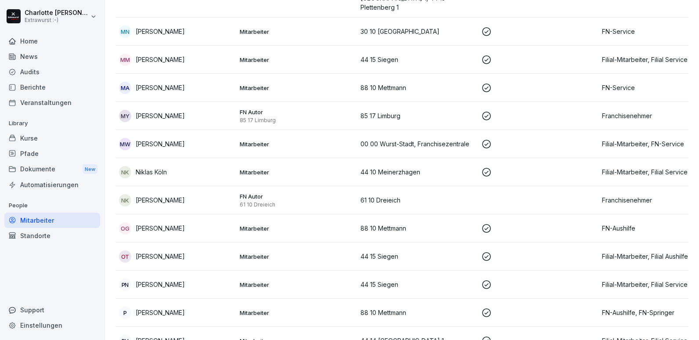
scroll to position [2549, 0]
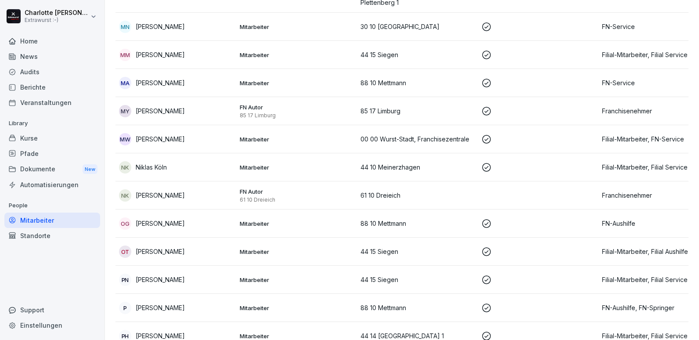
click at [170, 219] on p "[PERSON_NAME]" at bounding box center [160, 223] width 49 height 9
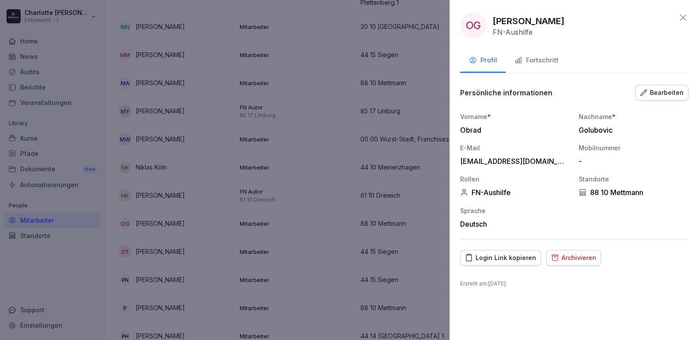
click at [540, 61] on div "Fortschritt" at bounding box center [536, 60] width 44 height 10
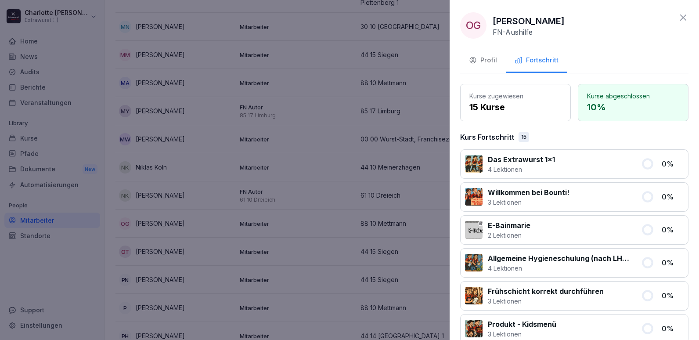
click at [492, 61] on div "Profil" at bounding box center [483, 60] width 28 height 10
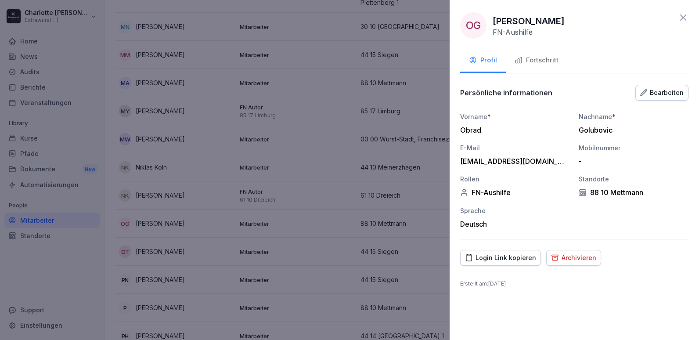
click at [355, 191] on div at bounding box center [349, 170] width 699 height 340
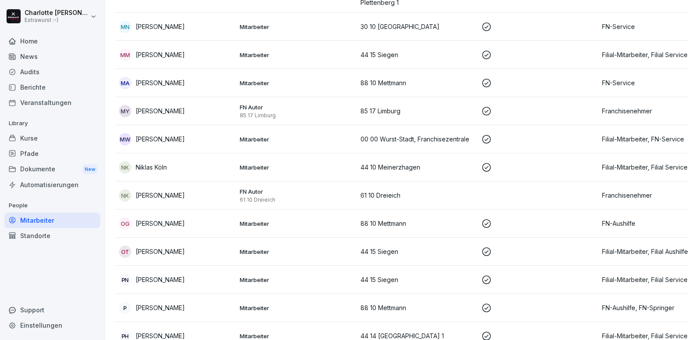
click at [151, 303] on p "[PERSON_NAME]" at bounding box center [160, 307] width 49 height 9
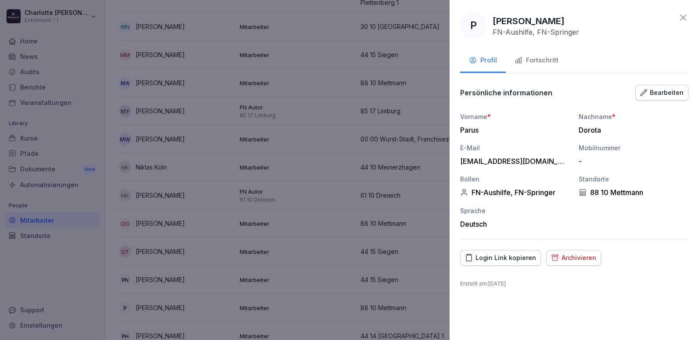
click at [526, 60] on div "Fortschritt" at bounding box center [536, 60] width 44 height 10
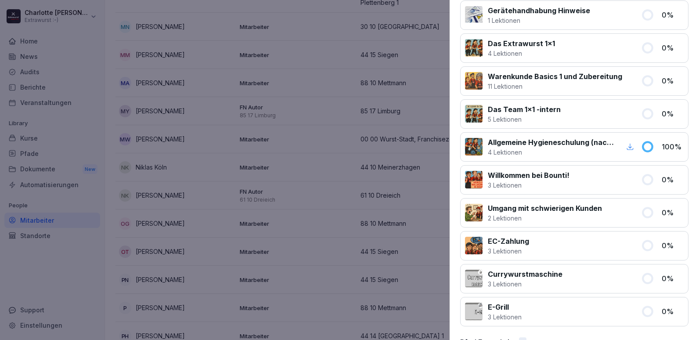
scroll to position [571, 0]
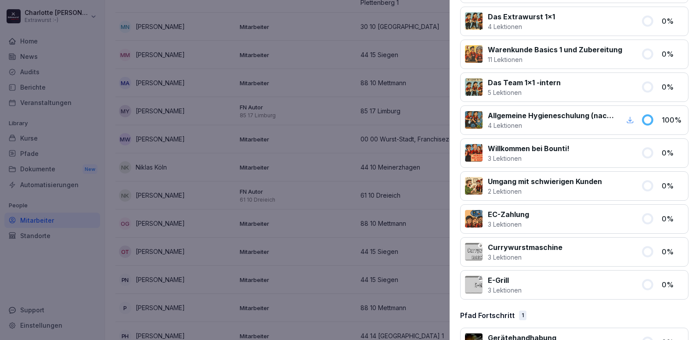
click at [313, 198] on div at bounding box center [349, 170] width 699 height 340
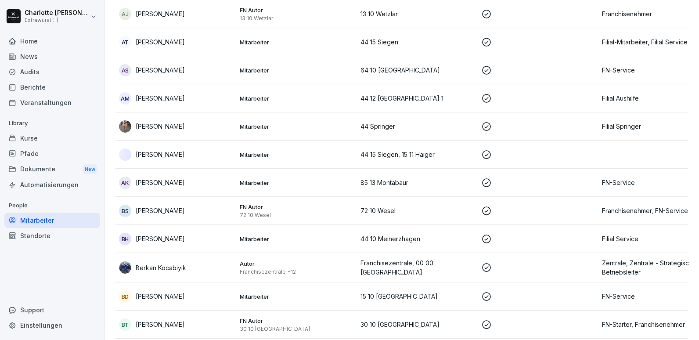
scroll to position [263, 0]
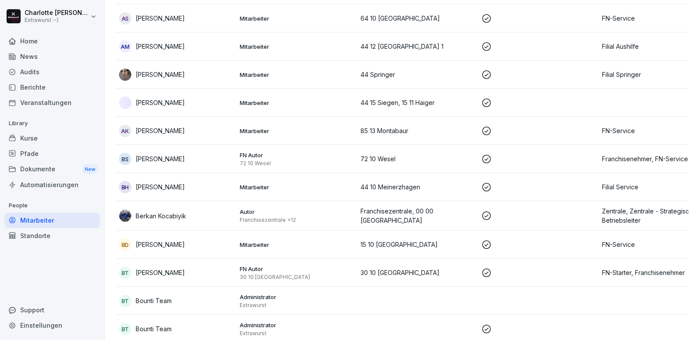
click at [182, 273] on div "BT [PERSON_NAME]" at bounding box center [176, 272] width 114 height 12
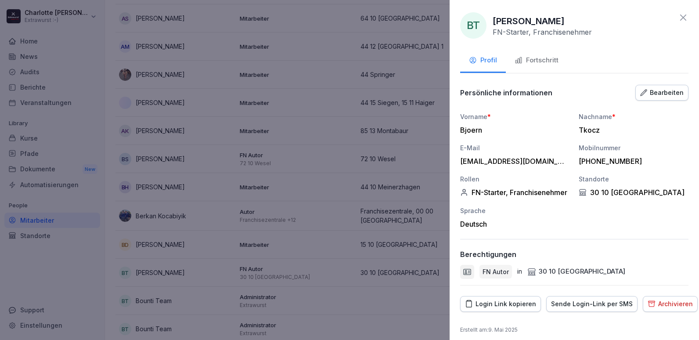
click at [654, 88] on div "Bearbeiten" at bounding box center [661, 93] width 43 height 10
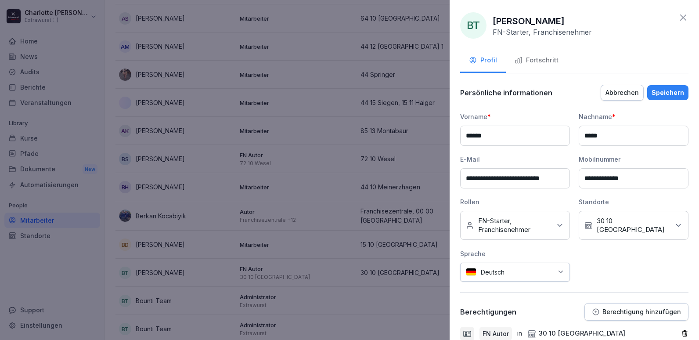
click at [555, 225] on icon at bounding box center [559, 225] width 9 height 9
click at [470, 290] on div "FN-Starter" at bounding box center [517, 284] width 109 height 17
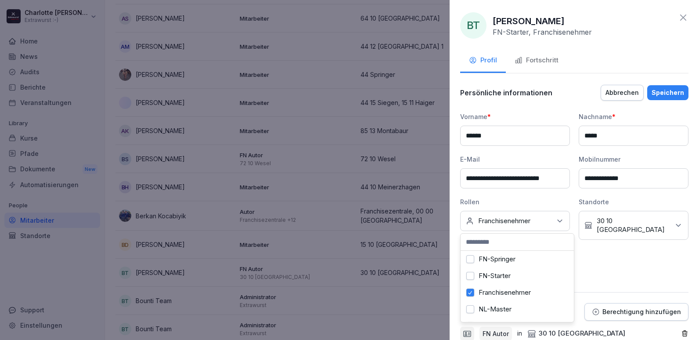
scroll to position [175, 0]
click at [471, 288] on button "FN-Service" at bounding box center [470, 286] width 8 height 8
click at [657, 93] on div "Speichern" at bounding box center [667, 93] width 32 height 10
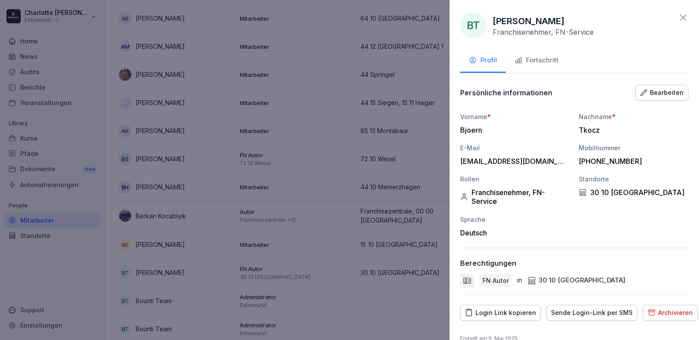
click at [226, 227] on div at bounding box center [349, 170] width 699 height 340
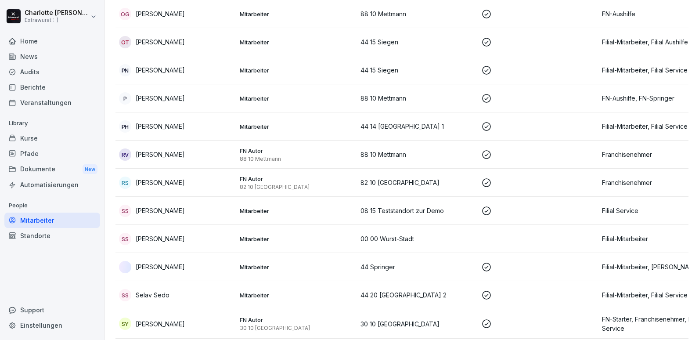
scroll to position [2853, 0]
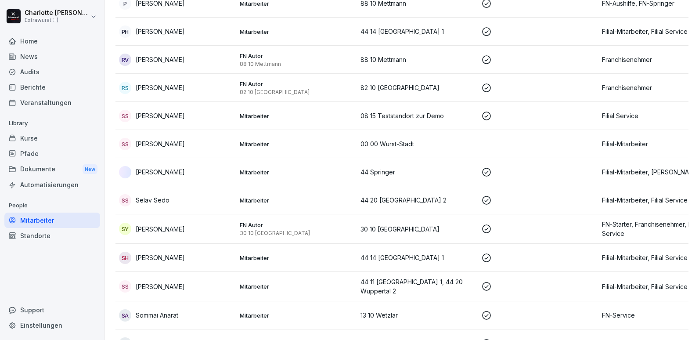
click at [151, 224] on p "[PERSON_NAME]" at bounding box center [160, 228] width 49 height 9
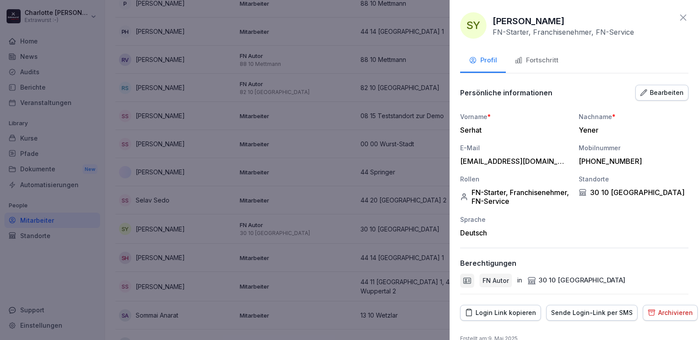
click at [657, 95] on div "Bearbeiten" at bounding box center [661, 93] width 43 height 10
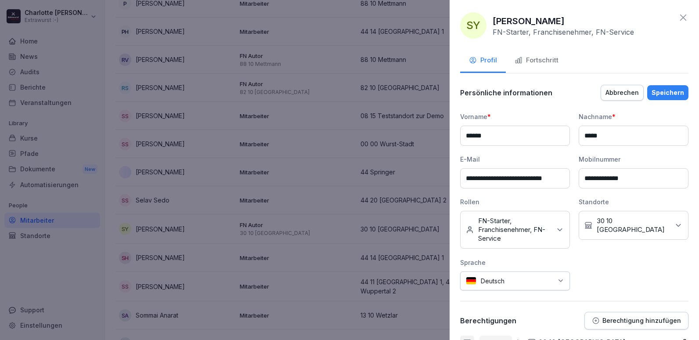
click at [555, 229] on icon at bounding box center [559, 229] width 9 height 9
click at [467, 319] on button "FN-Starter" at bounding box center [470, 319] width 8 height 8
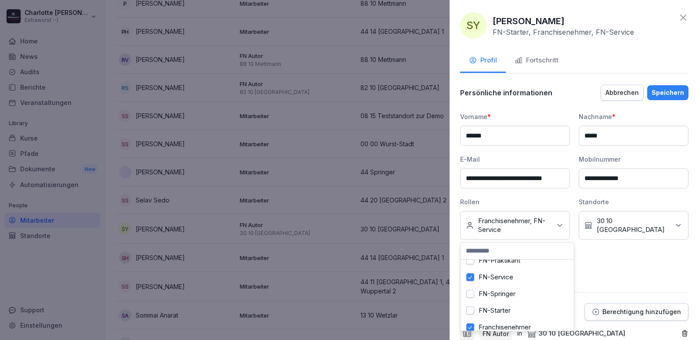
click at [652, 91] on div "Speichern" at bounding box center [667, 93] width 32 height 10
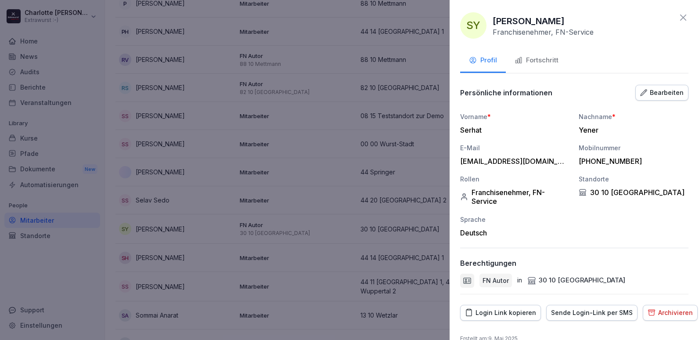
click at [136, 189] on div at bounding box center [349, 170] width 699 height 340
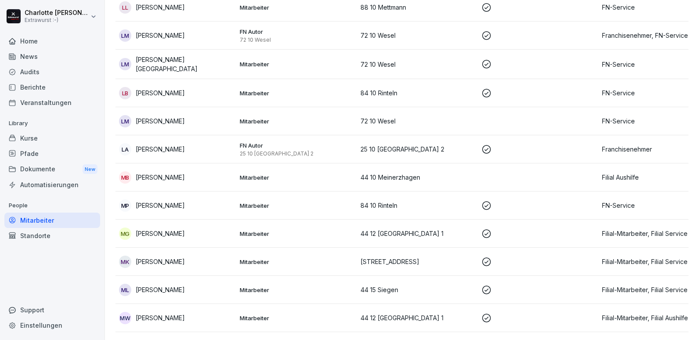
scroll to position [1843, 0]
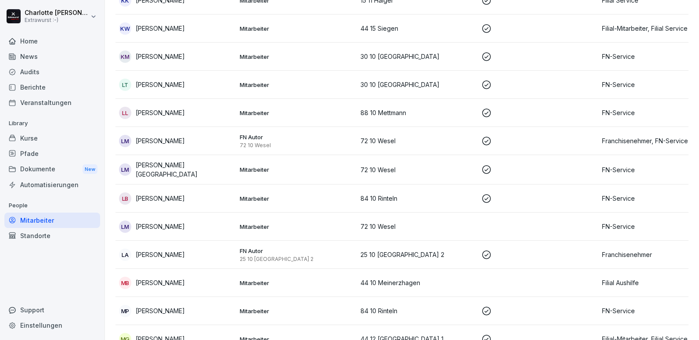
click at [170, 136] on p "[PERSON_NAME]" at bounding box center [160, 140] width 49 height 9
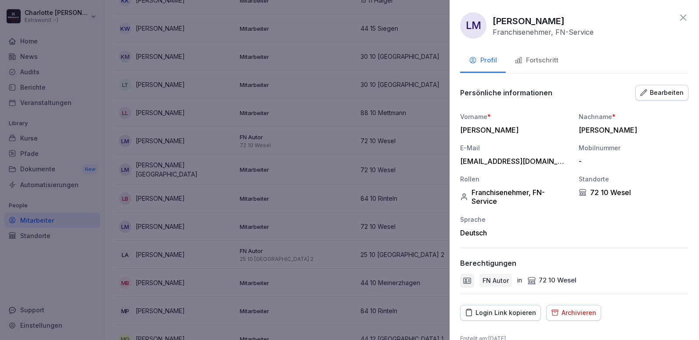
click at [546, 60] on div "Fortschritt" at bounding box center [536, 60] width 44 height 10
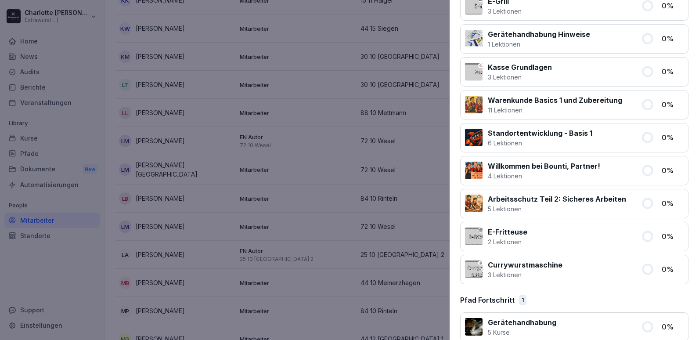
scroll to position [732, 0]
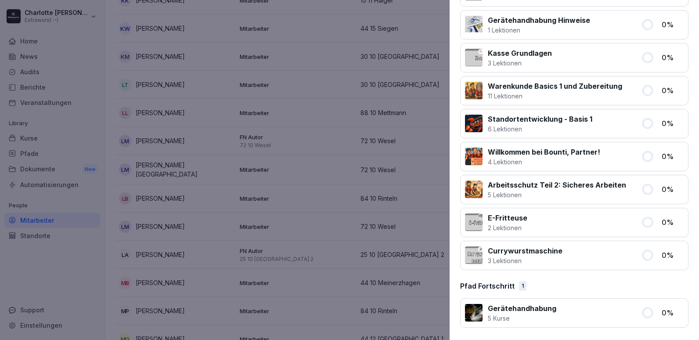
click at [197, 241] on div at bounding box center [349, 170] width 699 height 340
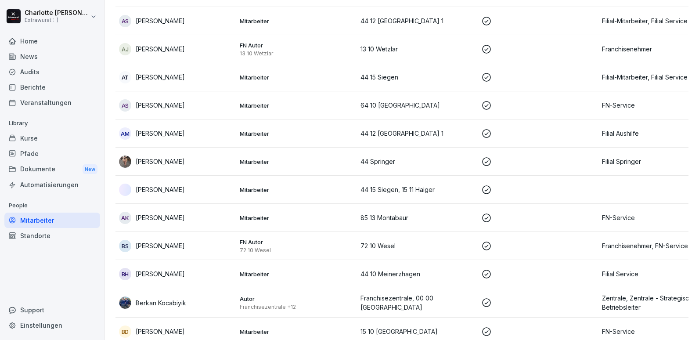
scroll to position [0, 0]
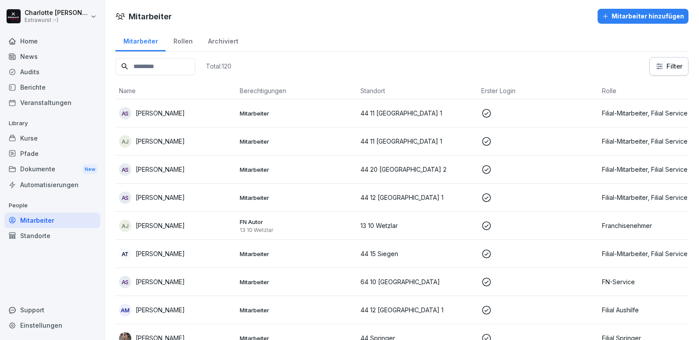
click at [162, 223] on p "[PERSON_NAME]" at bounding box center [160, 225] width 49 height 9
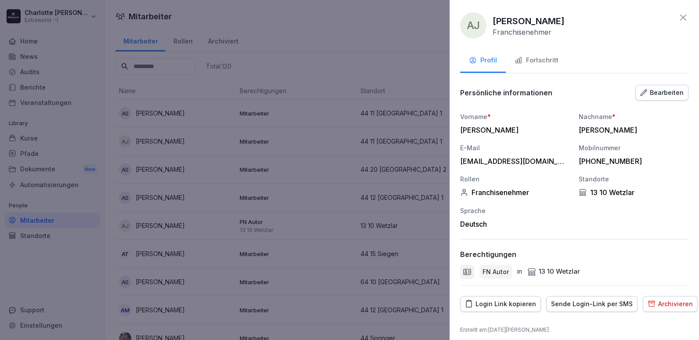
click at [536, 59] on div "Fortschritt" at bounding box center [536, 60] width 44 height 10
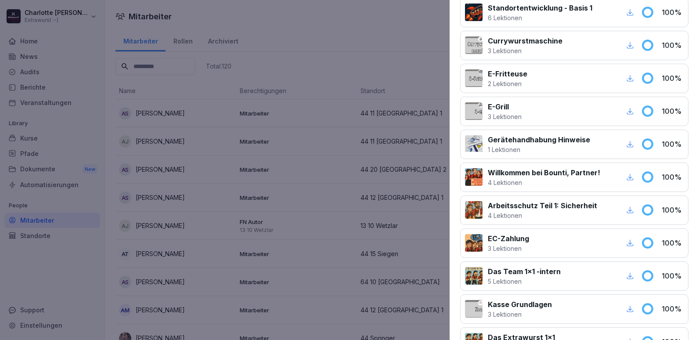
scroll to position [483, 0]
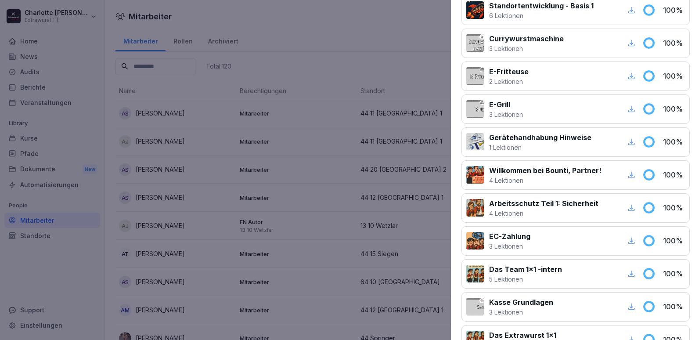
click at [200, 203] on div at bounding box center [349, 170] width 699 height 340
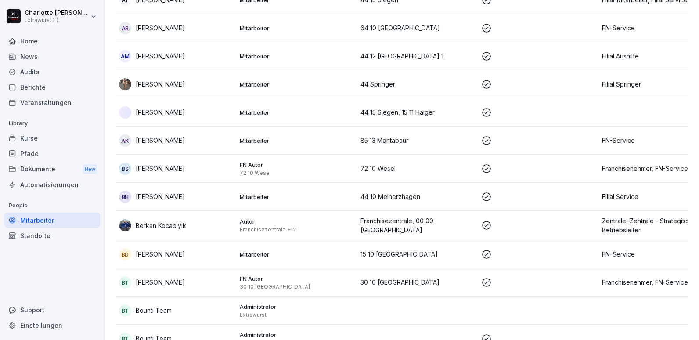
scroll to position [263, 0]
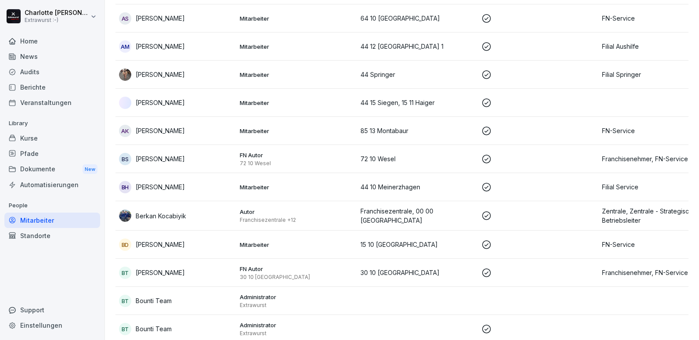
click at [158, 161] on p "[PERSON_NAME]" at bounding box center [160, 158] width 49 height 9
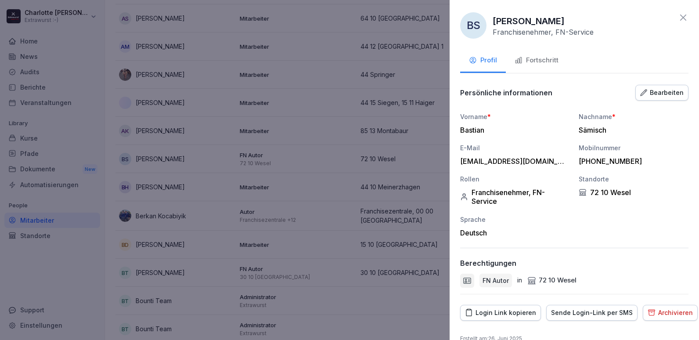
click at [538, 55] on button "Fortschritt" at bounding box center [536, 61] width 61 height 24
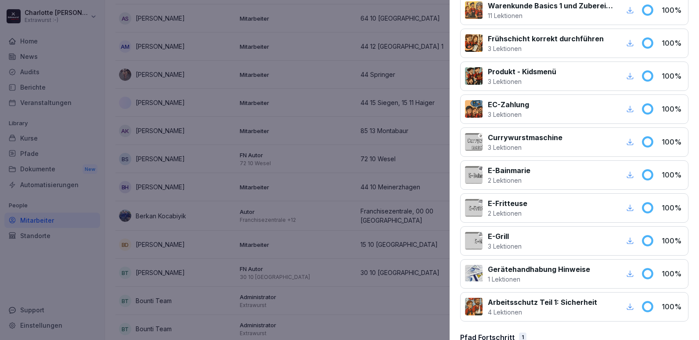
scroll to position [702, 0]
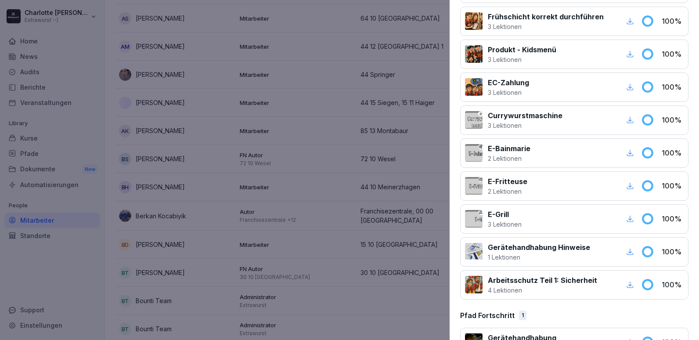
click at [397, 155] on div at bounding box center [349, 170] width 699 height 340
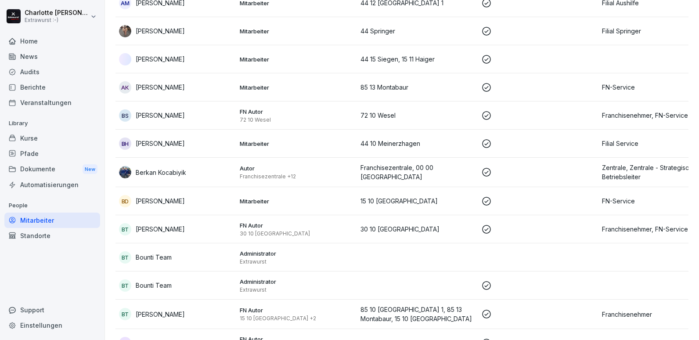
scroll to position [307, 0]
click at [171, 230] on p "[PERSON_NAME]" at bounding box center [160, 228] width 49 height 9
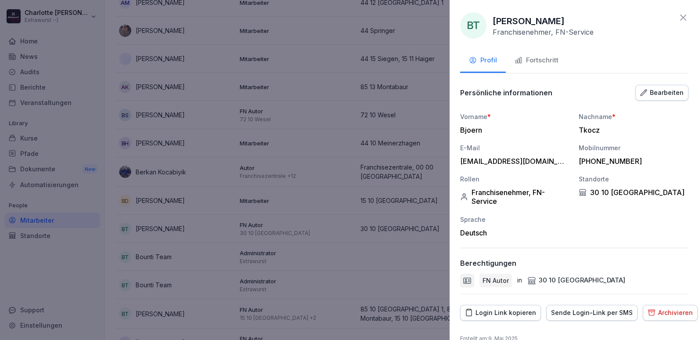
click at [545, 57] on div "Fortschritt" at bounding box center [536, 60] width 44 height 10
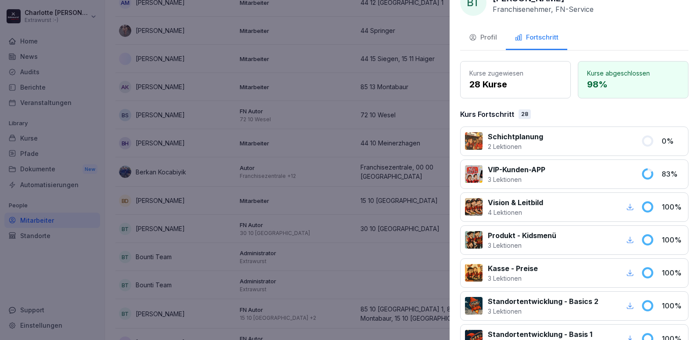
scroll to position [0, 0]
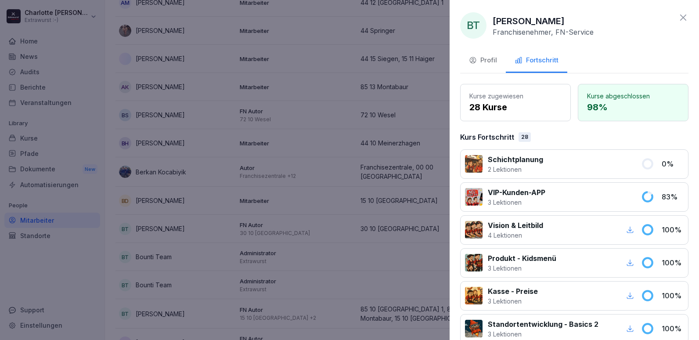
click at [134, 194] on div at bounding box center [349, 170] width 699 height 340
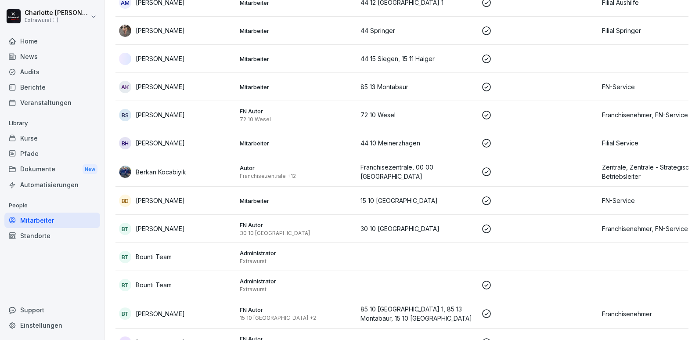
click at [158, 322] on td "BT [PERSON_NAME]" at bounding box center [175, 313] width 121 height 29
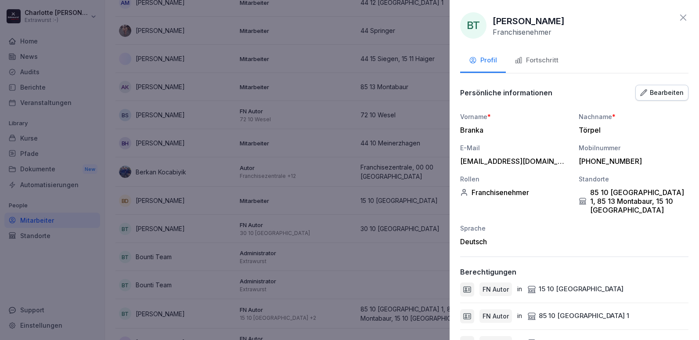
click at [543, 60] on div "Fortschritt" at bounding box center [536, 60] width 44 height 10
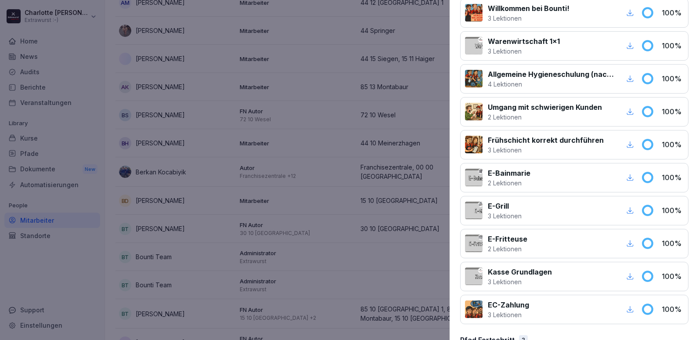
scroll to position [790, 0]
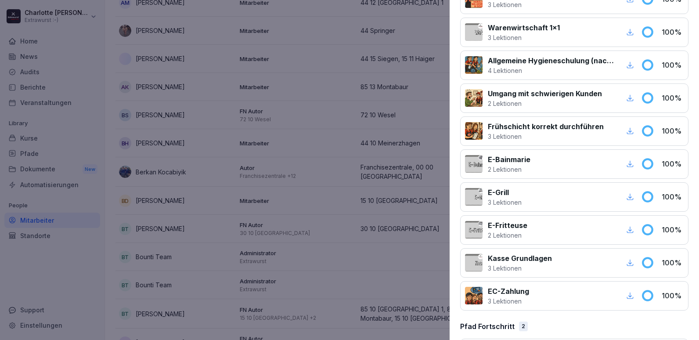
click at [286, 224] on div at bounding box center [349, 170] width 699 height 340
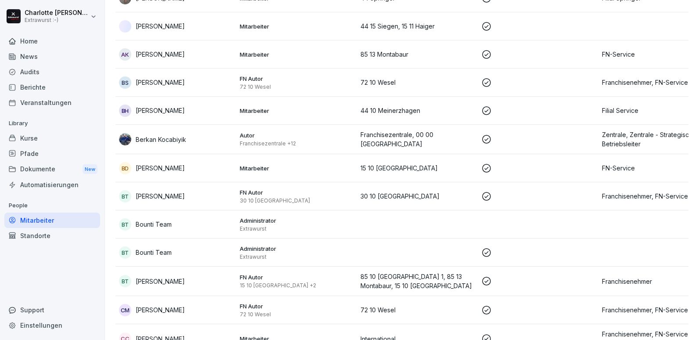
scroll to position [439, 0]
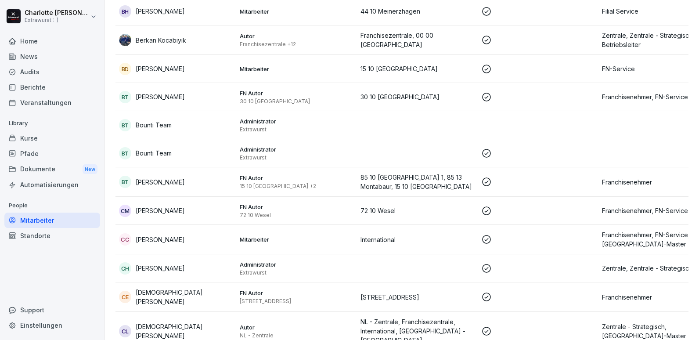
click at [158, 216] on div "CM [PERSON_NAME]" at bounding box center [176, 211] width 114 height 12
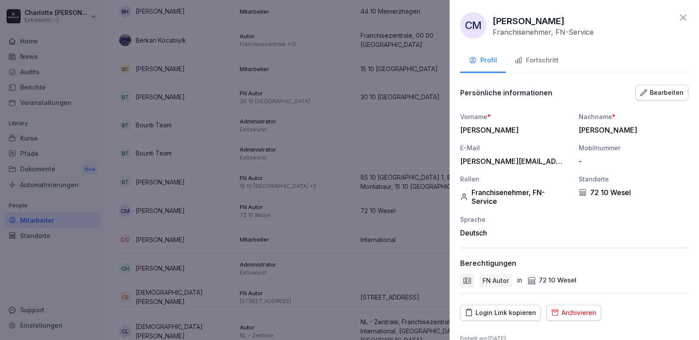
click at [535, 63] on div "Fortschritt" at bounding box center [536, 60] width 44 height 10
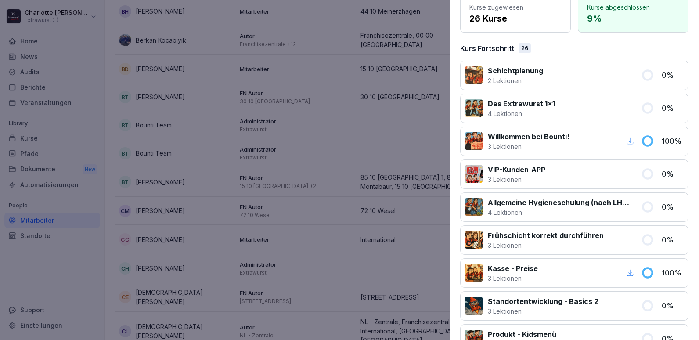
scroll to position [73, 0]
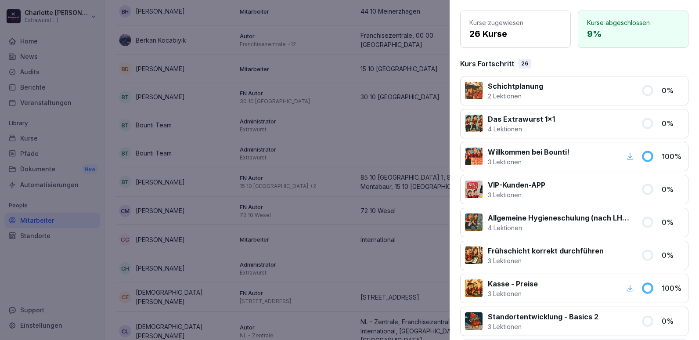
click at [221, 301] on div at bounding box center [349, 170] width 699 height 340
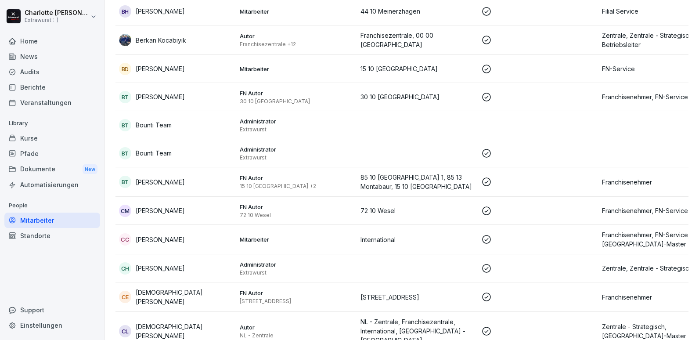
click at [165, 302] on div "CE [DEMOGRAPHIC_DATA][PERSON_NAME]" at bounding box center [176, 296] width 114 height 18
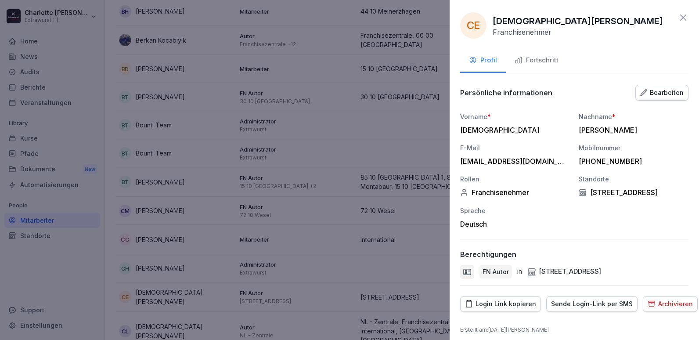
click at [536, 57] on div "Fortschritt" at bounding box center [536, 60] width 44 height 10
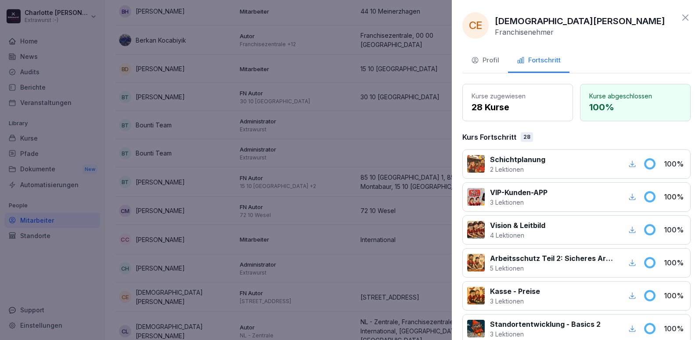
click at [338, 193] on div at bounding box center [349, 170] width 699 height 340
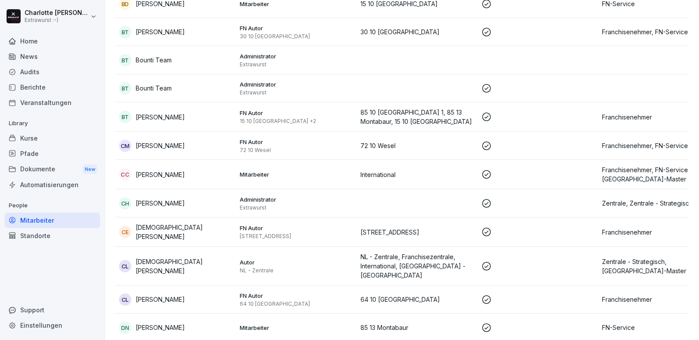
scroll to position [527, 0]
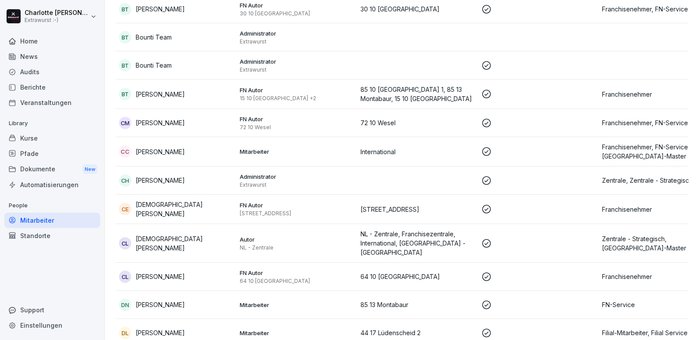
click at [155, 272] on p "[PERSON_NAME]" at bounding box center [160, 276] width 49 height 9
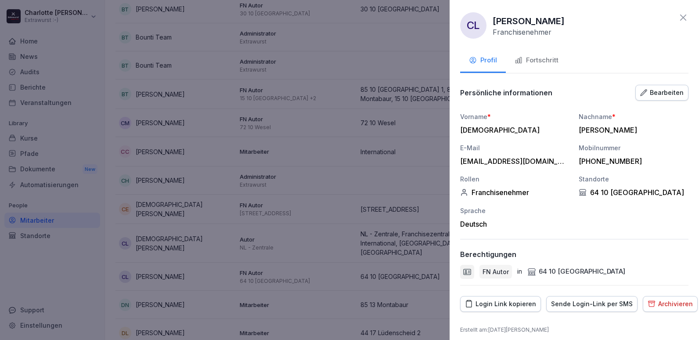
click at [544, 61] on div "Fortschritt" at bounding box center [536, 60] width 44 height 10
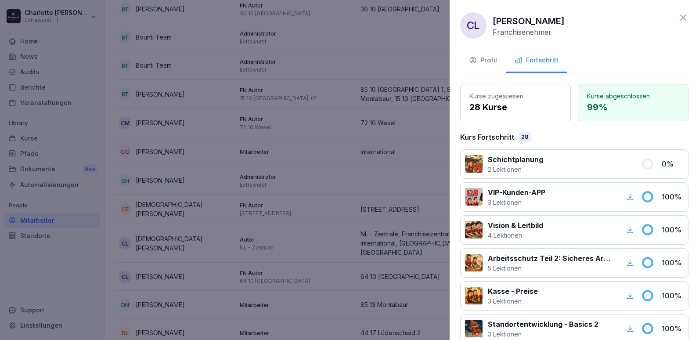
click at [212, 247] on div at bounding box center [349, 170] width 699 height 340
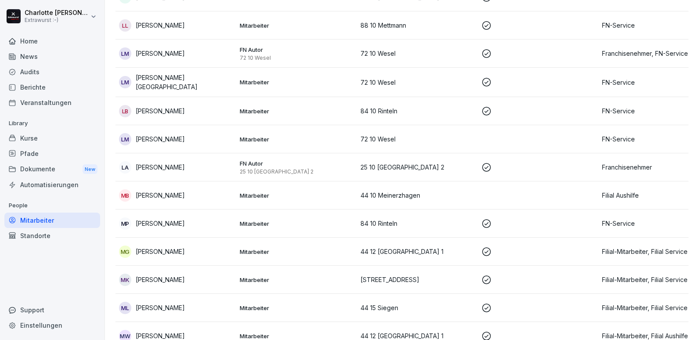
scroll to position [1931, 0]
click at [179, 162] on p "[PERSON_NAME]" at bounding box center [160, 166] width 49 height 9
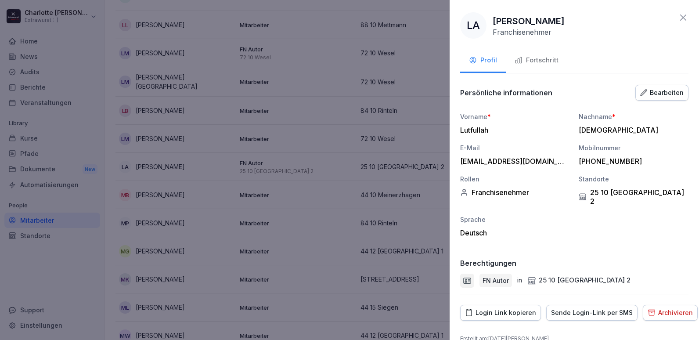
click at [530, 60] on div "Fortschritt" at bounding box center [536, 60] width 44 height 10
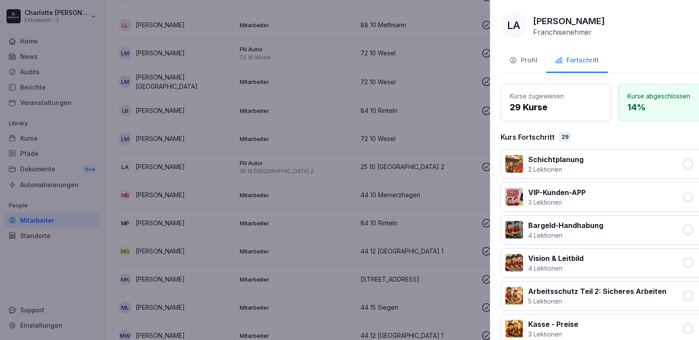
click at [247, 191] on div at bounding box center [349, 170] width 699 height 340
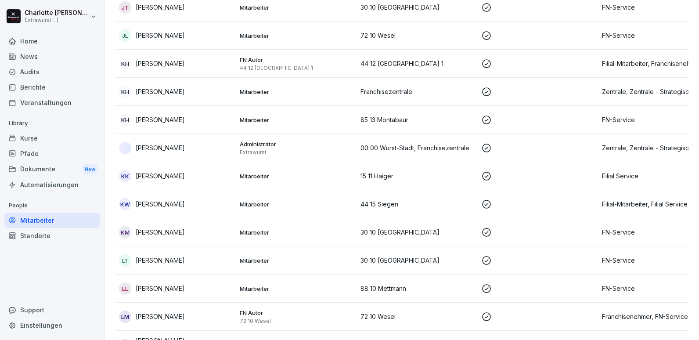
scroll to position [1448, 0]
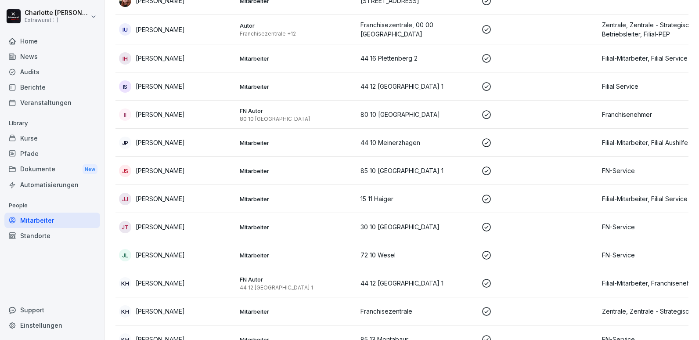
click at [182, 110] on p "[PERSON_NAME]" at bounding box center [160, 114] width 49 height 9
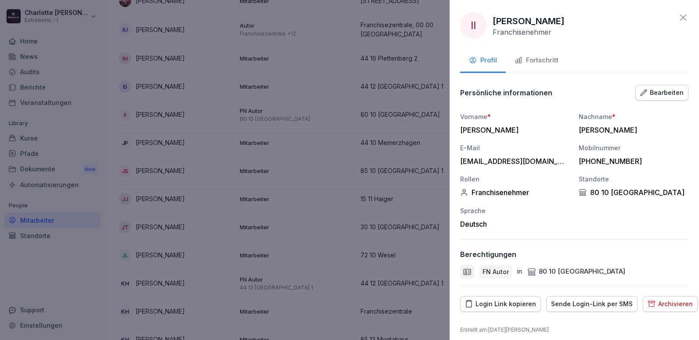
click at [536, 61] on div "Fortschritt" at bounding box center [536, 60] width 44 height 10
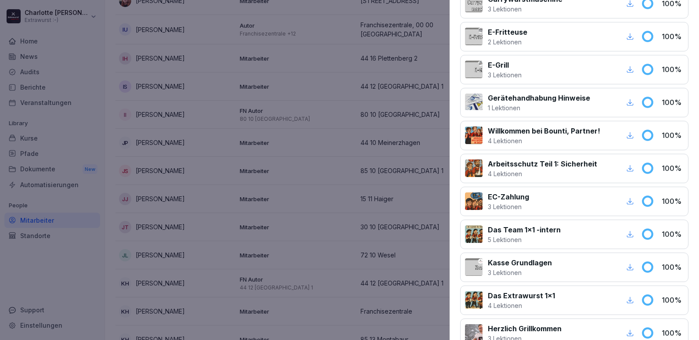
scroll to position [571, 0]
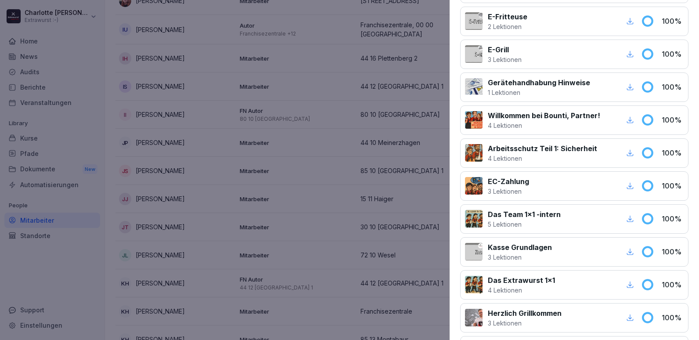
click at [189, 225] on div at bounding box center [349, 170] width 699 height 340
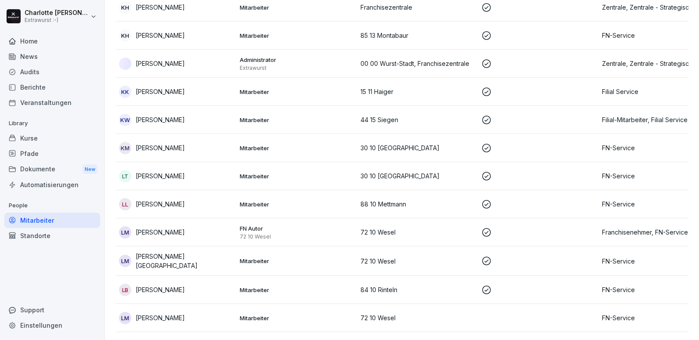
scroll to position [1800, 0]
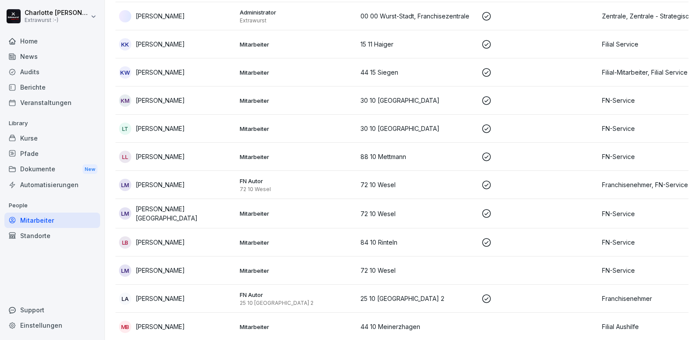
click at [164, 294] on p "[PERSON_NAME]" at bounding box center [160, 298] width 49 height 9
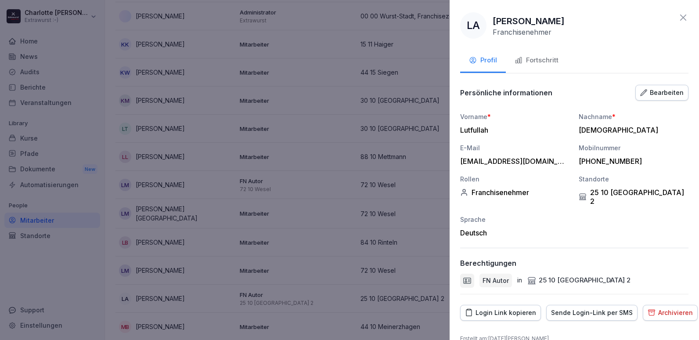
click at [538, 61] on div "Fortschritt" at bounding box center [536, 60] width 44 height 10
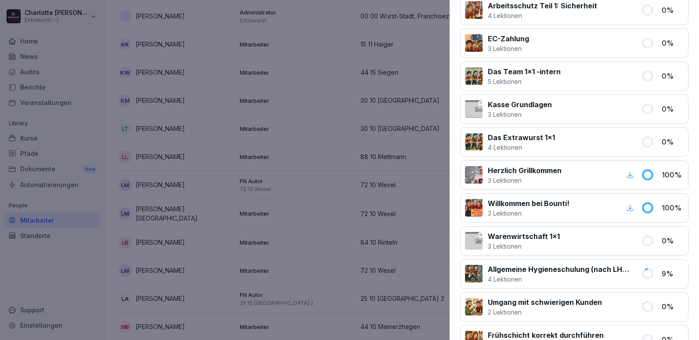
scroll to position [790, 0]
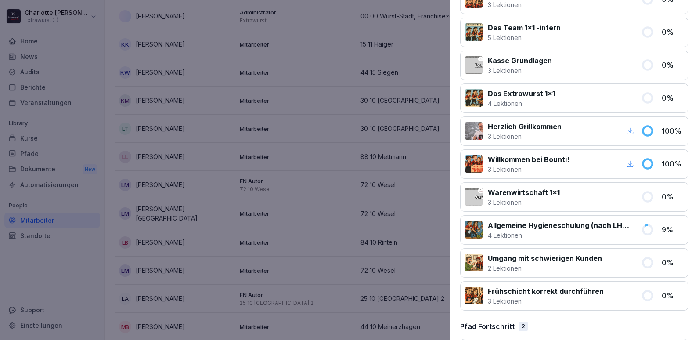
click at [207, 223] on div at bounding box center [349, 170] width 699 height 340
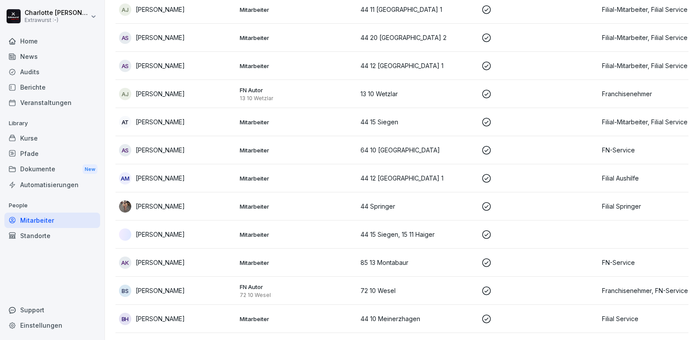
scroll to position [0, 0]
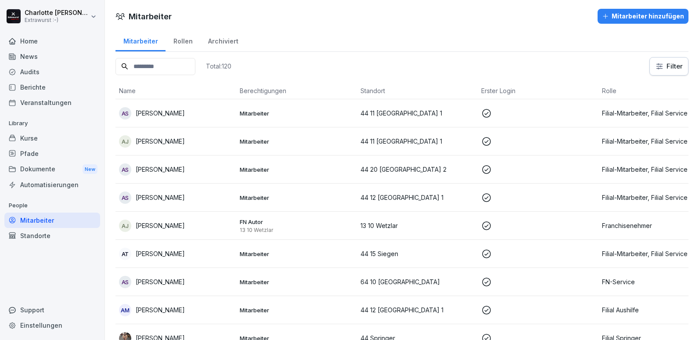
click at [142, 65] on input at bounding box center [155, 66] width 80 height 17
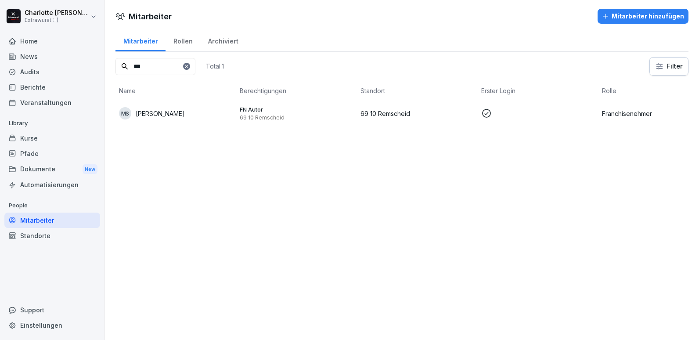
type input "***"
click at [210, 111] on div "MS [PERSON_NAME]" at bounding box center [176, 113] width 114 height 12
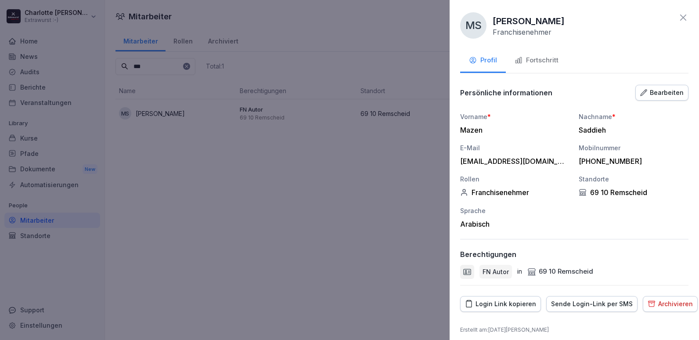
click at [526, 60] on div "Fortschritt" at bounding box center [536, 60] width 44 height 10
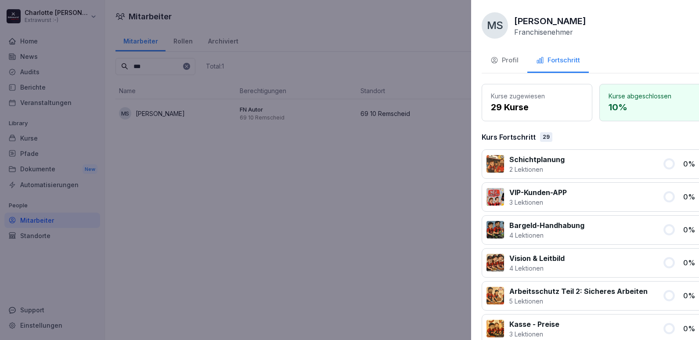
click at [231, 200] on div at bounding box center [349, 170] width 699 height 340
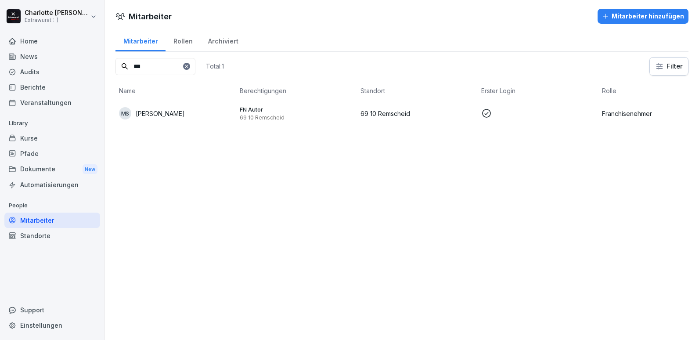
click at [189, 64] on icon at bounding box center [186, 66] width 5 height 5
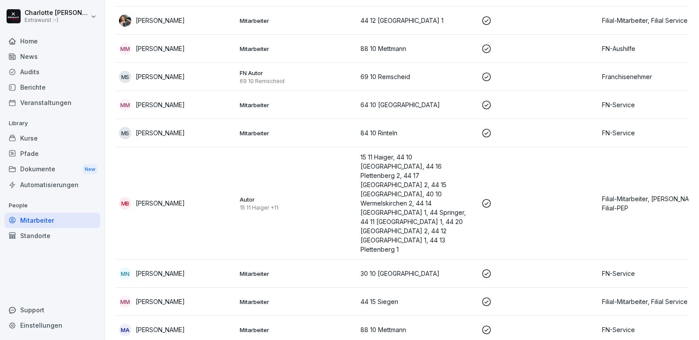
scroll to position [2414, 0]
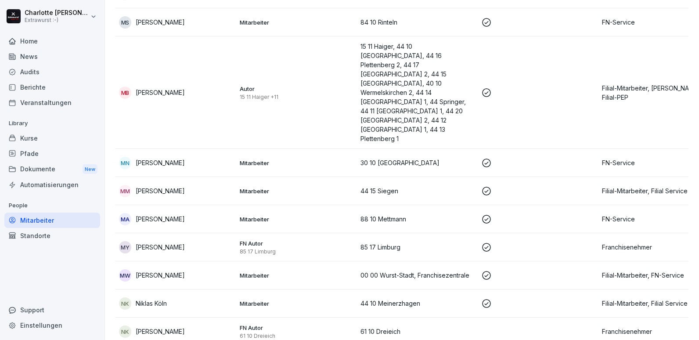
click at [197, 241] on div "MY [PERSON_NAME]" at bounding box center [176, 247] width 114 height 12
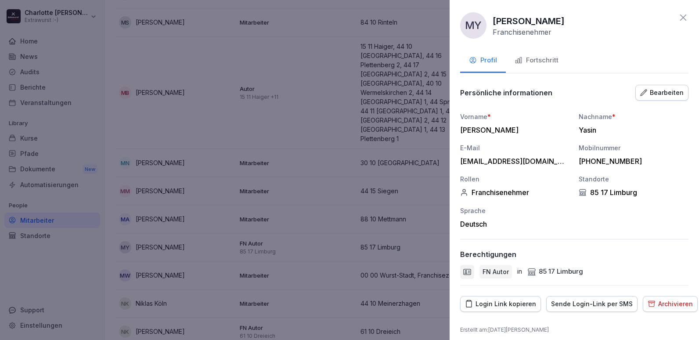
click at [526, 62] on div "Fortschritt" at bounding box center [536, 60] width 44 height 10
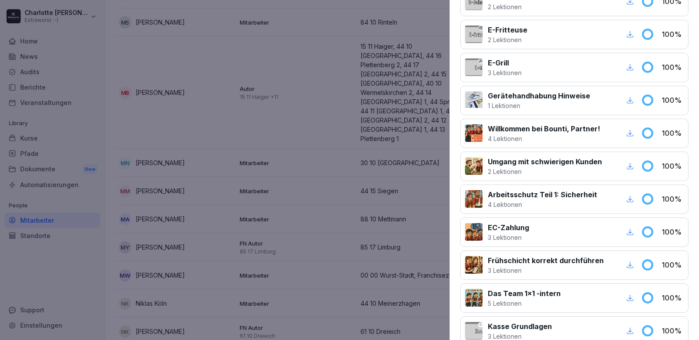
scroll to position [571, 0]
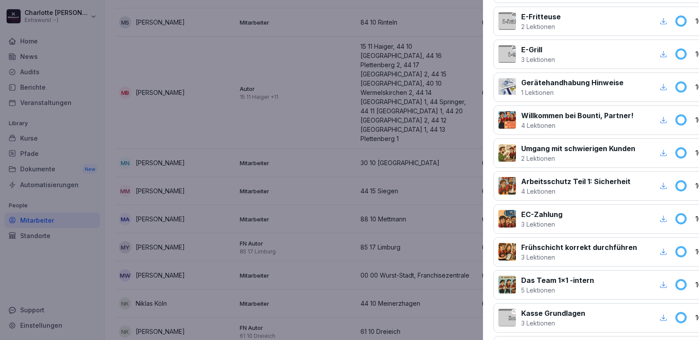
click at [268, 291] on div at bounding box center [349, 170] width 699 height 340
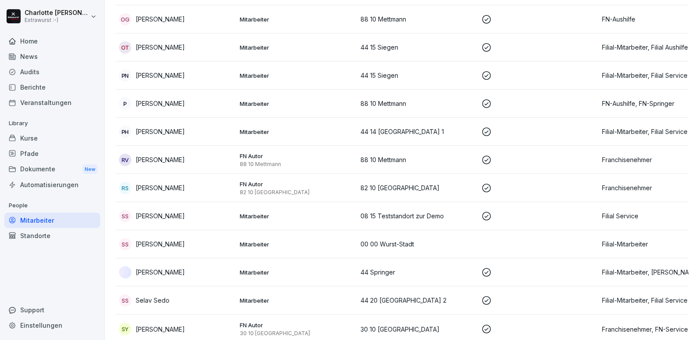
scroll to position [2633, 0]
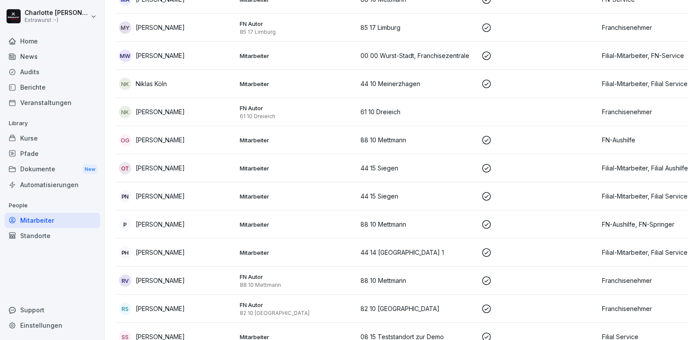
click at [157, 266] on td "RV [PERSON_NAME]" at bounding box center [175, 280] width 121 height 28
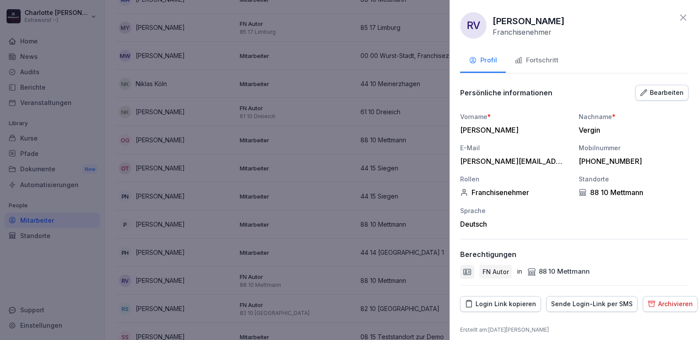
click at [541, 57] on div "Fortschritt" at bounding box center [536, 60] width 44 height 10
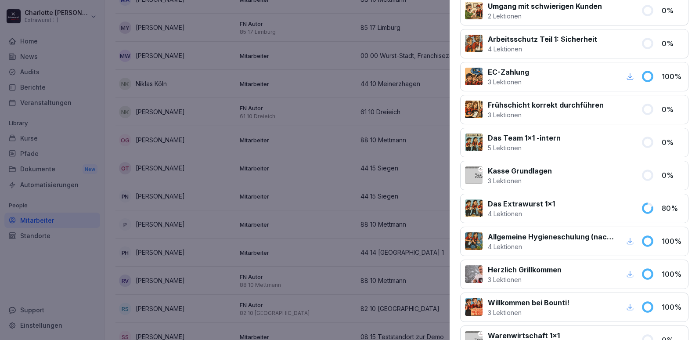
scroll to position [746, 0]
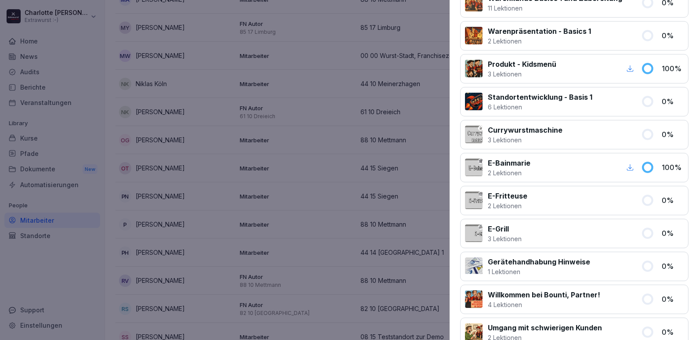
drag, startPoint x: 683, startPoint y: 261, endPoint x: 689, endPoint y: 259, distance: 6.0
click at [689, 259] on div "RV [PERSON_NAME] Franchisenehmer Profil Fortschritt Kurse zugewiesen 29 Kurse K…" at bounding box center [573, 170] width 249 height 340
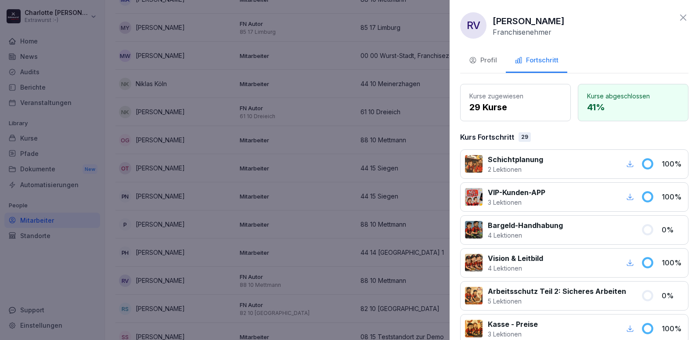
scroll to position [44, 0]
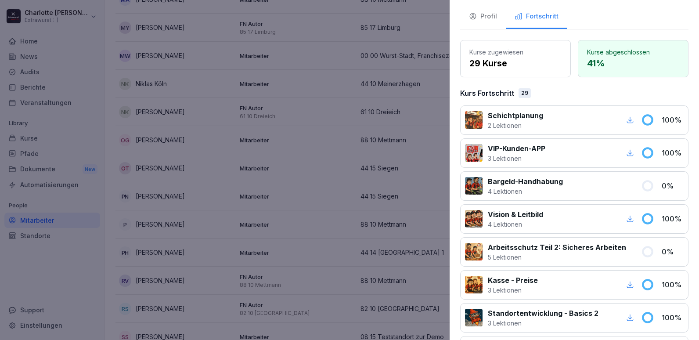
click at [560, 75] on div "Kurse zugewiesen 29 Kurse" at bounding box center [515, 58] width 111 height 37
drag, startPoint x: 342, startPoint y: 58, endPoint x: 334, endPoint y: 78, distance: 21.7
click at [335, 78] on div at bounding box center [349, 170] width 699 height 340
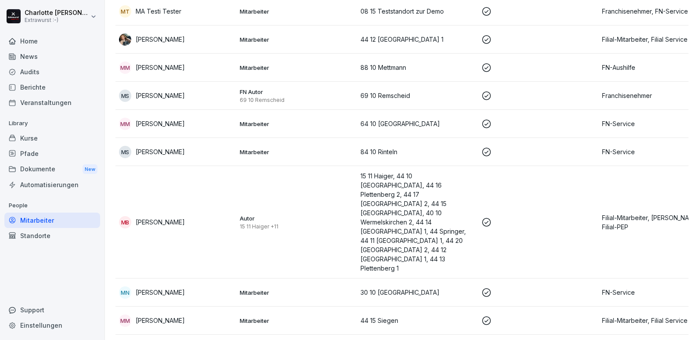
scroll to position [2238, 0]
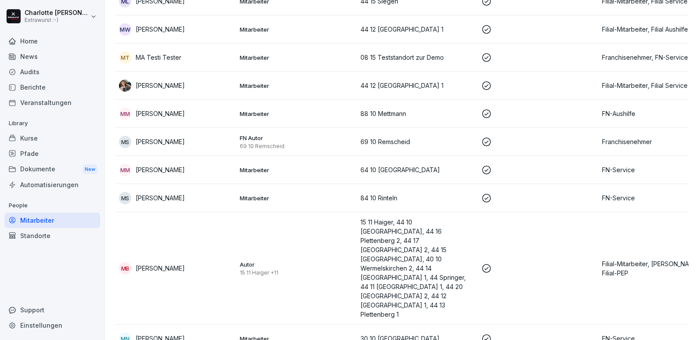
click at [187, 136] on div "MS [PERSON_NAME]" at bounding box center [176, 142] width 114 height 12
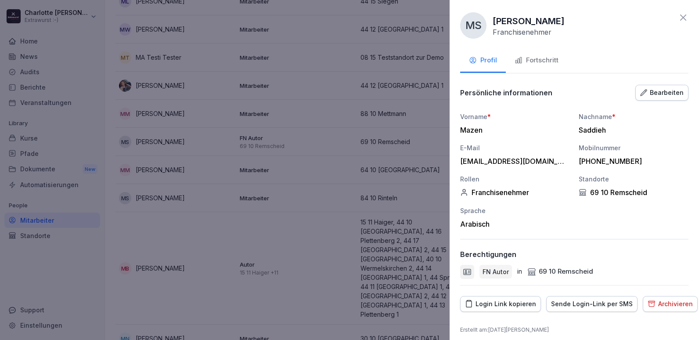
click at [538, 61] on div "Fortschritt" at bounding box center [536, 60] width 44 height 10
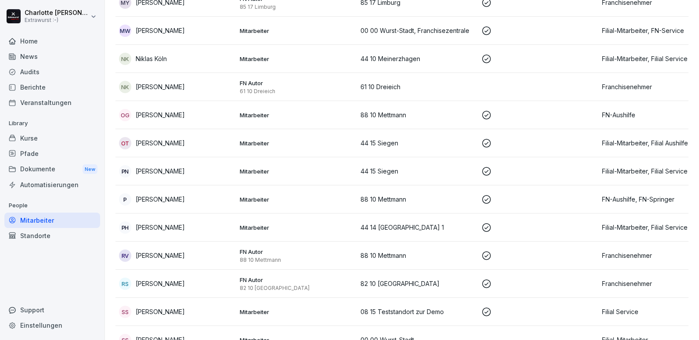
scroll to position [2721, 0]
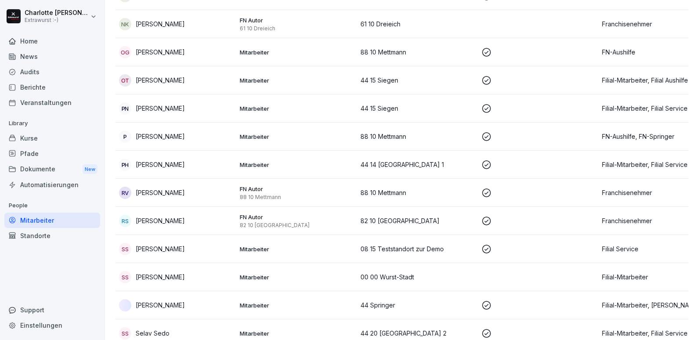
click at [154, 215] on div "RS [PERSON_NAME]" at bounding box center [176, 221] width 114 height 12
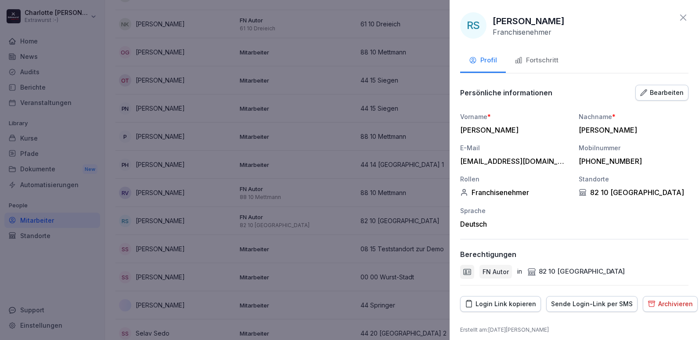
click at [539, 60] on div "Fortschritt" at bounding box center [536, 60] width 44 height 10
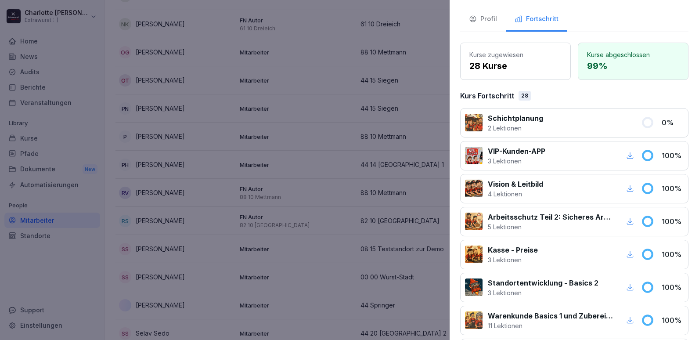
scroll to position [0, 0]
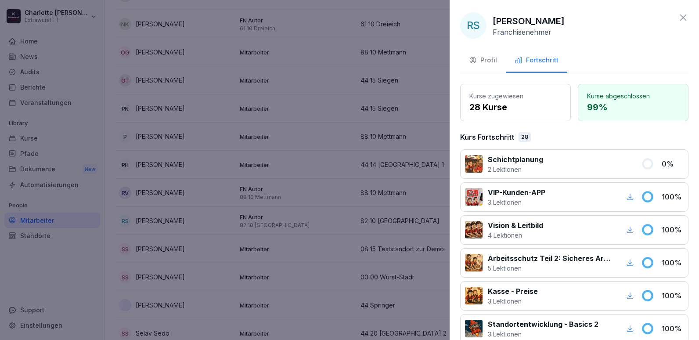
click at [151, 314] on div at bounding box center [349, 170] width 699 height 340
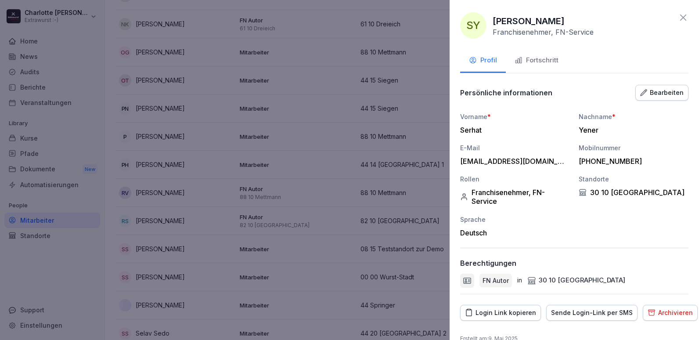
click at [532, 60] on div "Fortschritt" at bounding box center [536, 60] width 44 height 10
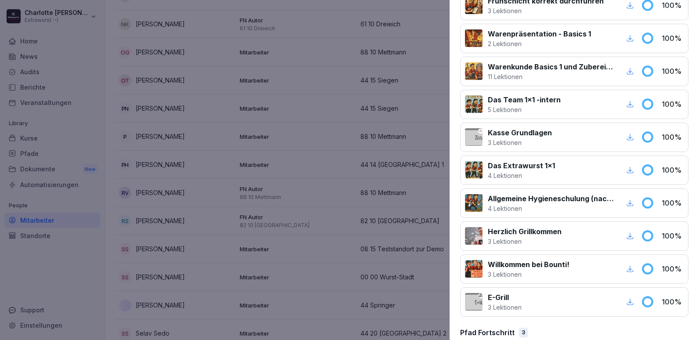
scroll to position [790, 0]
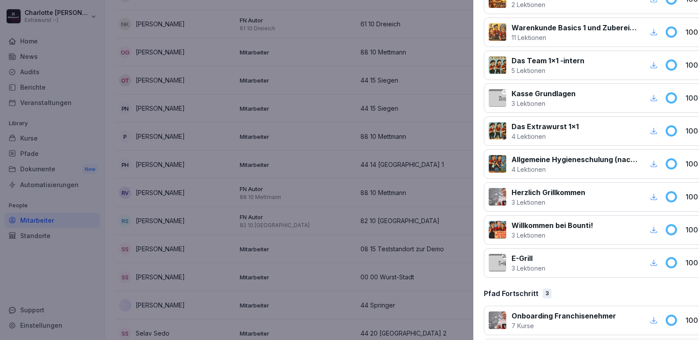
click at [205, 178] on div at bounding box center [349, 170] width 699 height 340
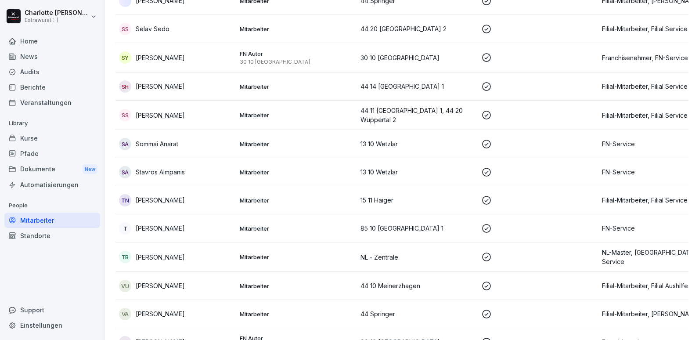
scroll to position [3028, 0]
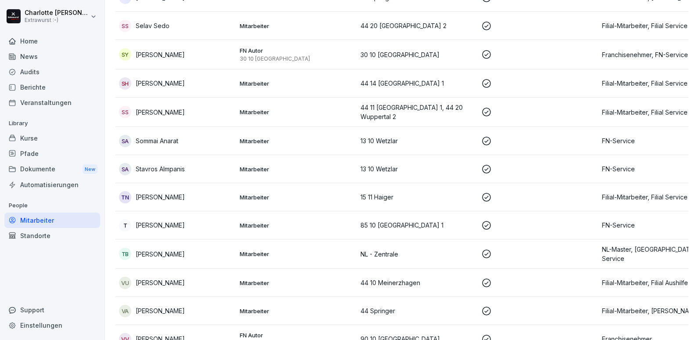
click at [175, 334] on p "[PERSON_NAME]" at bounding box center [160, 338] width 49 height 9
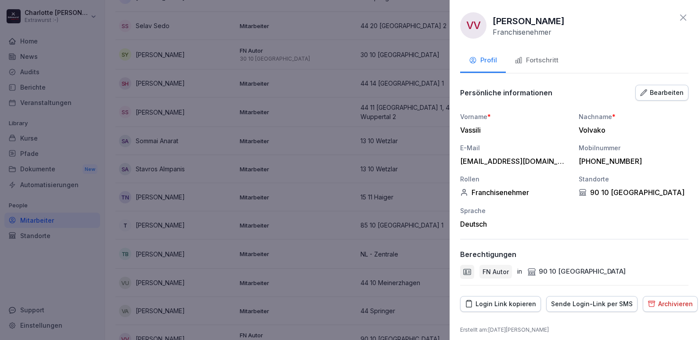
click at [526, 64] on div "Fortschritt" at bounding box center [536, 60] width 44 height 10
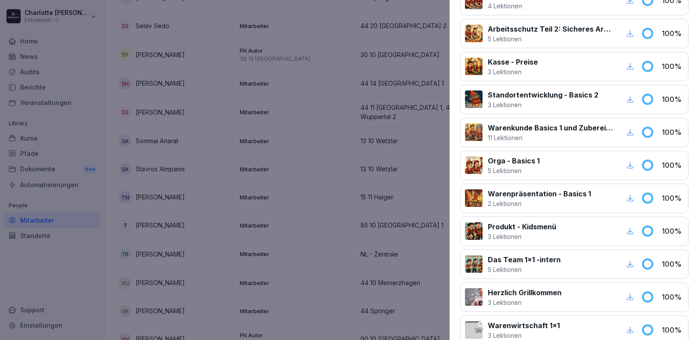
scroll to position [219, 0]
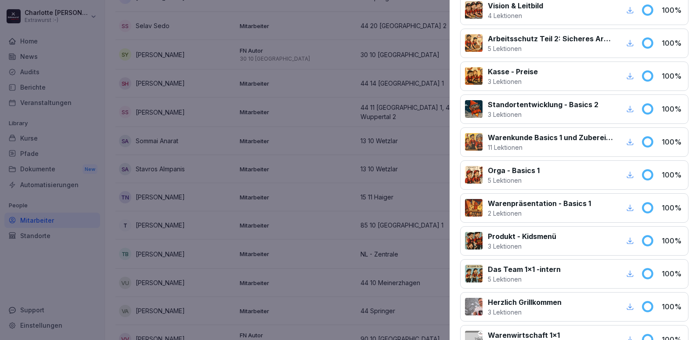
click at [476, 29] on div "Arbeitsschutz Teil 2: Sicheres Arbeiten 5 Lektionen 100 %" at bounding box center [574, 43] width 228 height 29
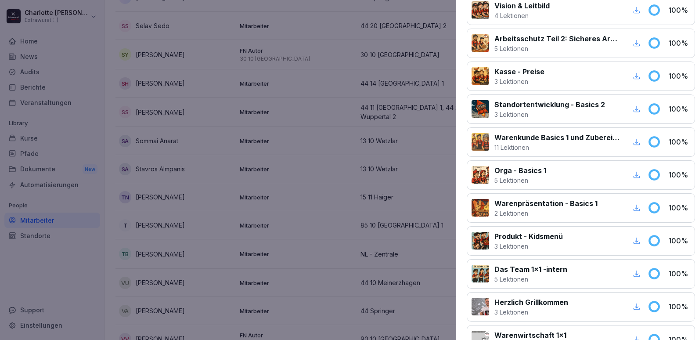
click at [0, 15] on html "[PERSON_NAME] Extrawurst :-) Home News Audits Berichte Veranstaltungen Library …" at bounding box center [349, 170] width 699 height 340
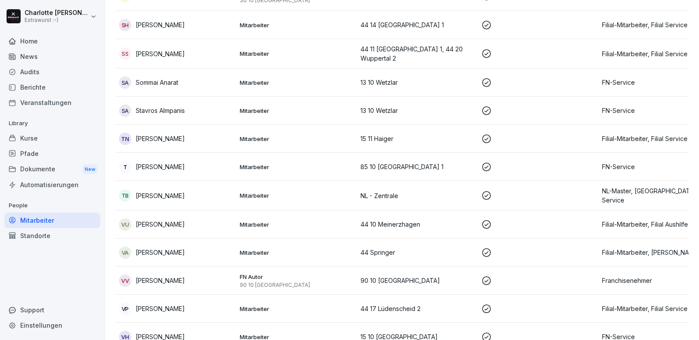
scroll to position [3204, 0]
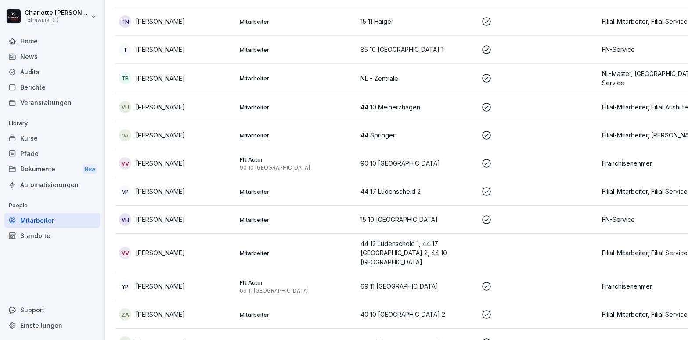
click at [161, 281] on p "[PERSON_NAME]" at bounding box center [160, 285] width 49 height 9
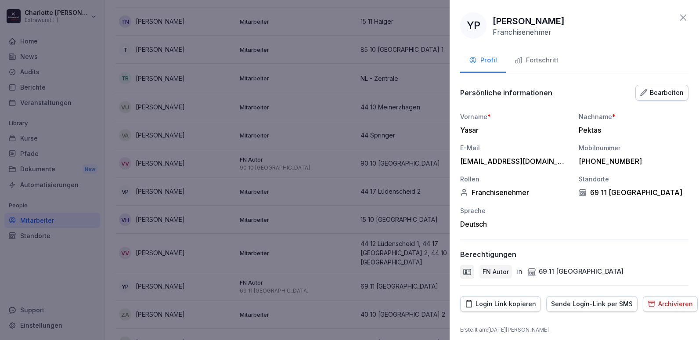
click at [541, 65] on div "Fortschritt" at bounding box center [536, 60] width 44 height 10
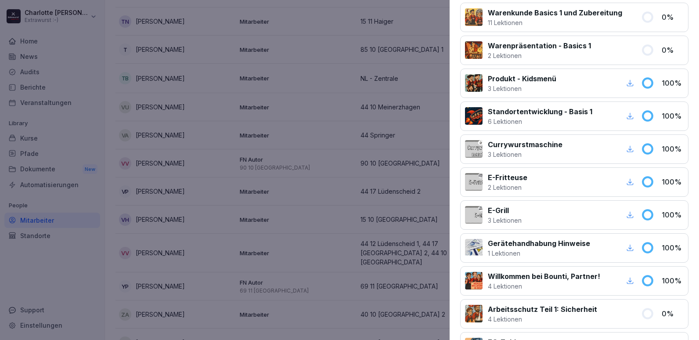
scroll to position [395, 0]
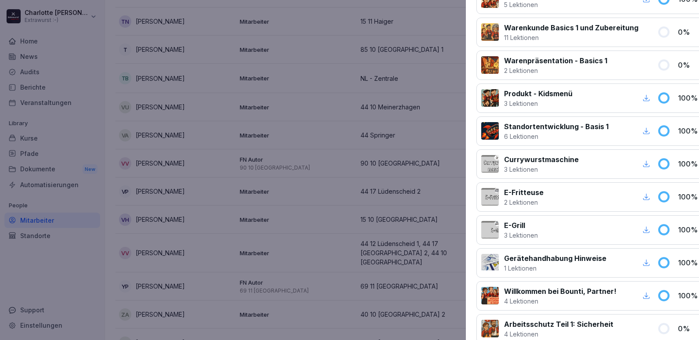
click at [178, 231] on div at bounding box center [349, 170] width 699 height 340
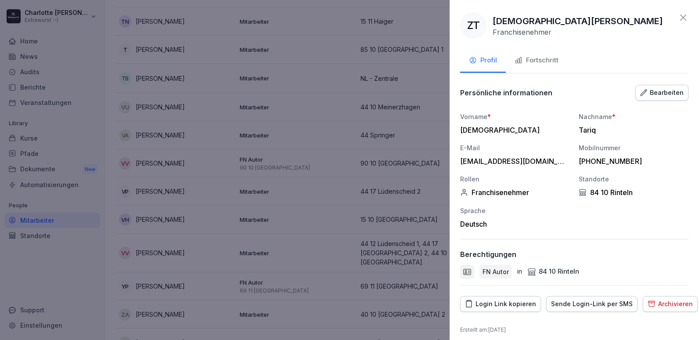
click at [537, 60] on div "Fortschritt" at bounding box center [536, 60] width 44 height 10
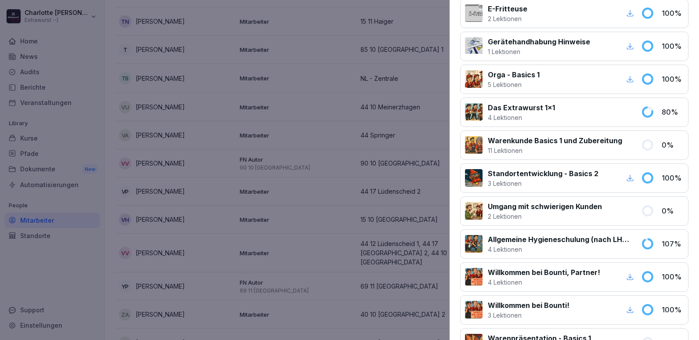
scroll to position [658, 0]
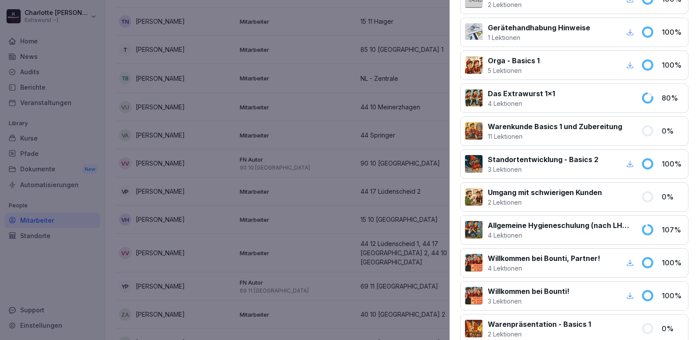
click at [217, 155] on div at bounding box center [349, 170] width 699 height 340
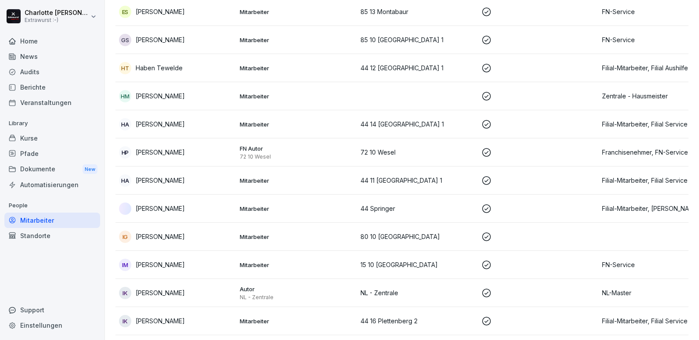
scroll to position [1053, 0]
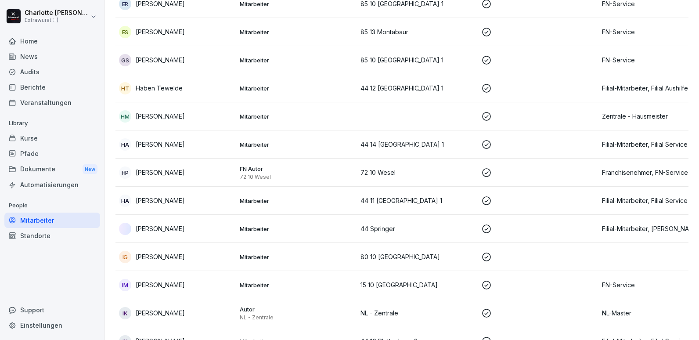
click at [226, 110] on div "HM [PERSON_NAME]" at bounding box center [176, 116] width 114 height 12
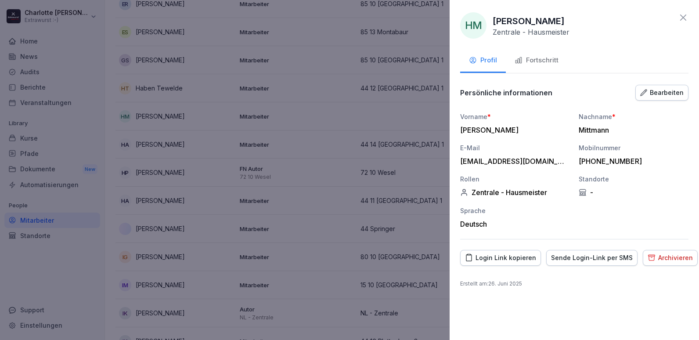
click at [535, 57] on div "Fortschritt" at bounding box center [536, 60] width 44 height 10
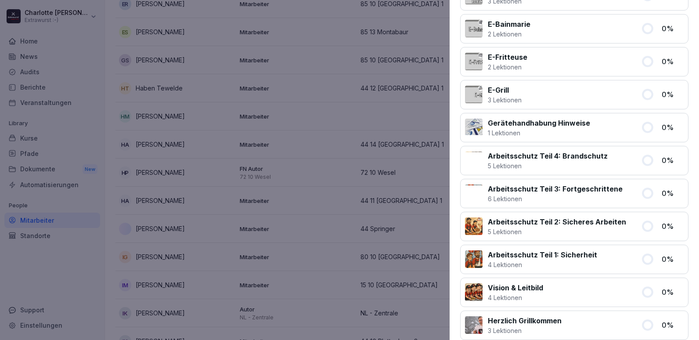
scroll to position [282, 0]
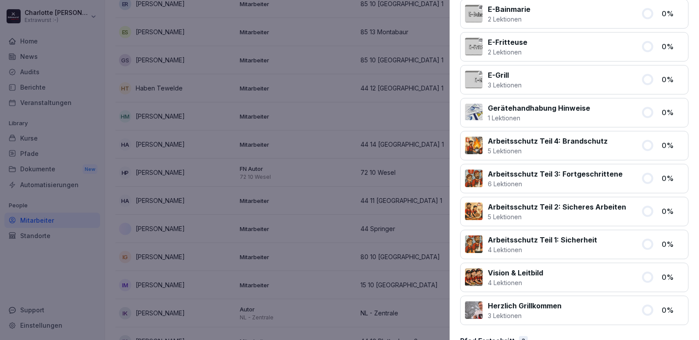
click at [161, 167] on div at bounding box center [349, 170] width 699 height 340
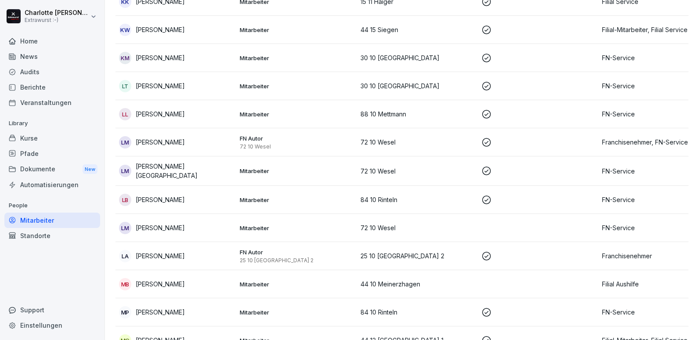
scroll to position [2019, 0]
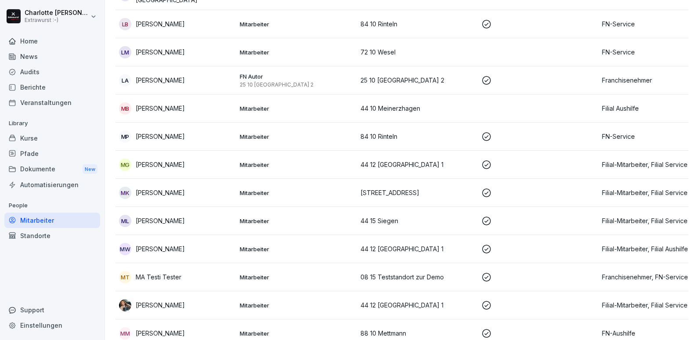
click at [186, 243] on div "MW [PERSON_NAME]" at bounding box center [176, 249] width 114 height 12
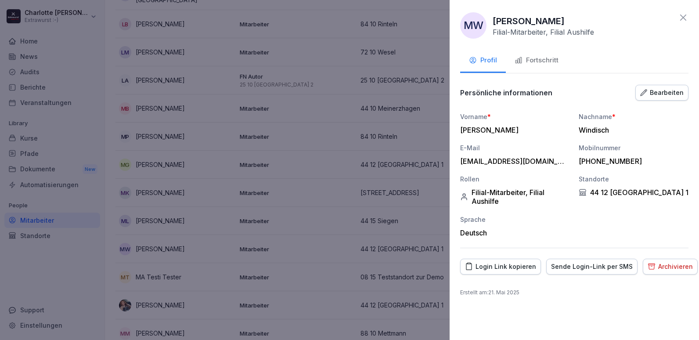
click at [527, 60] on div "Fortschritt" at bounding box center [536, 60] width 44 height 10
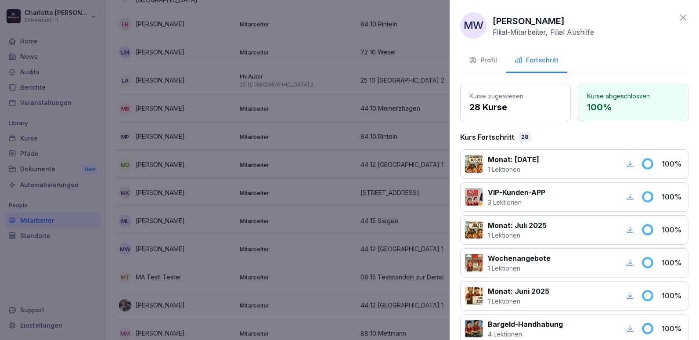
click at [224, 167] on div at bounding box center [349, 170] width 699 height 340
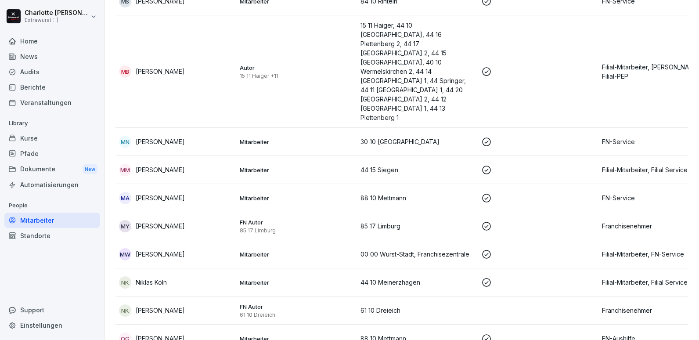
scroll to position [2546, 0]
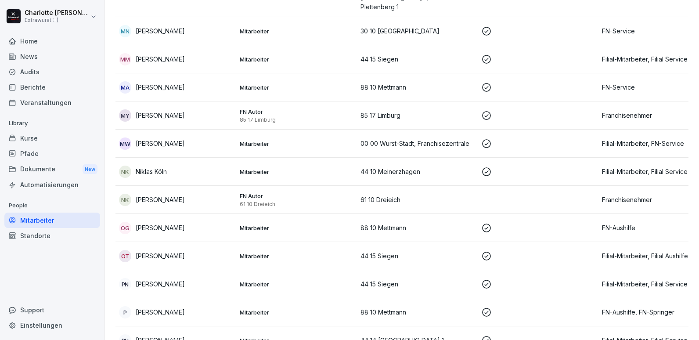
click at [158, 250] on div "OT [PERSON_NAME]" at bounding box center [176, 256] width 114 height 12
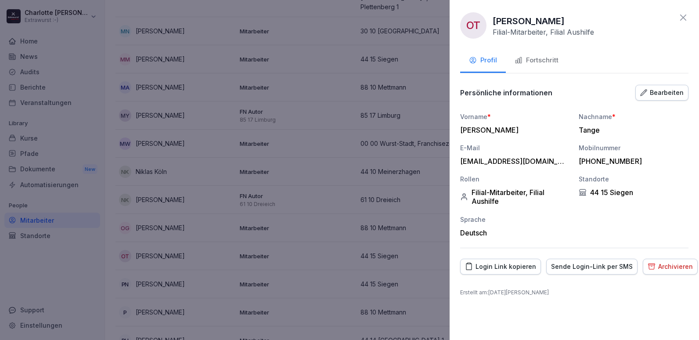
click at [525, 64] on div "Fortschritt" at bounding box center [536, 60] width 44 height 10
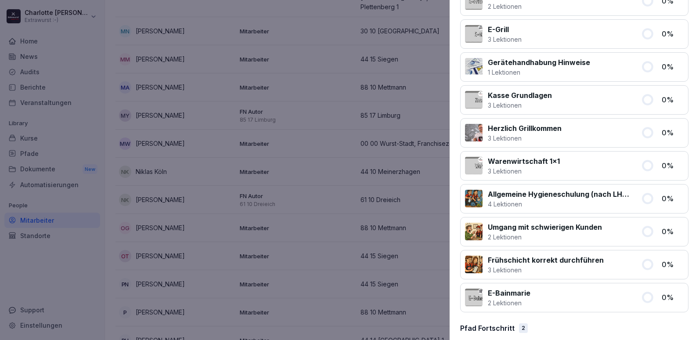
scroll to position [787, 0]
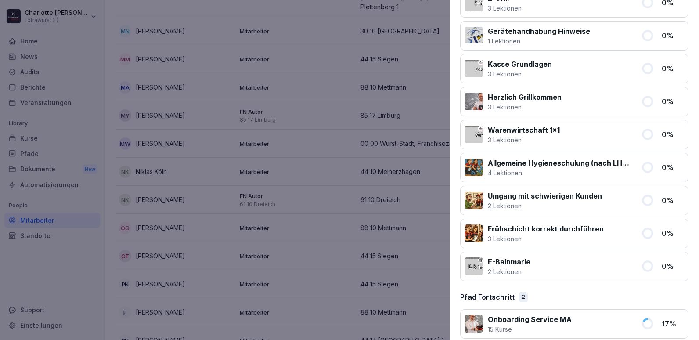
click at [474, 261] on div at bounding box center [474, 266] width 18 height 18
click at [88, 280] on div at bounding box center [349, 170] width 699 height 340
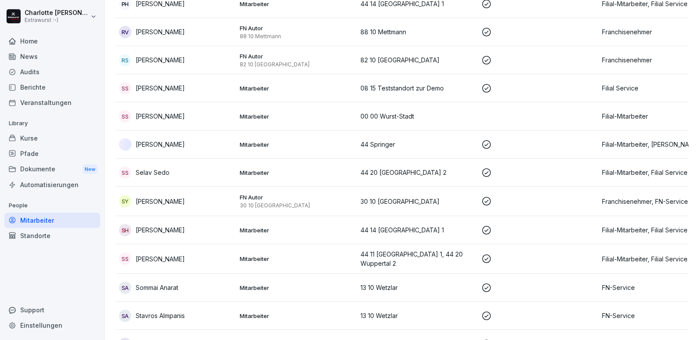
scroll to position [2985, 0]
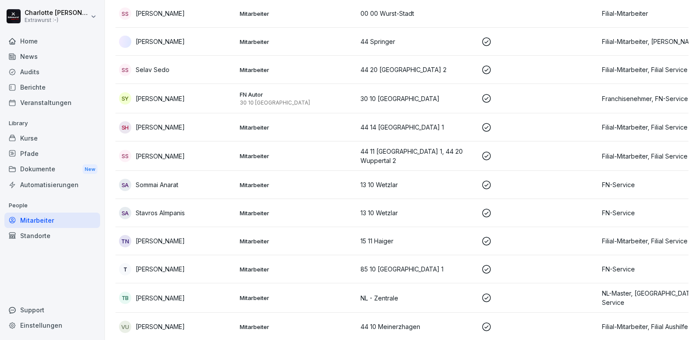
click at [172, 320] on div "VU [PERSON_NAME]" at bounding box center [176, 326] width 114 height 12
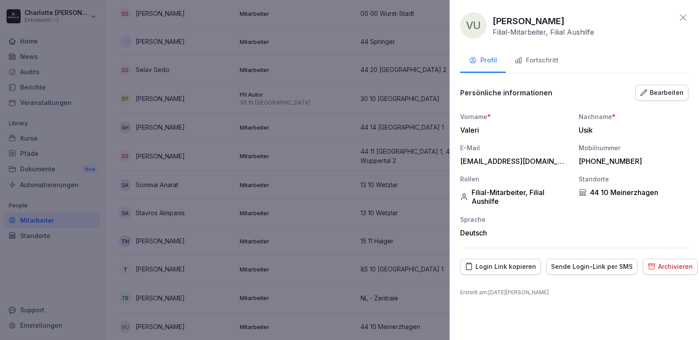
click at [531, 60] on div "Fortschritt" at bounding box center [536, 60] width 44 height 10
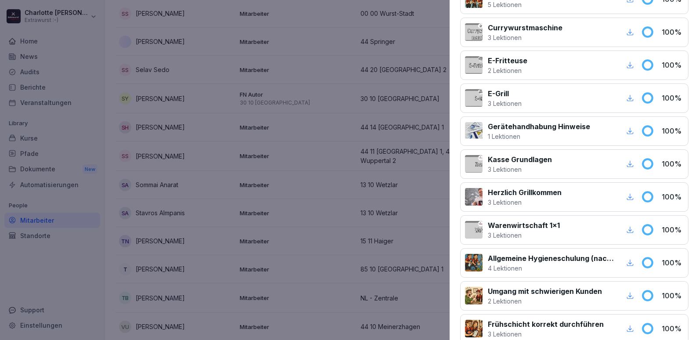
scroll to position [702, 0]
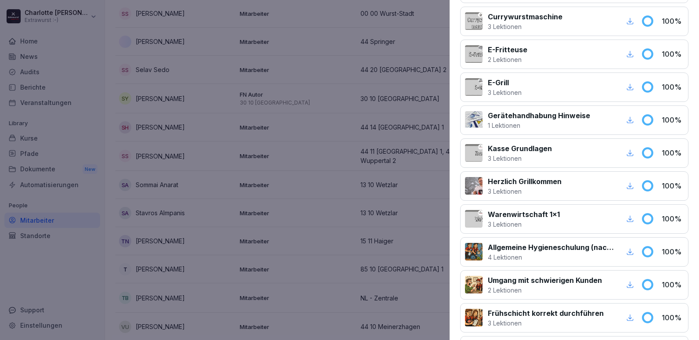
click at [293, 242] on div at bounding box center [349, 170] width 699 height 340
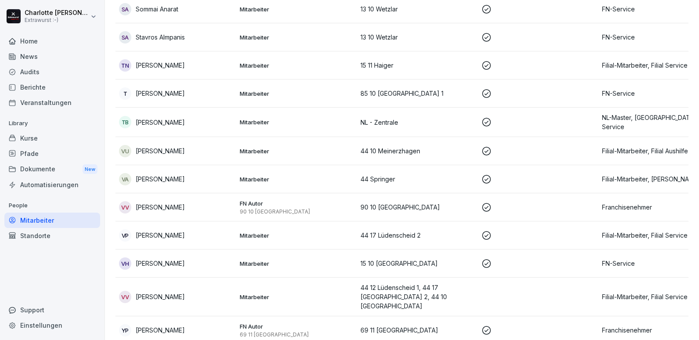
scroll to position [3208, 0]
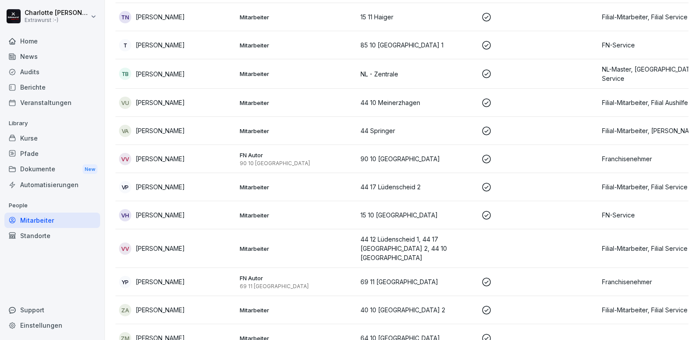
click at [144, 333] on p "[PERSON_NAME]" at bounding box center [160, 337] width 49 height 9
